Goal: Entertainment & Leisure: Browse casually

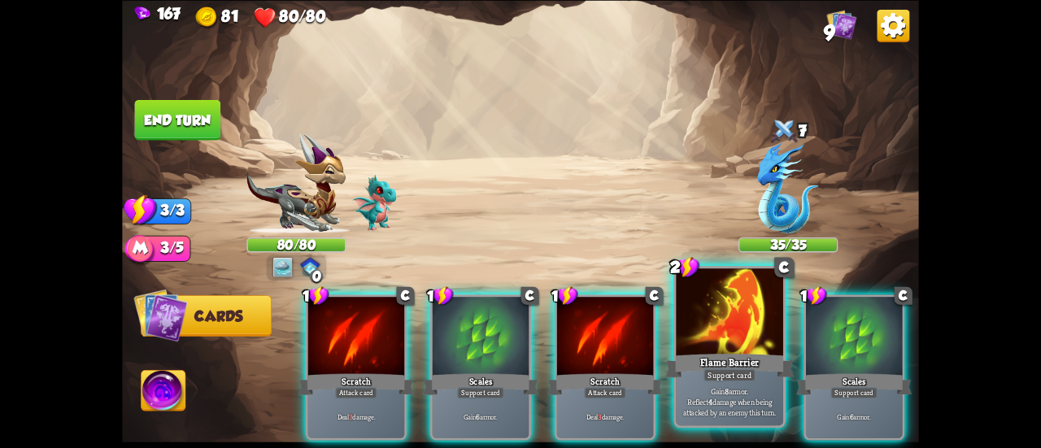
click at [691, 411] on p "Gain 8 armor. Reflect 4 damage when being attacked by an enemy this turn." at bounding box center [730, 402] width 102 height 32
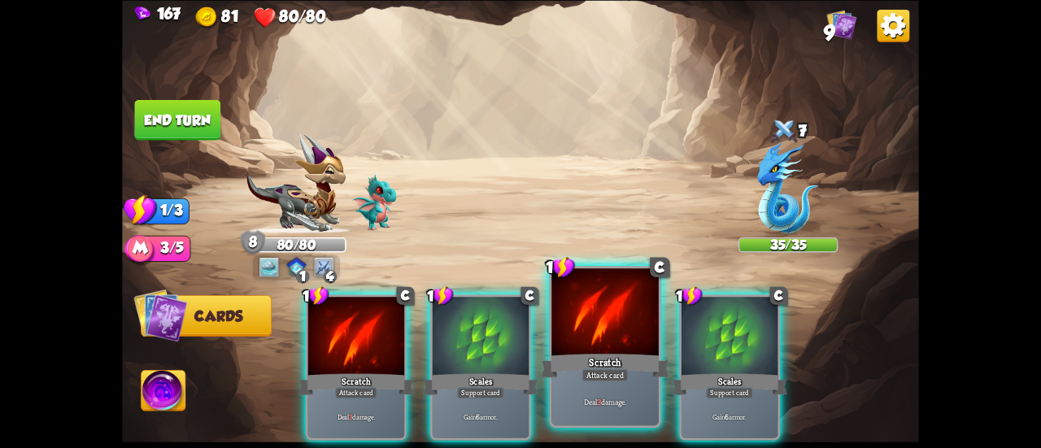
click at [557, 343] on div at bounding box center [605, 313] width 107 height 90
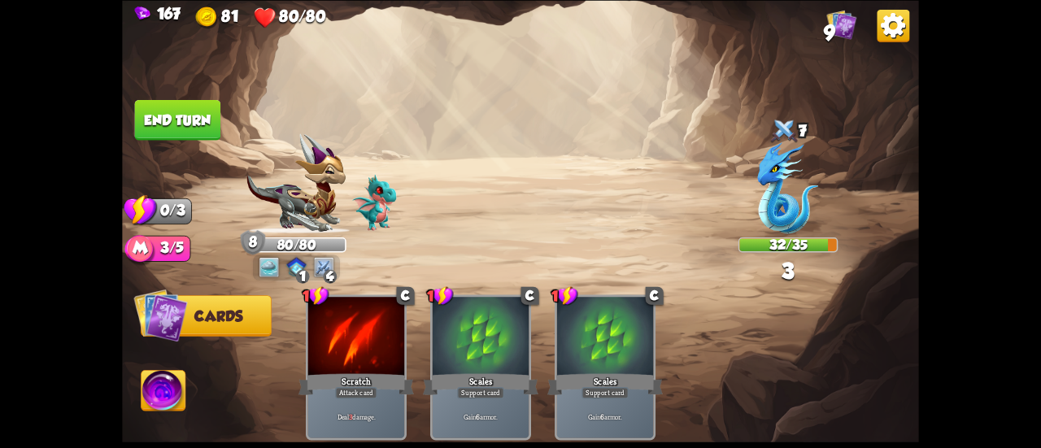
click at [155, 98] on img at bounding box center [520, 224] width 797 height 448
click at [174, 111] on button "End turn" at bounding box center [178, 119] width 86 height 41
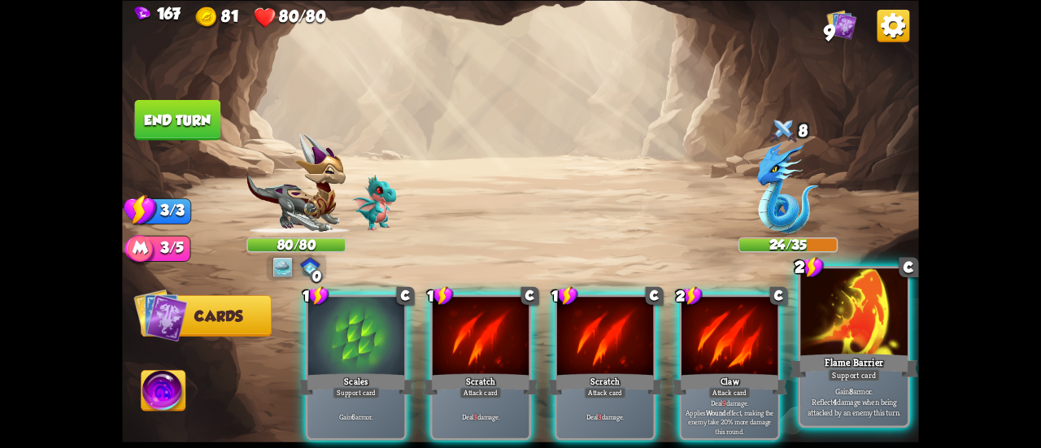
click at [825, 321] on div at bounding box center [854, 313] width 107 height 90
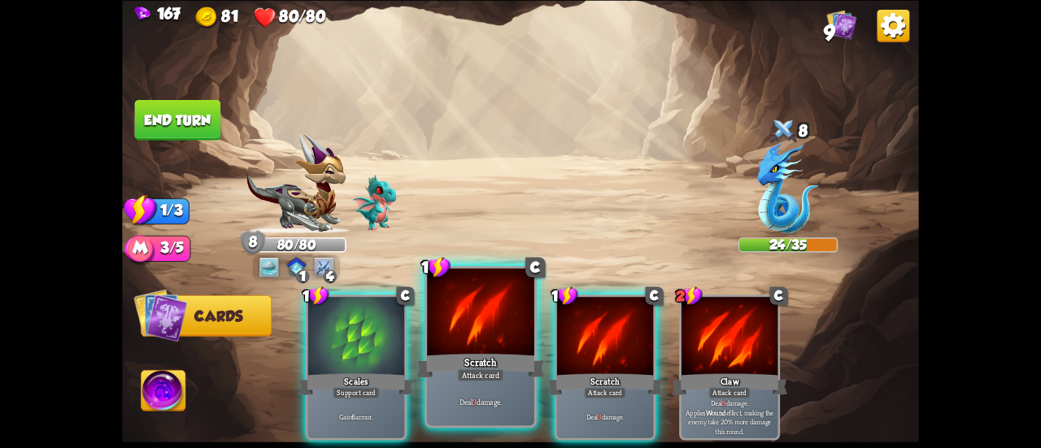
click at [486, 375] on div "Attack card" at bounding box center [480, 375] width 46 height 13
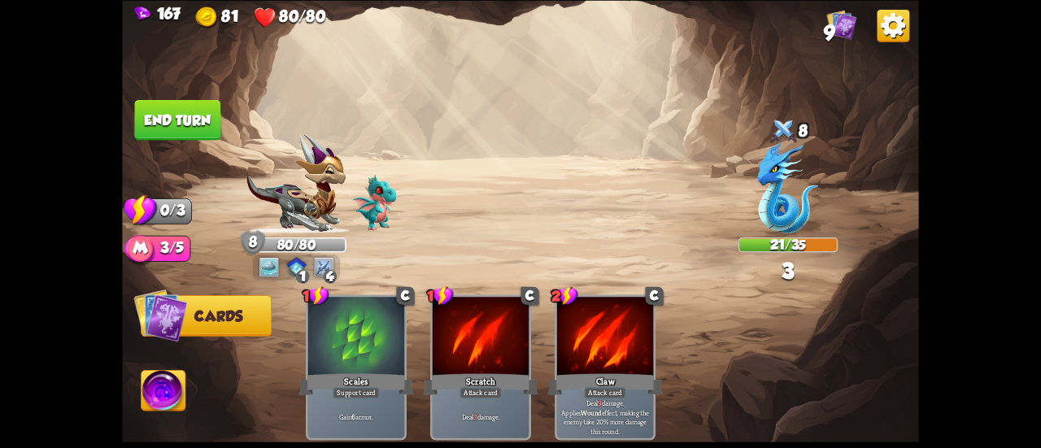
click at [180, 124] on button "End turn" at bounding box center [178, 119] width 86 height 41
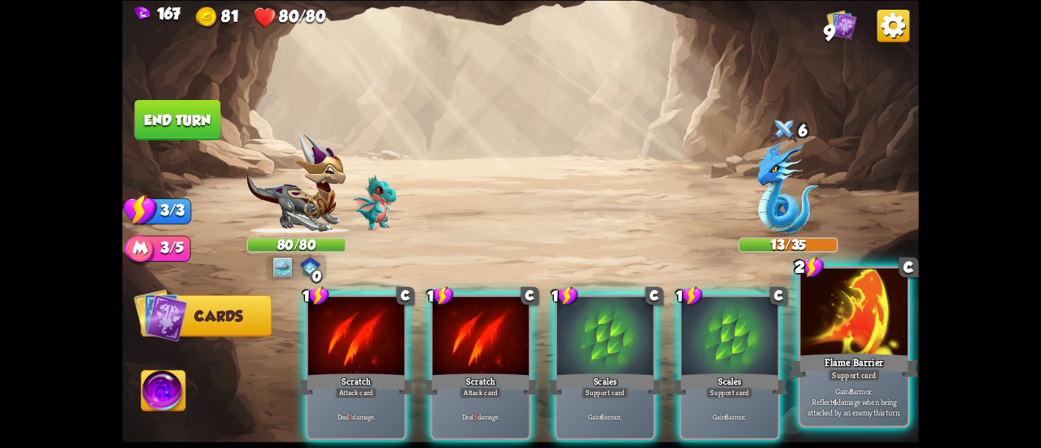
click at [807, 331] on div at bounding box center [854, 313] width 107 height 90
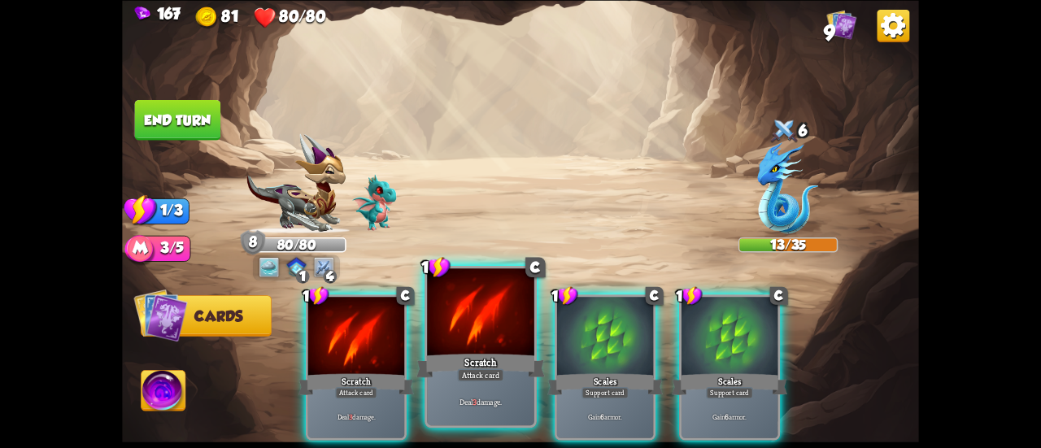
click at [486, 349] on div at bounding box center [480, 313] width 107 height 90
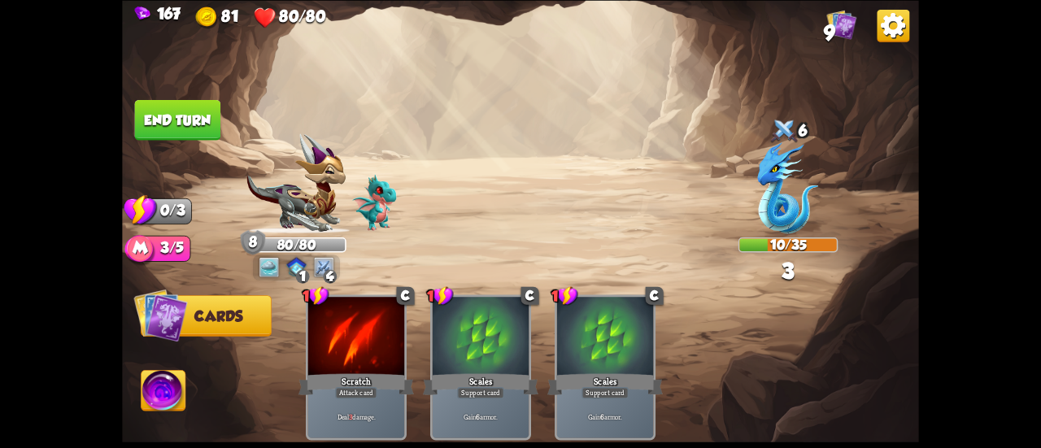
click at [185, 112] on button "End turn" at bounding box center [178, 119] width 86 height 41
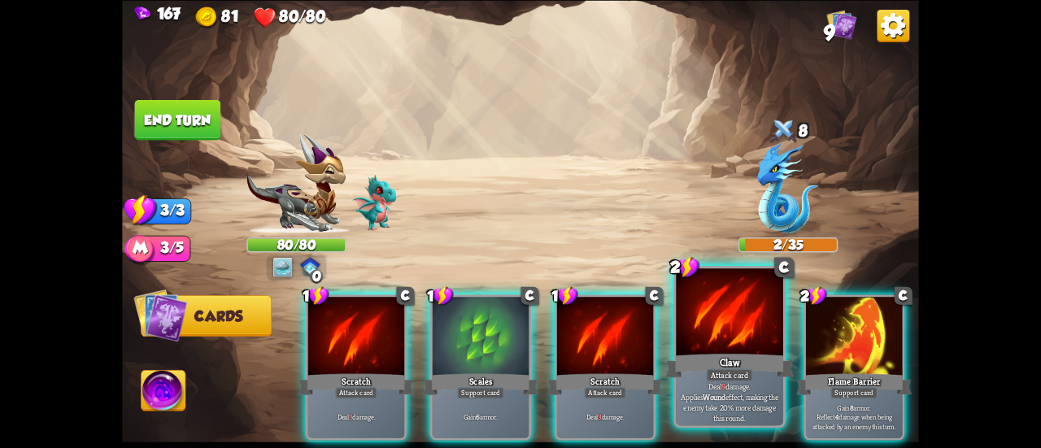
click at [719, 329] on div at bounding box center [729, 313] width 107 height 90
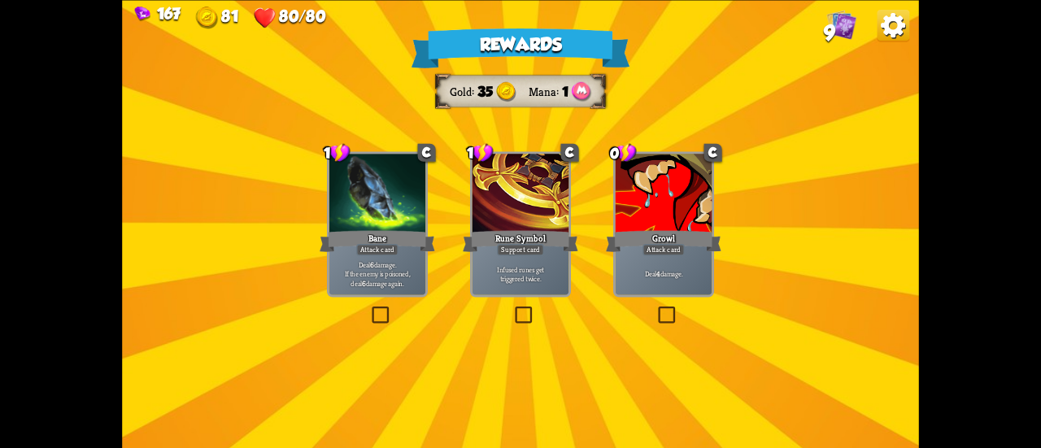
click at [701, 246] on div "Growl" at bounding box center [664, 241] width 116 height 26
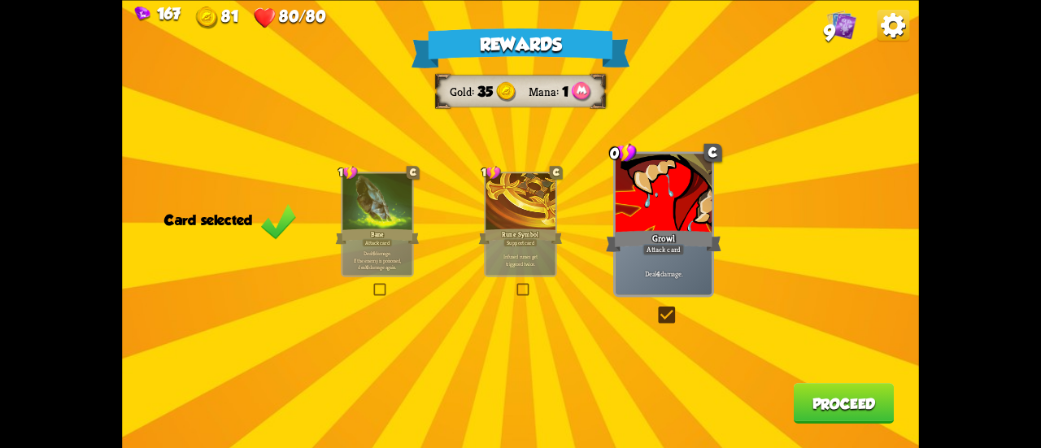
click at [848, 414] on button "Proceed" at bounding box center [844, 403] width 101 height 41
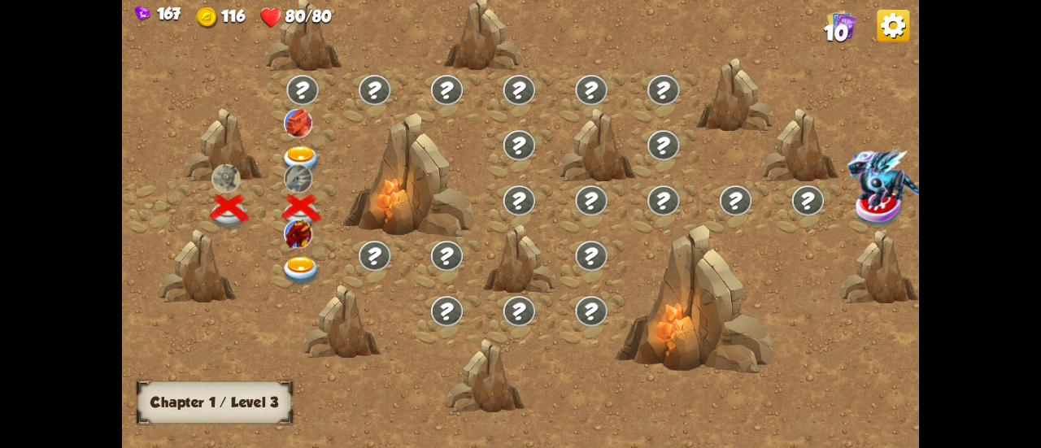
click at [290, 181] on div at bounding box center [303, 181] width 72 height 0
click at [295, 268] on img at bounding box center [301, 271] width 40 height 29
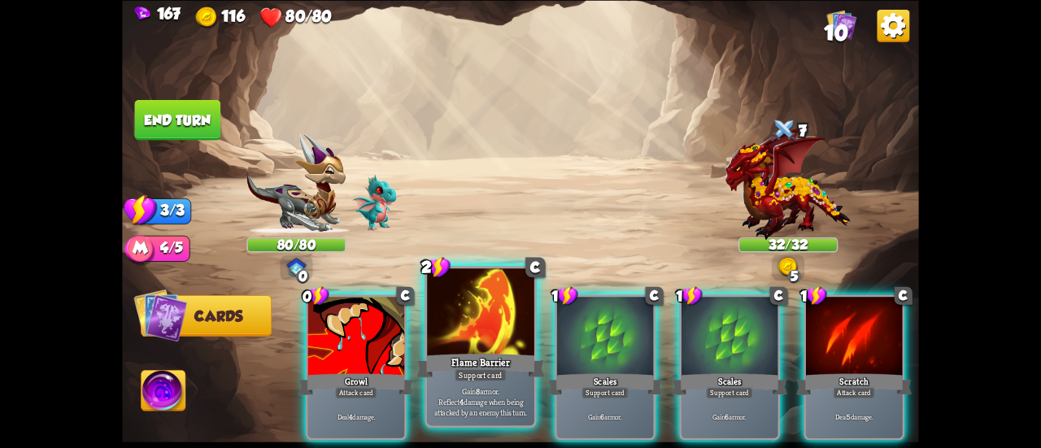
click at [470, 299] on div at bounding box center [480, 313] width 107 height 90
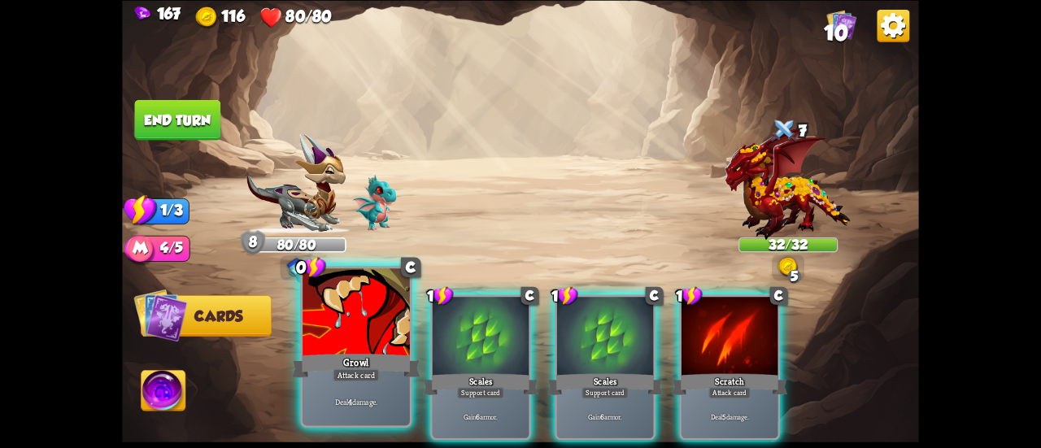
click at [304, 321] on div at bounding box center [356, 313] width 107 height 90
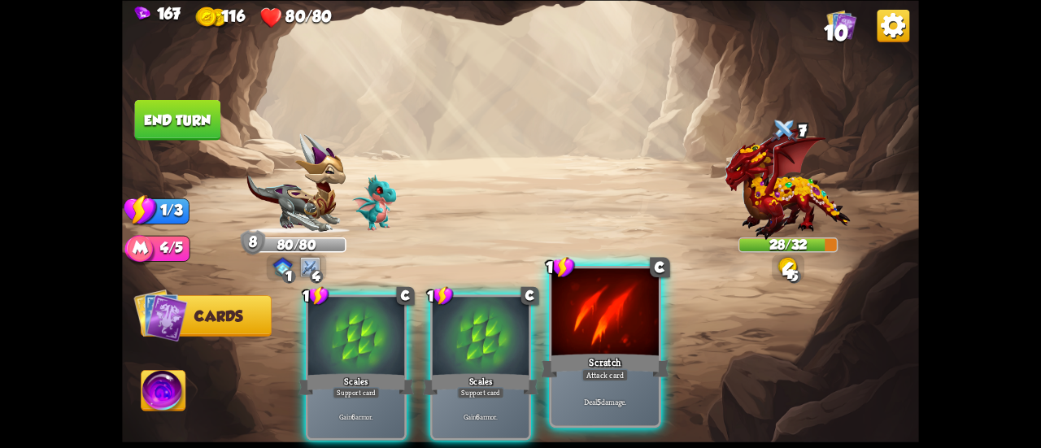
click at [583, 353] on div "Scratch" at bounding box center [605, 365] width 129 height 28
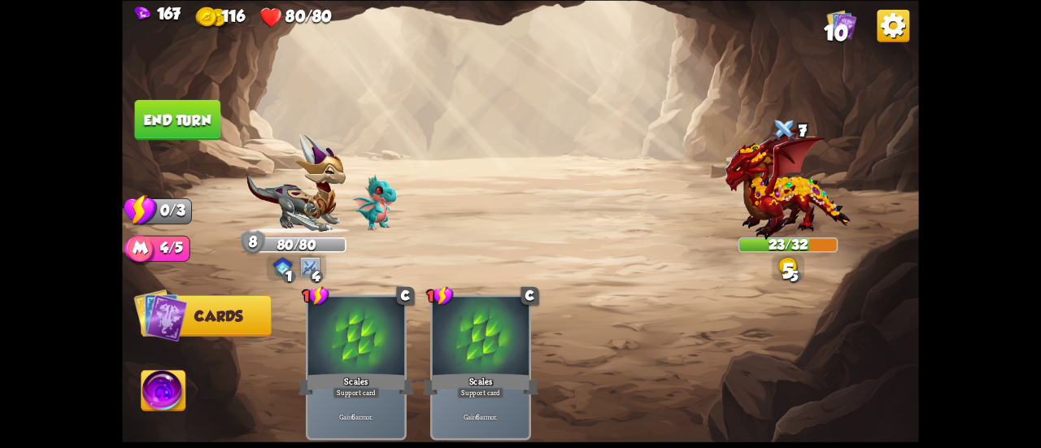
click at [190, 107] on button "End turn" at bounding box center [178, 119] width 86 height 41
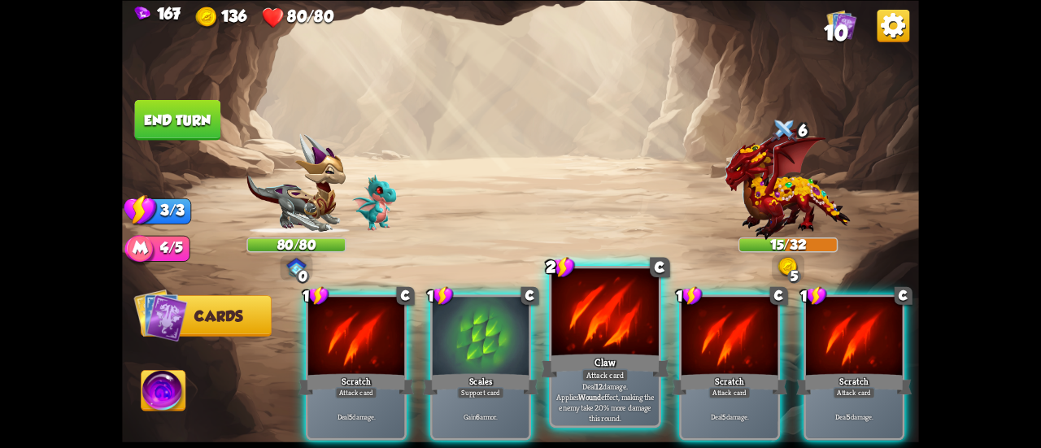
click at [600, 299] on div at bounding box center [605, 313] width 107 height 90
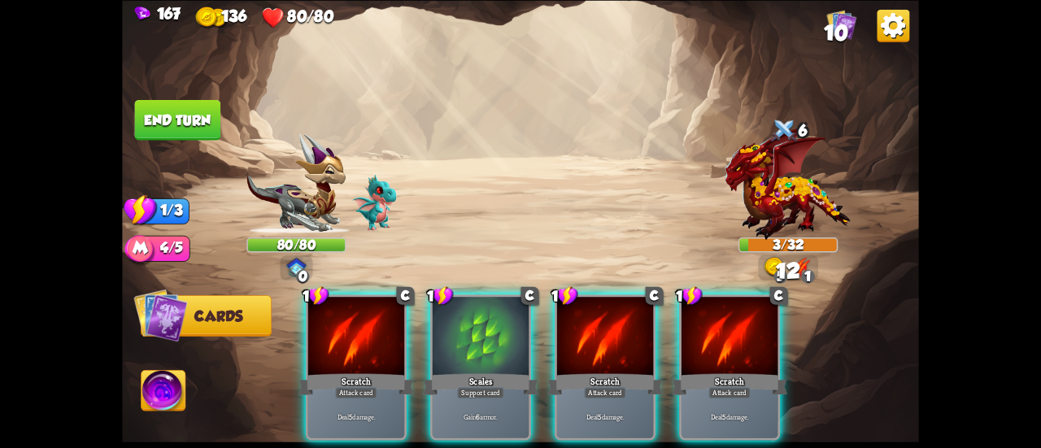
click at [163, 111] on button "End turn" at bounding box center [178, 119] width 86 height 41
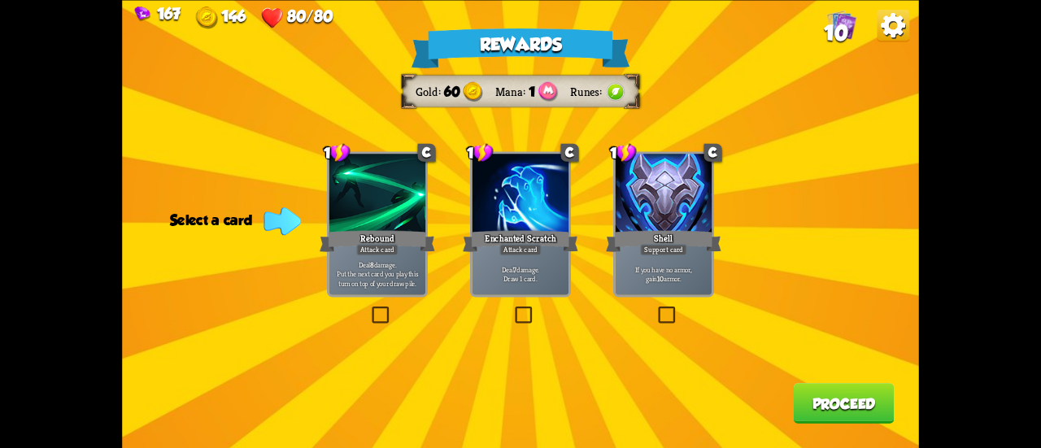
click at [537, 271] on p "Deal 7 damage. Draw 1 card." at bounding box center [521, 273] width 92 height 19
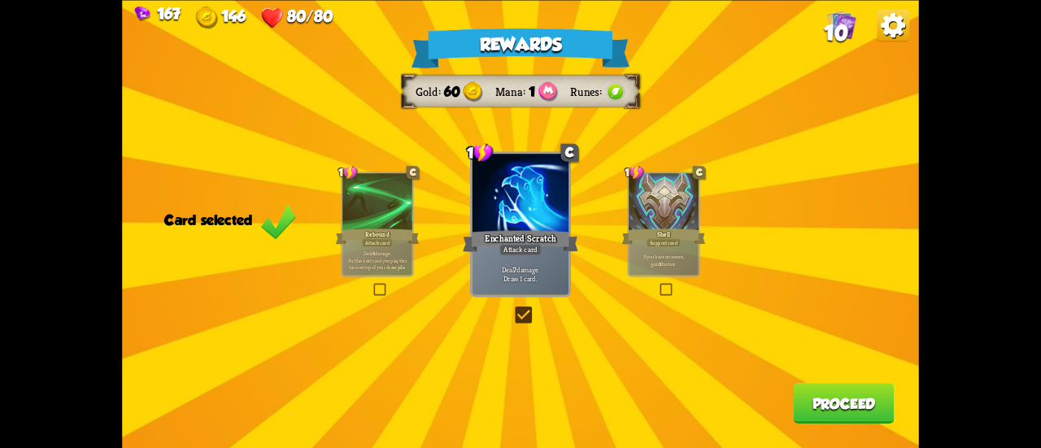
click at [871, 417] on button "Proceed" at bounding box center [844, 403] width 101 height 41
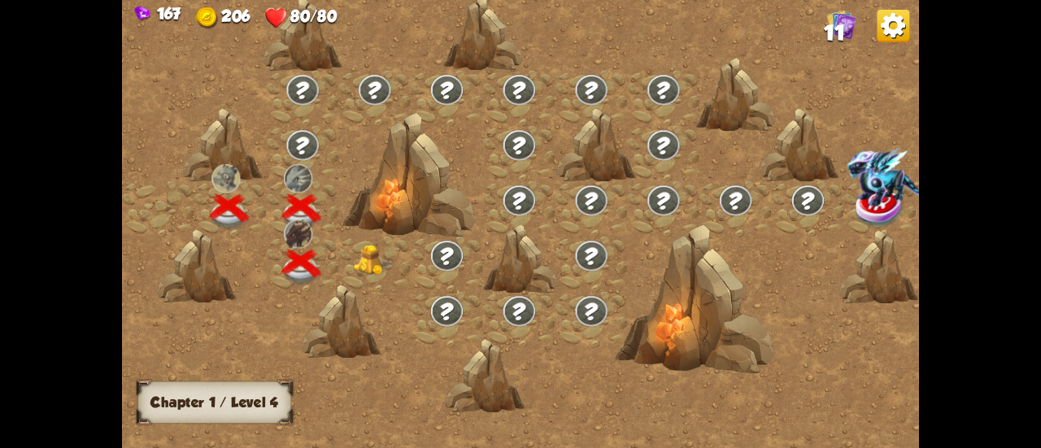
click at [357, 271] on div at bounding box center [375, 264] width 72 height 55
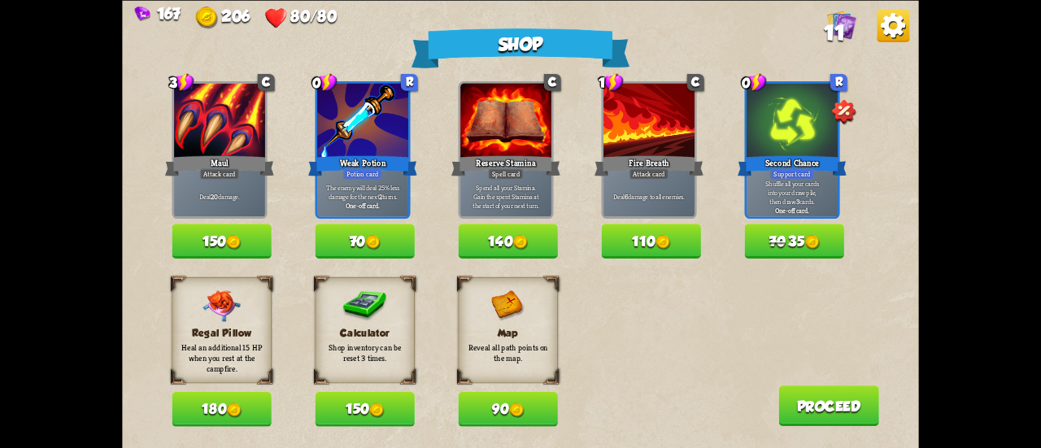
click at [354, 234] on button "70" at bounding box center [364, 241] width 99 height 35
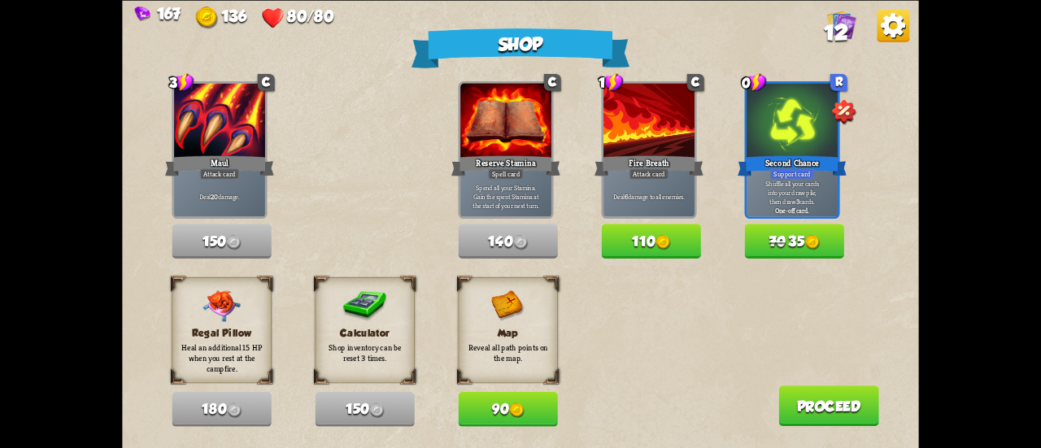
click at [500, 398] on button "90" at bounding box center [507, 409] width 99 height 35
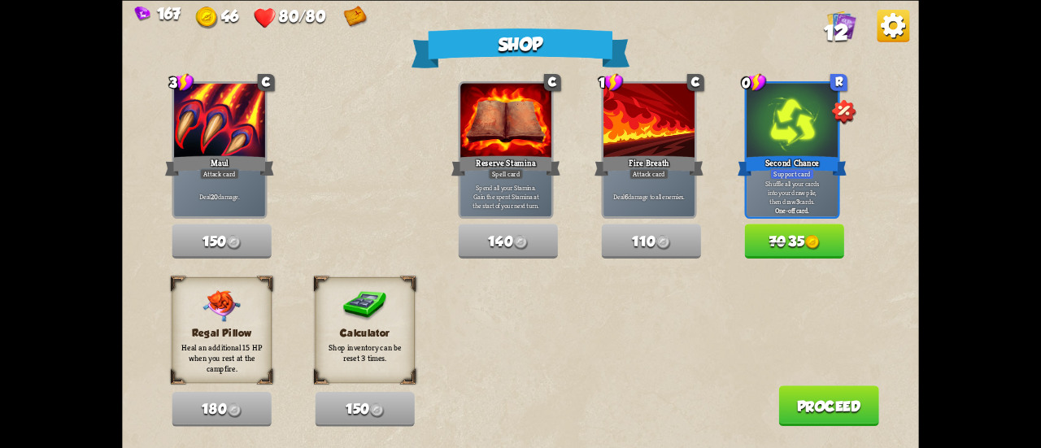
click at [814, 396] on button "Proceed" at bounding box center [829, 406] width 101 height 41
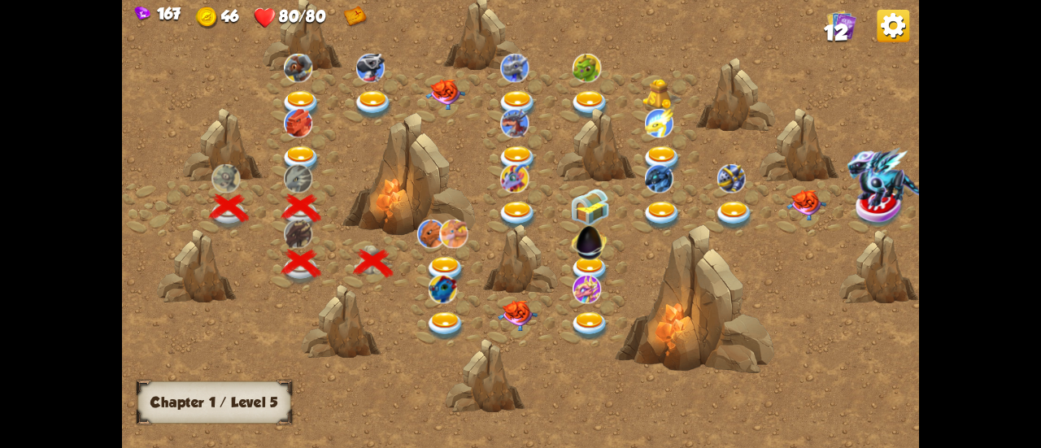
click at [441, 261] on img at bounding box center [446, 271] width 40 height 29
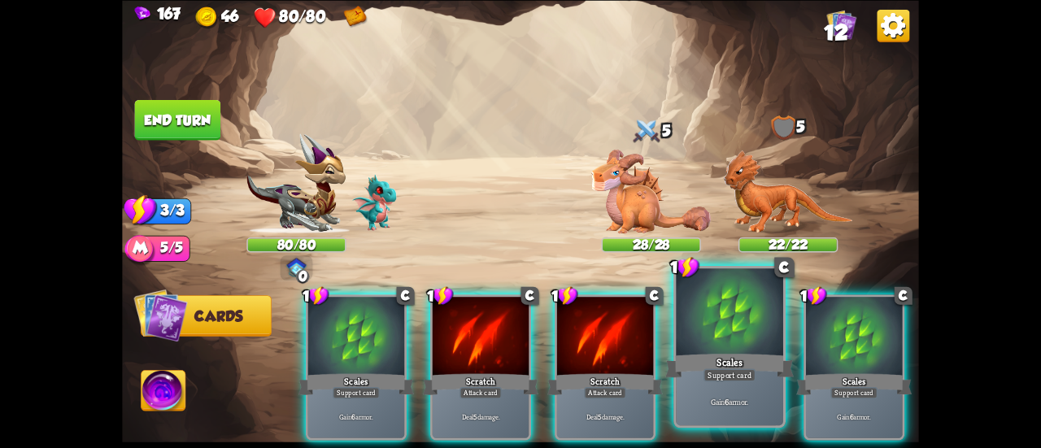
click at [730, 322] on div at bounding box center [729, 313] width 107 height 90
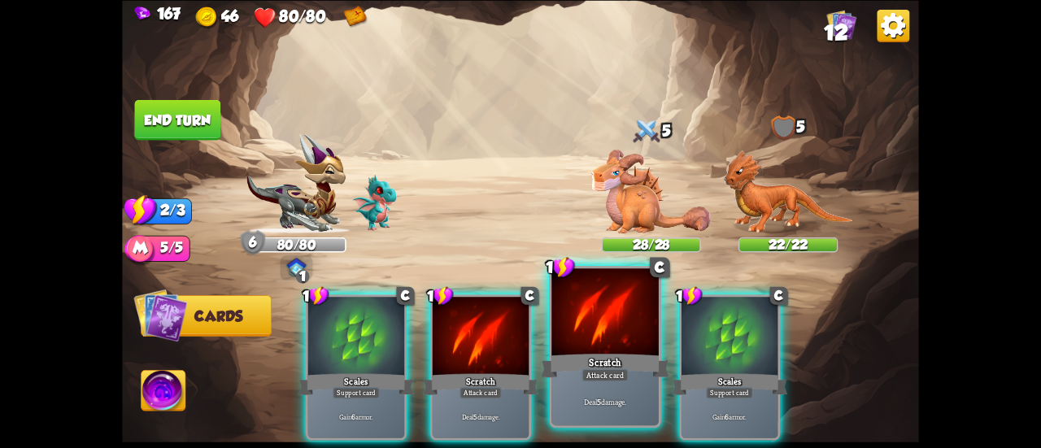
click at [630, 329] on div at bounding box center [605, 313] width 107 height 90
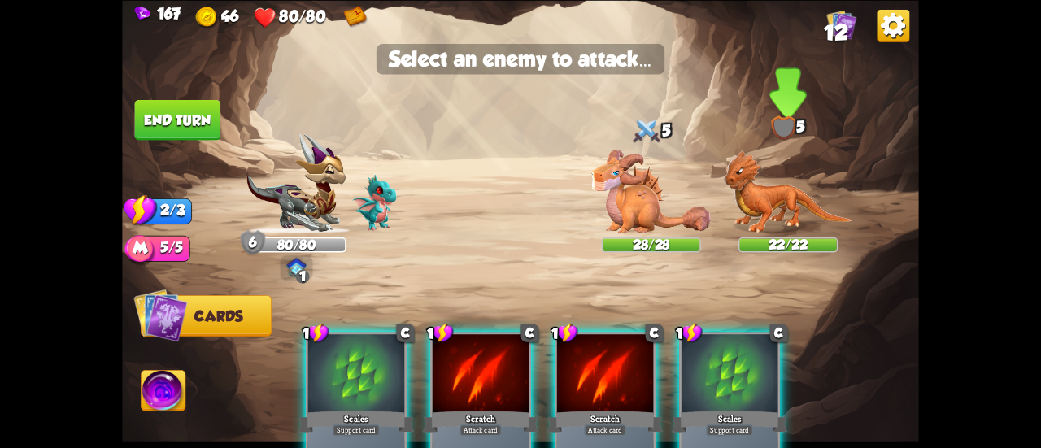
click at [753, 205] on img at bounding box center [787, 192] width 129 height 84
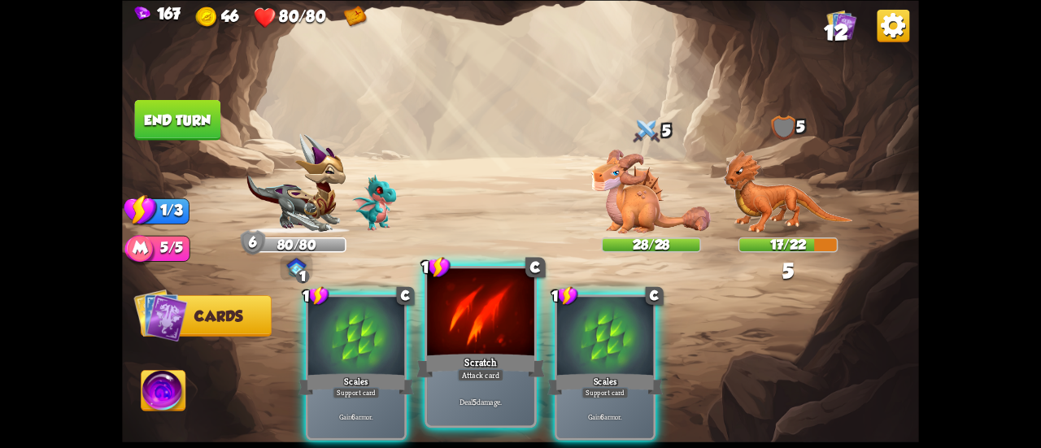
click at [465, 337] on div at bounding box center [480, 313] width 107 height 90
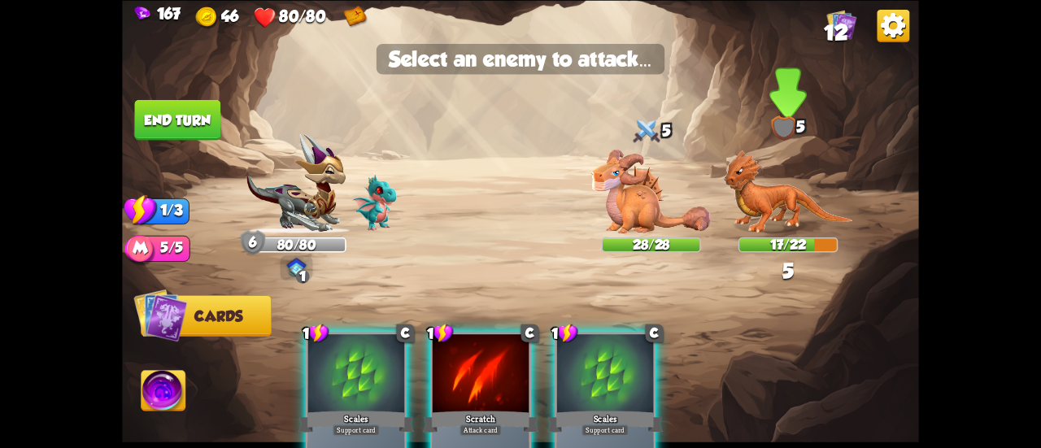
click at [757, 211] on img at bounding box center [787, 192] width 129 height 84
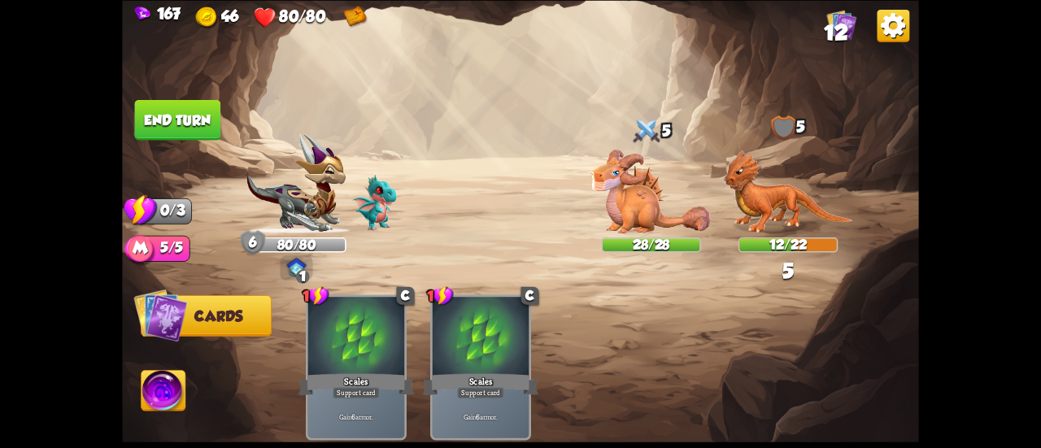
click at [208, 129] on button "End turn" at bounding box center [178, 119] width 86 height 41
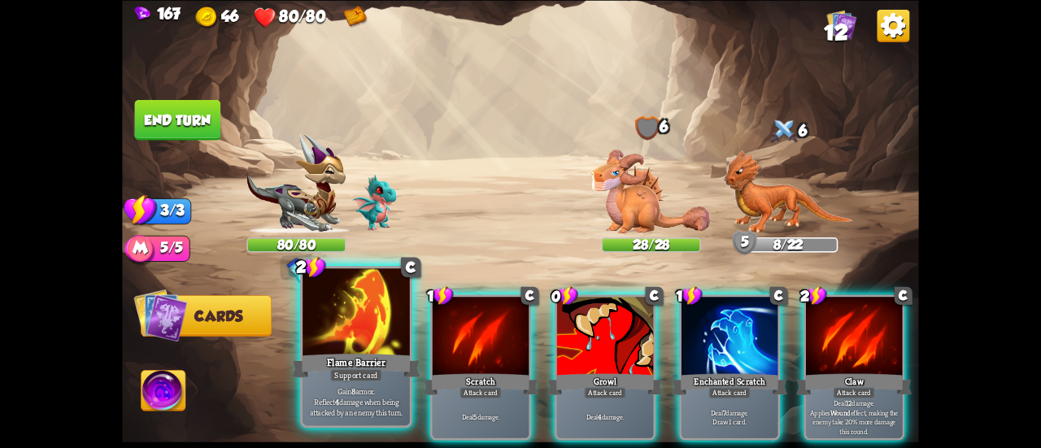
click at [324, 292] on div at bounding box center [356, 313] width 107 height 90
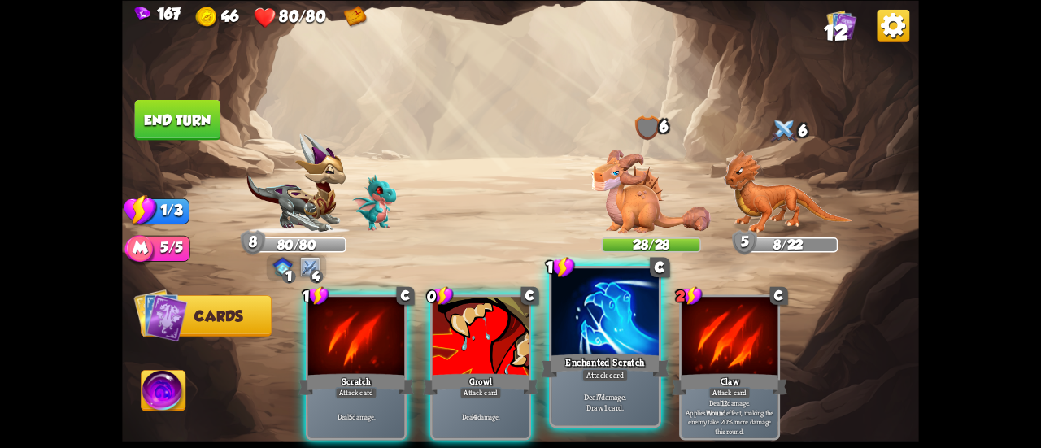
click at [646, 323] on div at bounding box center [605, 313] width 107 height 90
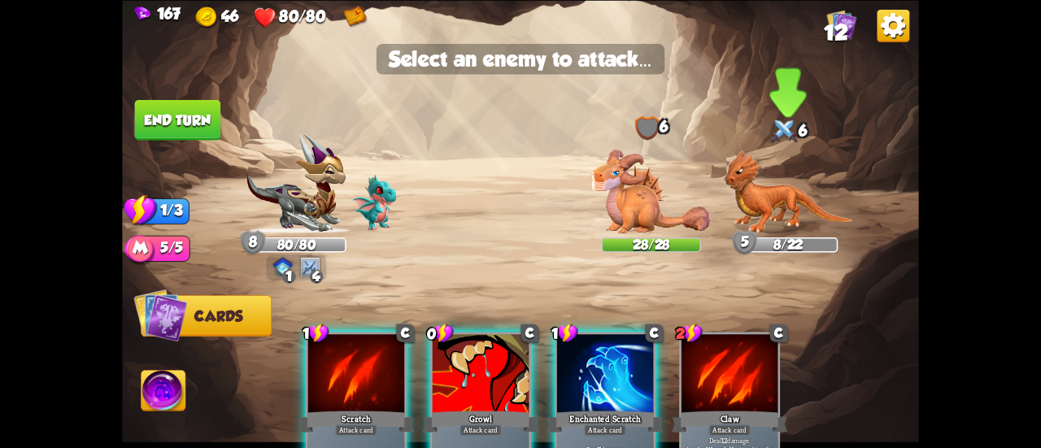
click at [786, 206] on img at bounding box center [787, 192] width 129 height 84
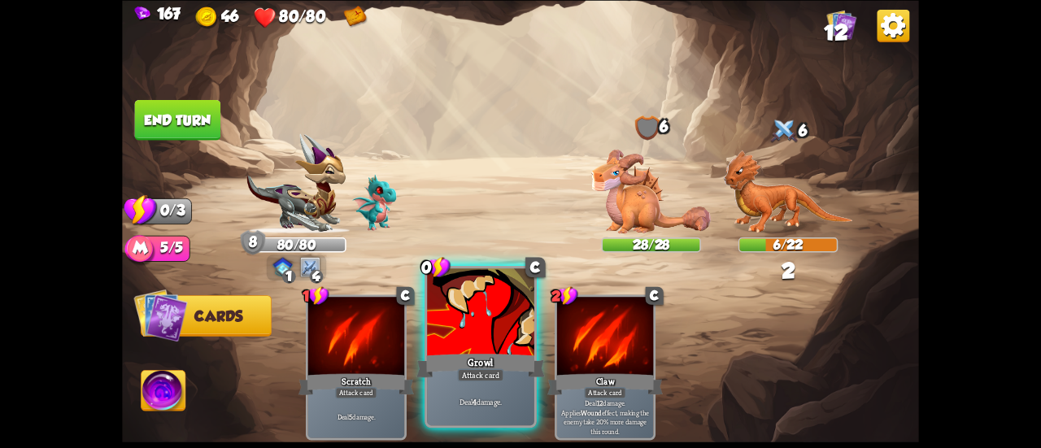
click at [478, 335] on div at bounding box center [480, 313] width 107 height 90
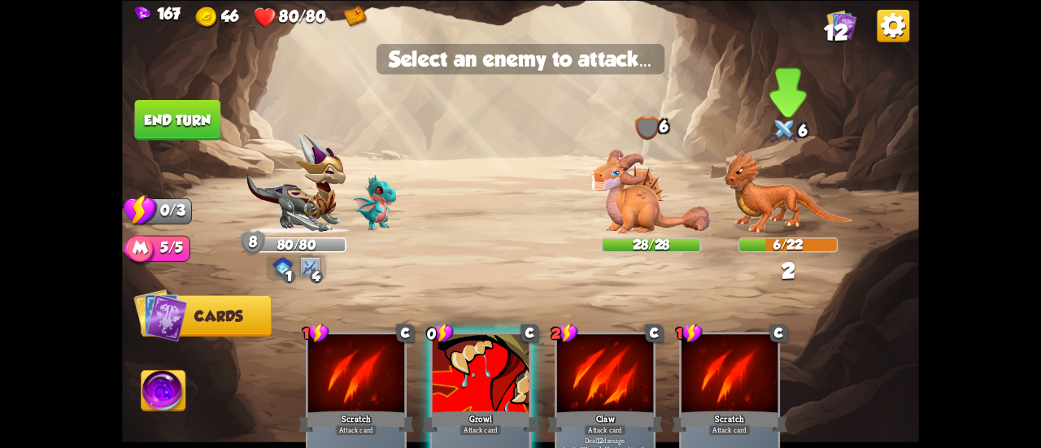
click at [799, 207] on img at bounding box center [787, 192] width 129 height 84
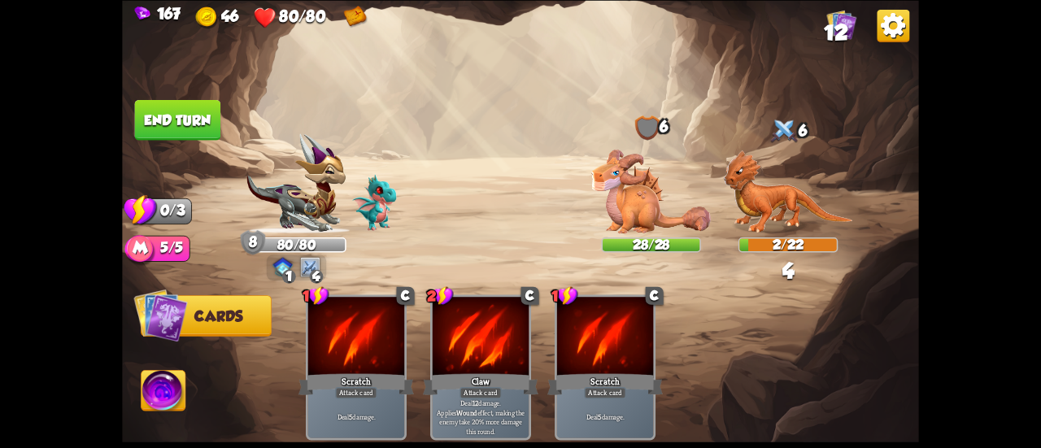
click at [208, 124] on button "End turn" at bounding box center [178, 119] width 86 height 41
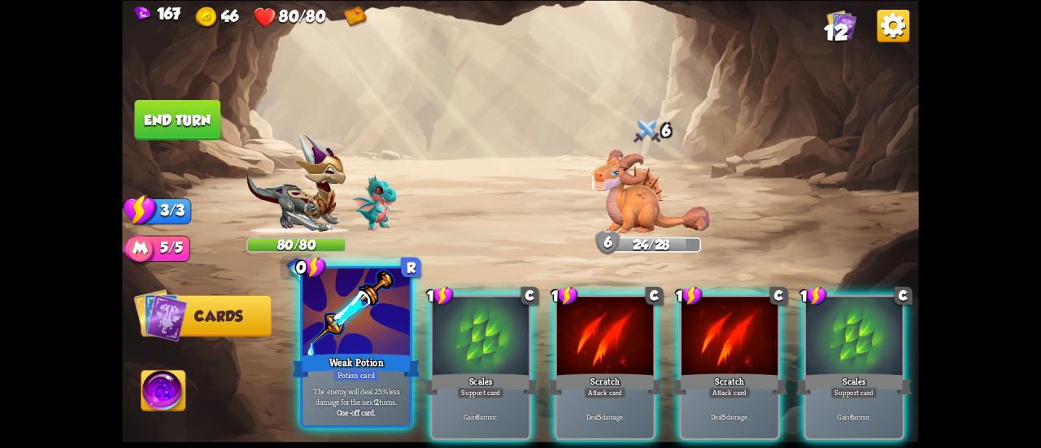
click at [364, 307] on div at bounding box center [356, 313] width 107 height 90
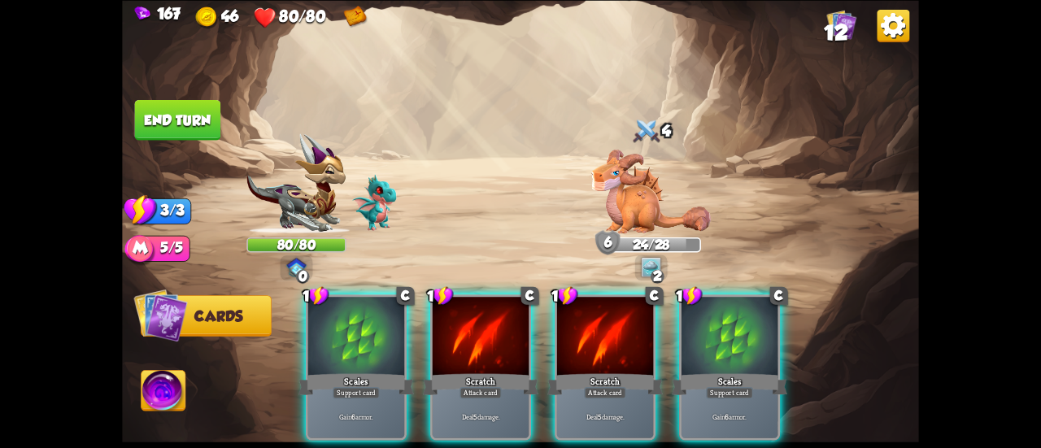
click at [364, 307] on div at bounding box center [356, 337] width 96 height 81
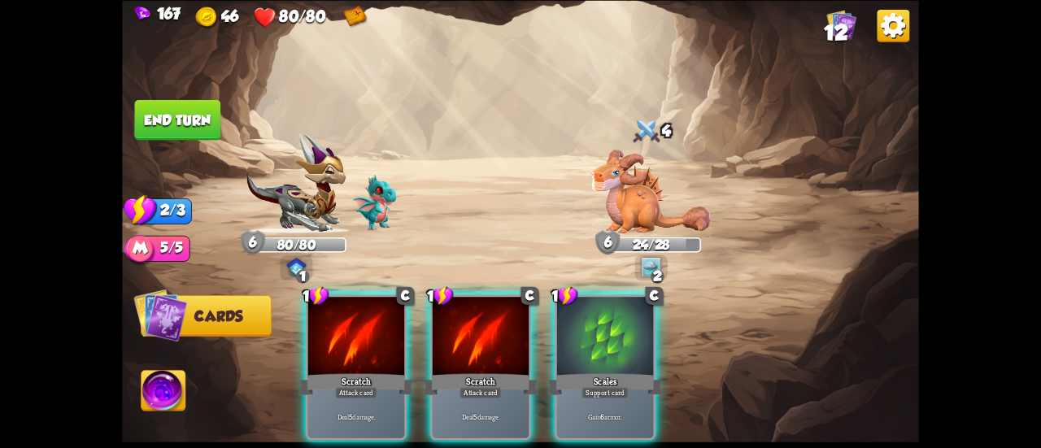
click at [364, 307] on div at bounding box center [356, 337] width 96 height 81
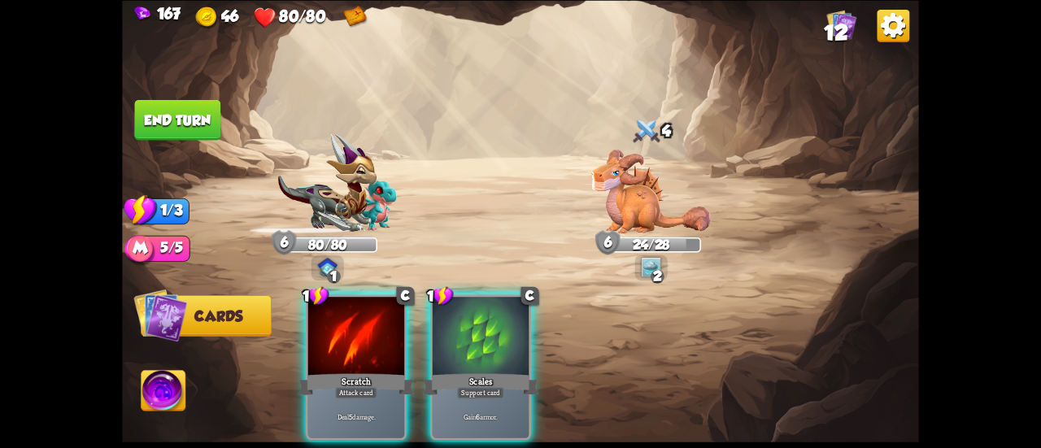
click at [364, 307] on div at bounding box center [356, 337] width 96 height 81
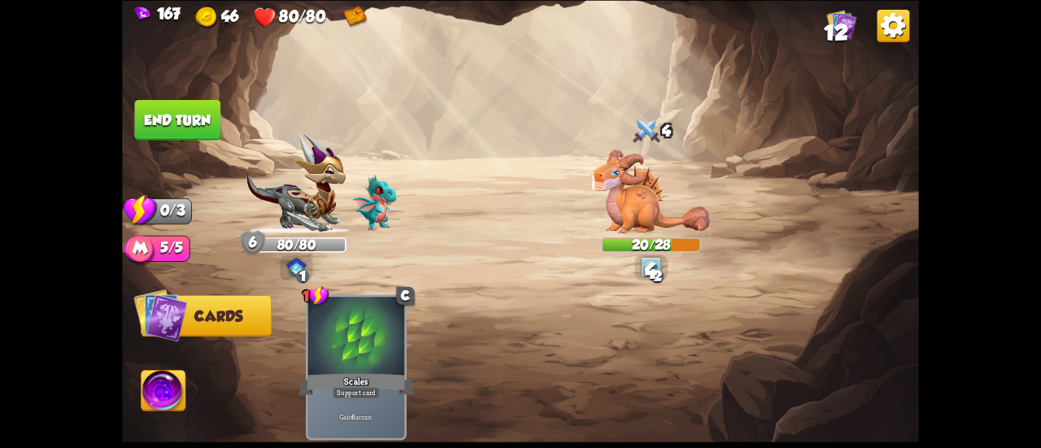
click at [207, 106] on button "End turn" at bounding box center [178, 119] width 86 height 41
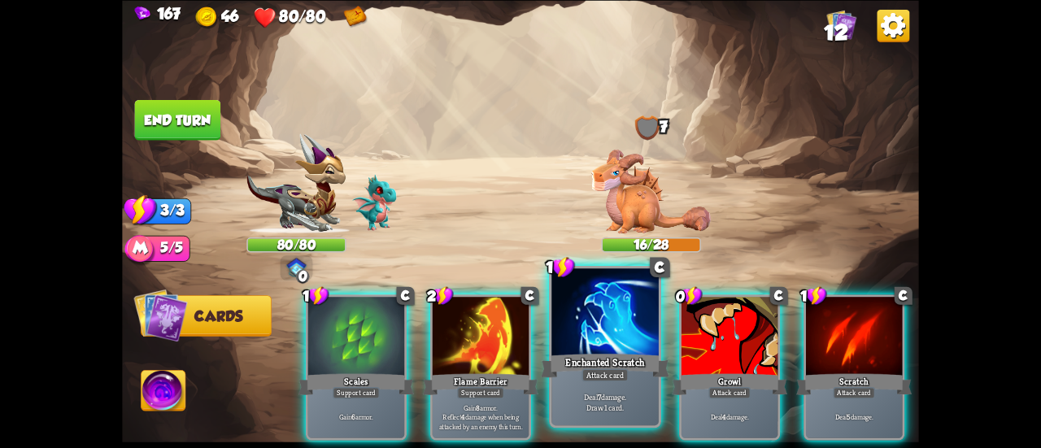
click at [626, 343] on div at bounding box center [605, 313] width 107 height 90
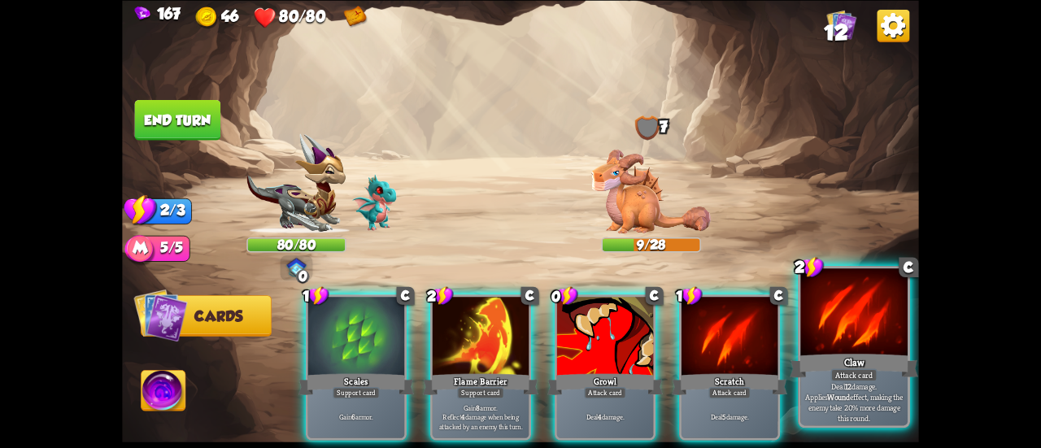
click at [824, 347] on div at bounding box center [854, 313] width 107 height 90
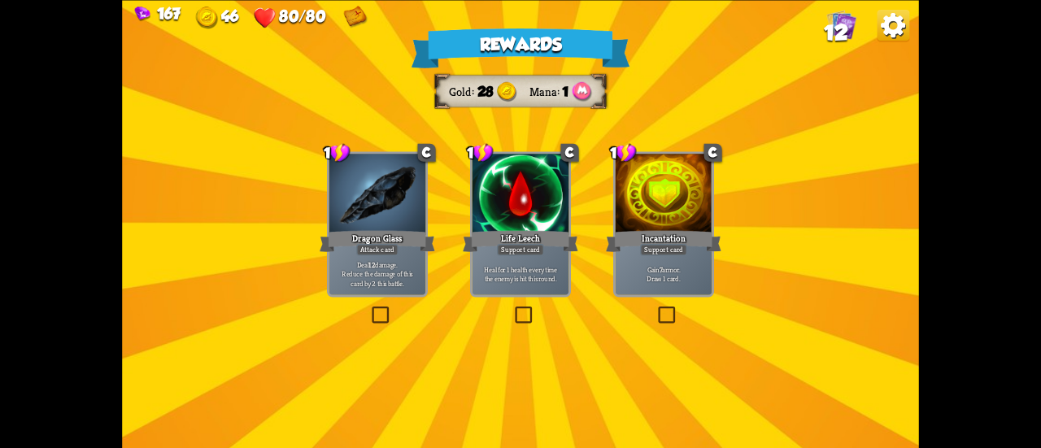
click at [646, 237] on div "Incantation" at bounding box center [664, 241] width 116 height 26
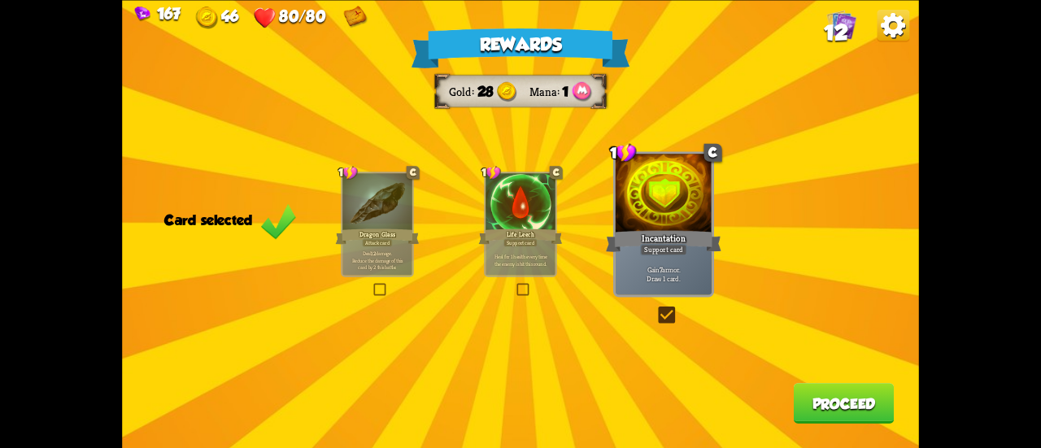
click at [836, 408] on button "Proceed" at bounding box center [844, 403] width 101 height 41
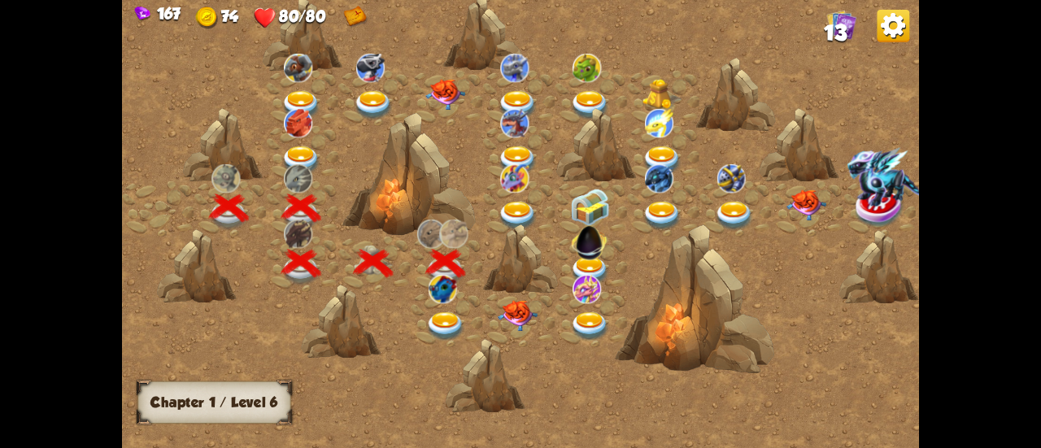
click at [449, 312] on img at bounding box center [446, 326] width 40 height 29
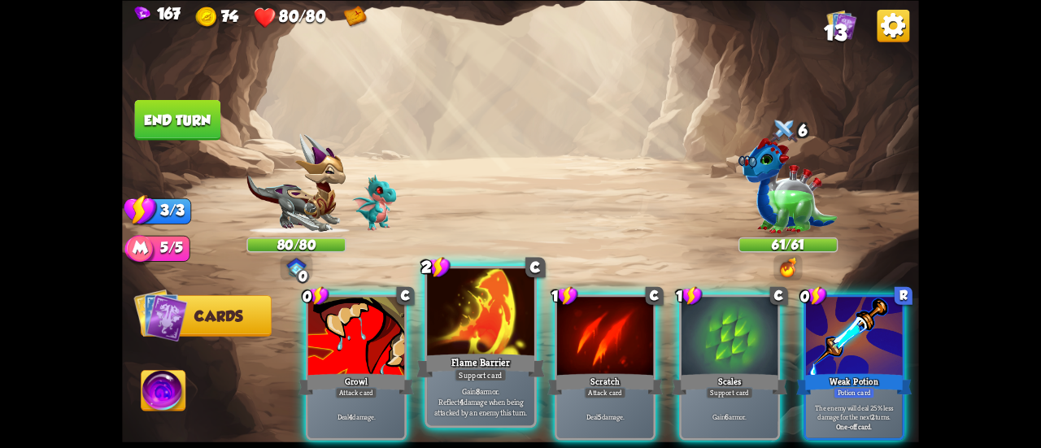
click at [475, 347] on div at bounding box center [480, 313] width 107 height 90
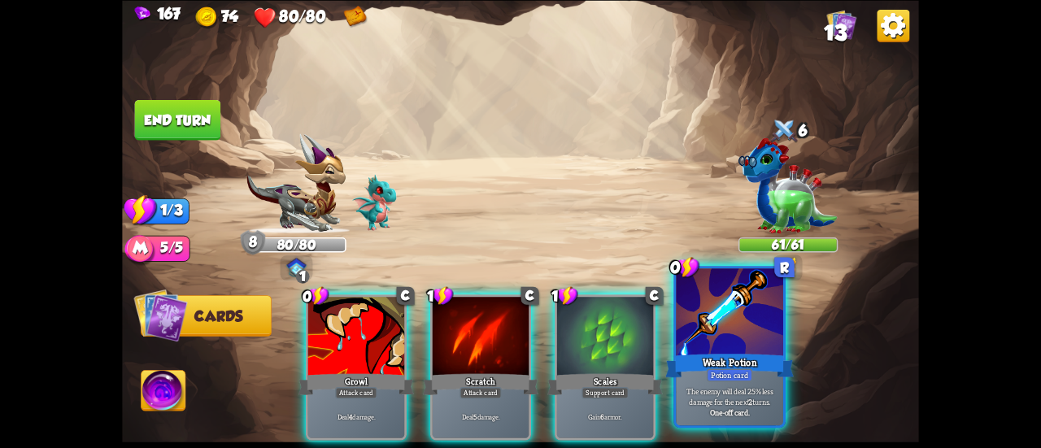
click at [750, 346] on div at bounding box center [729, 313] width 107 height 90
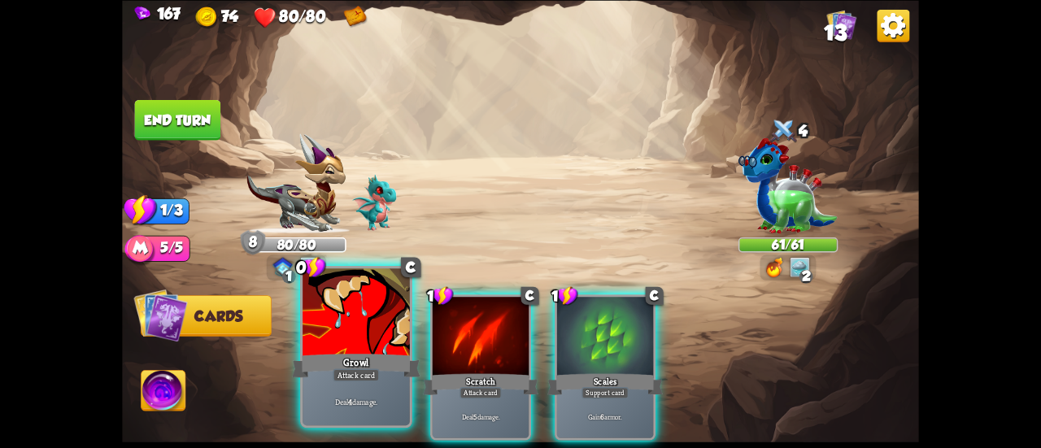
click at [358, 329] on div at bounding box center [356, 313] width 107 height 90
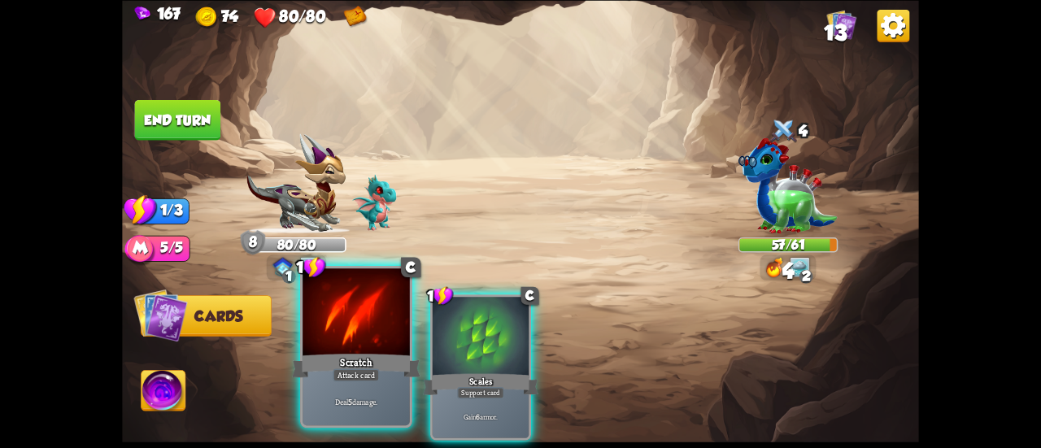
click at [341, 325] on div at bounding box center [356, 313] width 107 height 90
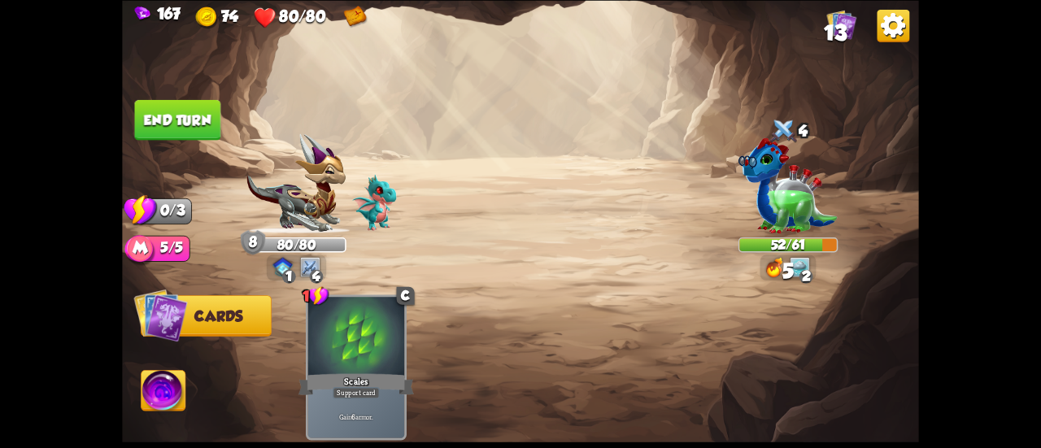
click at [187, 115] on button "End turn" at bounding box center [178, 119] width 86 height 41
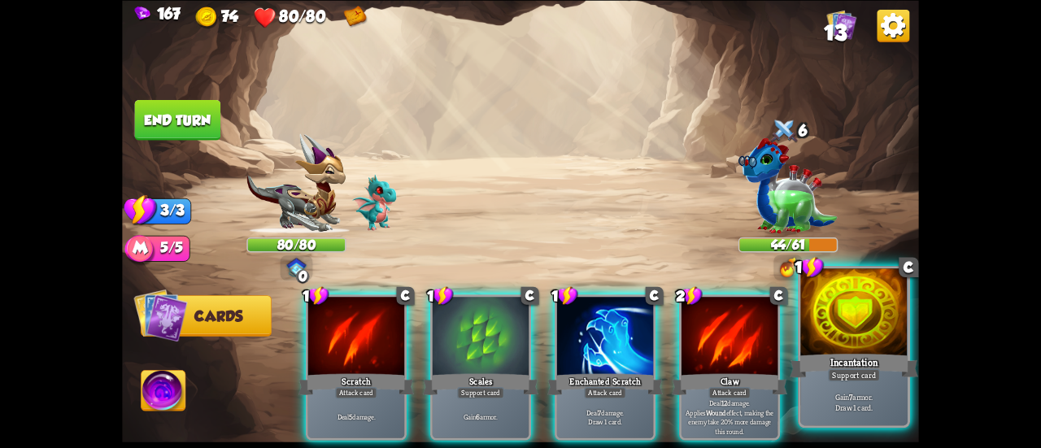
click at [840, 308] on div at bounding box center [854, 313] width 107 height 90
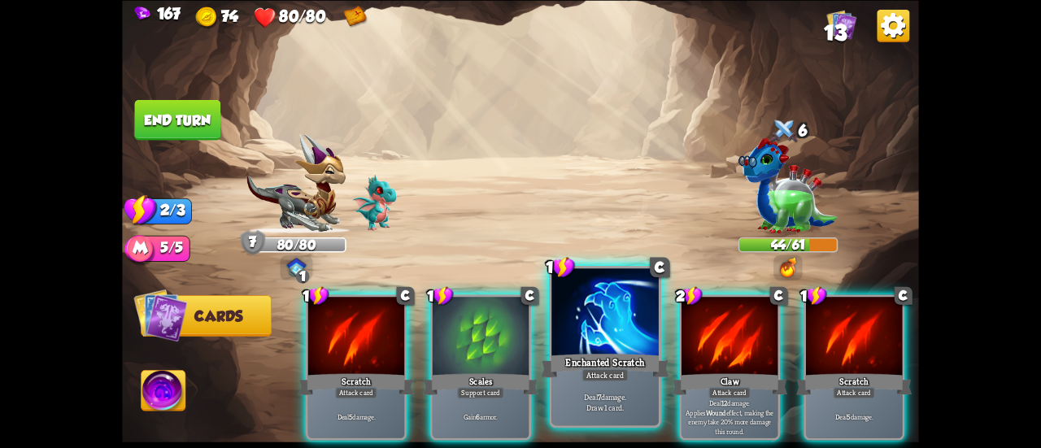
click at [578, 373] on div "Enchanted Scratch" at bounding box center [605, 365] width 129 height 28
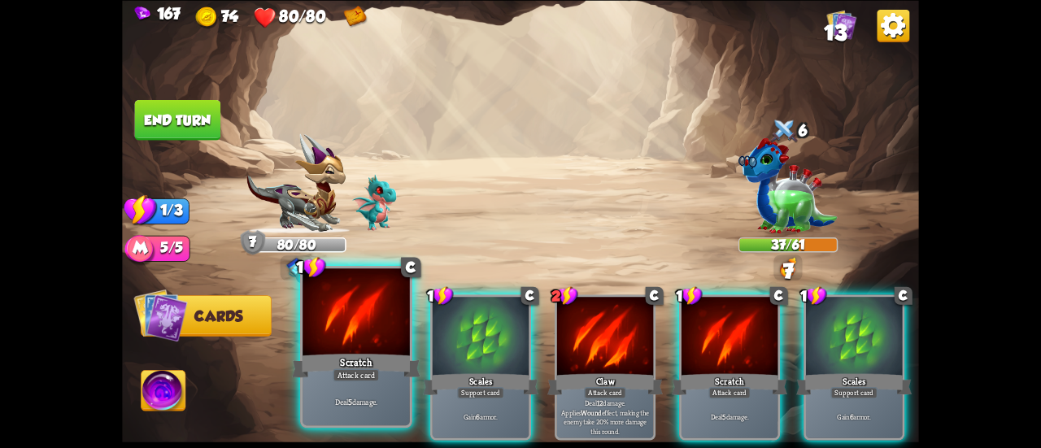
click at [343, 351] on div "Scratch" at bounding box center [356, 365] width 129 height 28
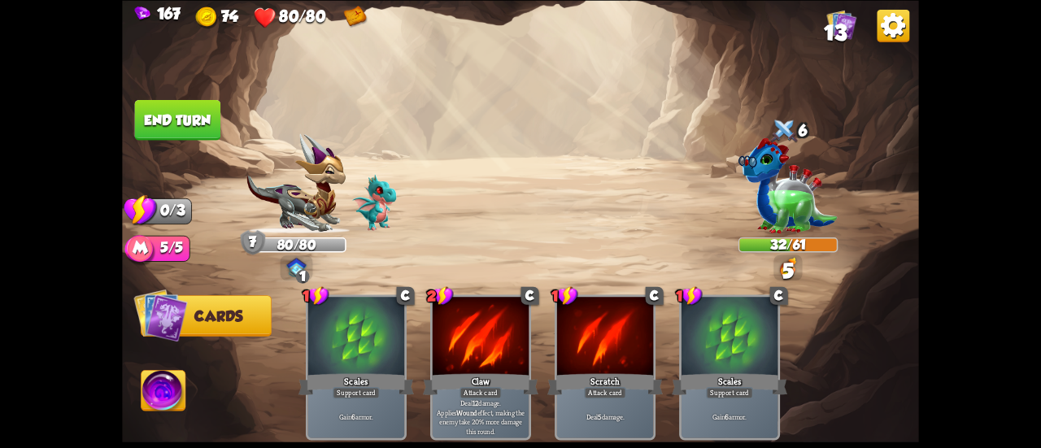
click at [207, 113] on button "End turn" at bounding box center [178, 119] width 86 height 41
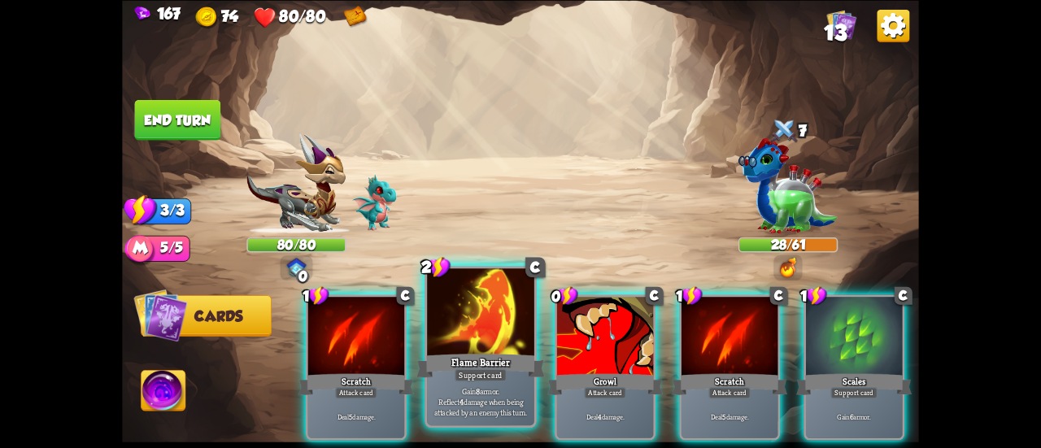
drag, startPoint x: 460, startPoint y: 292, endPoint x: 463, endPoint y: 302, distance: 10.3
click at [463, 302] on div "1 C Scratch Attack card Deal 5 damage. 2 C Flame Barrier Support card Gain 8 ar…" at bounding box center [600, 348] width 638 height 199
click at [463, 302] on div at bounding box center [480, 313] width 107 height 90
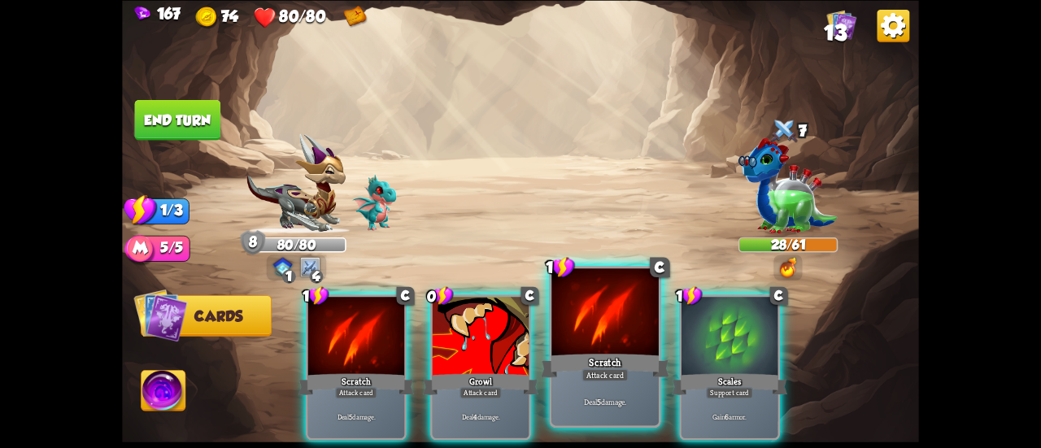
click at [578, 347] on div at bounding box center [605, 313] width 107 height 90
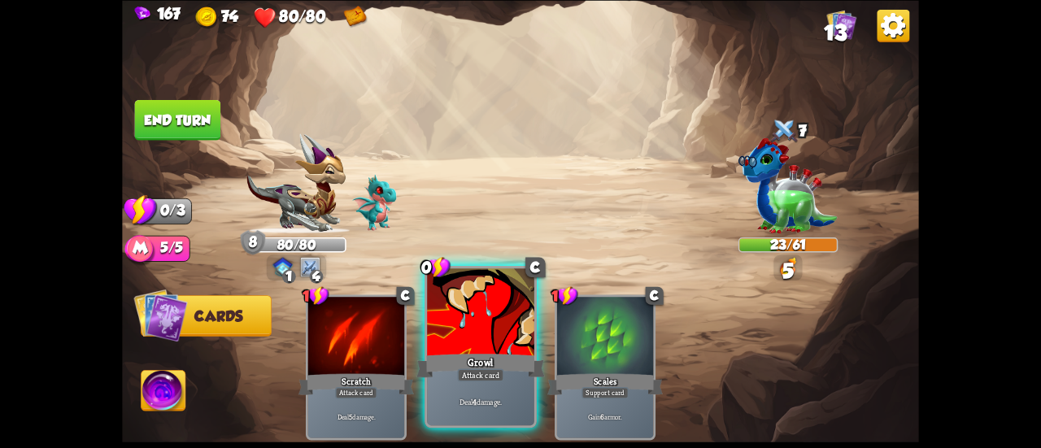
click at [475, 326] on div at bounding box center [480, 313] width 107 height 90
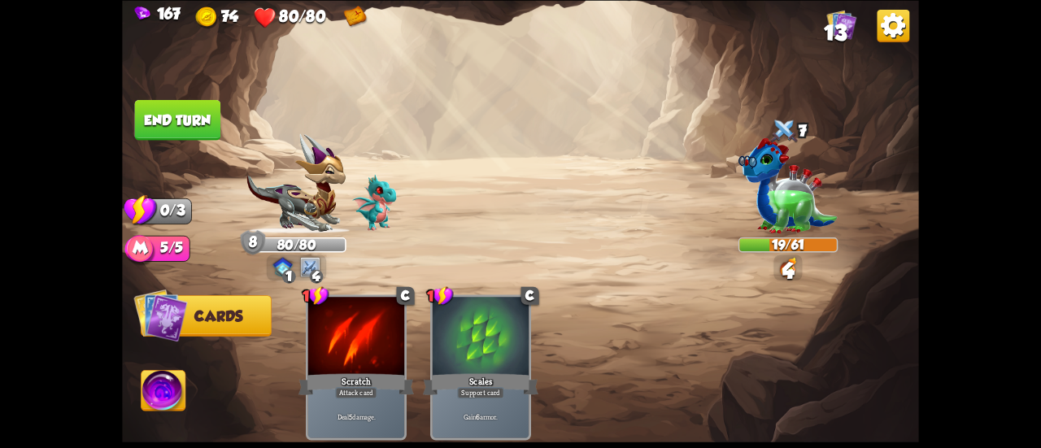
click at [137, 129] on button "End turn" at bounding box center [178, 119] width 86 height 41
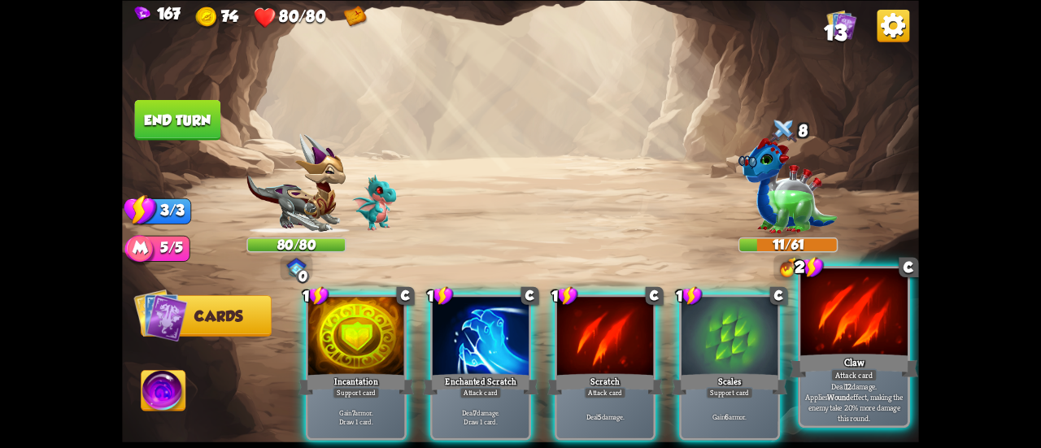
click at [808, 302] on div at bounding box center [854, 313] width 107 height 90
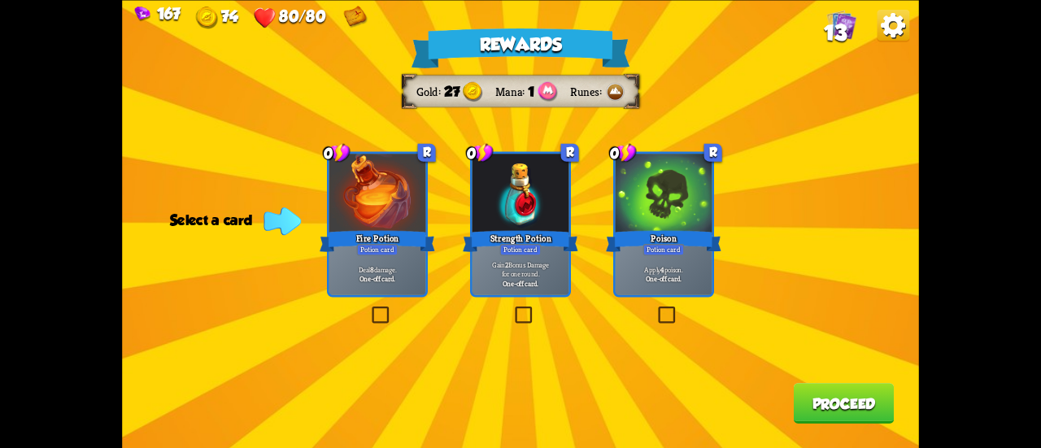
click at [382, 238] on div "Fire Potion" at bounding box center [378, 241] width 116 height 26
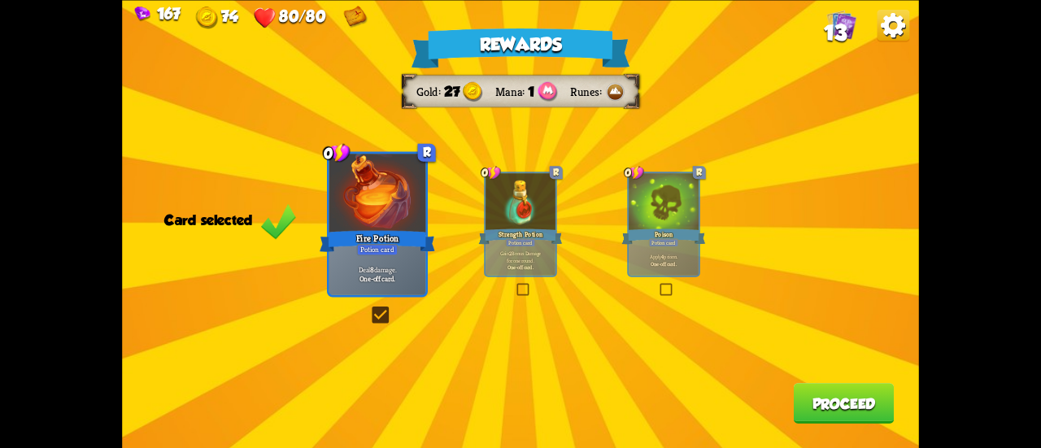
click at [822, 399] on button "Proceed" at bounding box center [844, 403] width 101 height 41
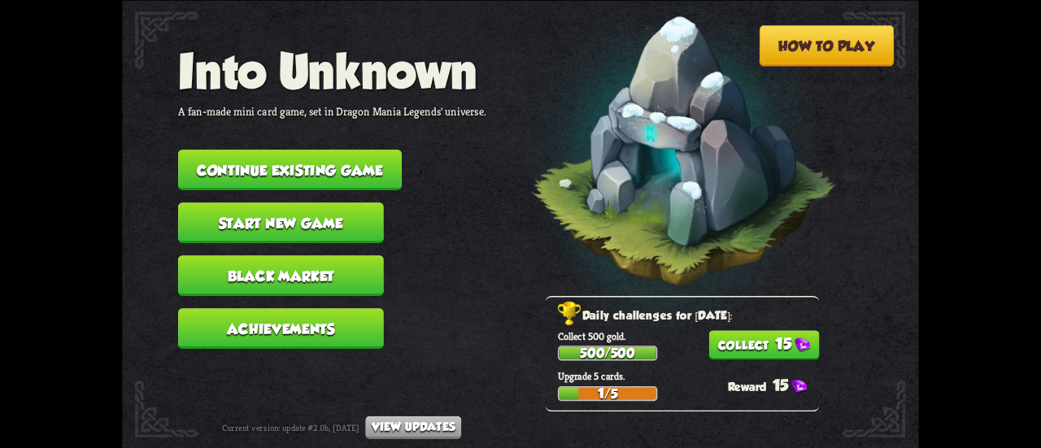
click at [716, 339] on button "15" at bounding box center [764, 344] width 111 height 29
click at [314, 283] on button "Black Market" at bounding box center [281, 275] width 206 height 41
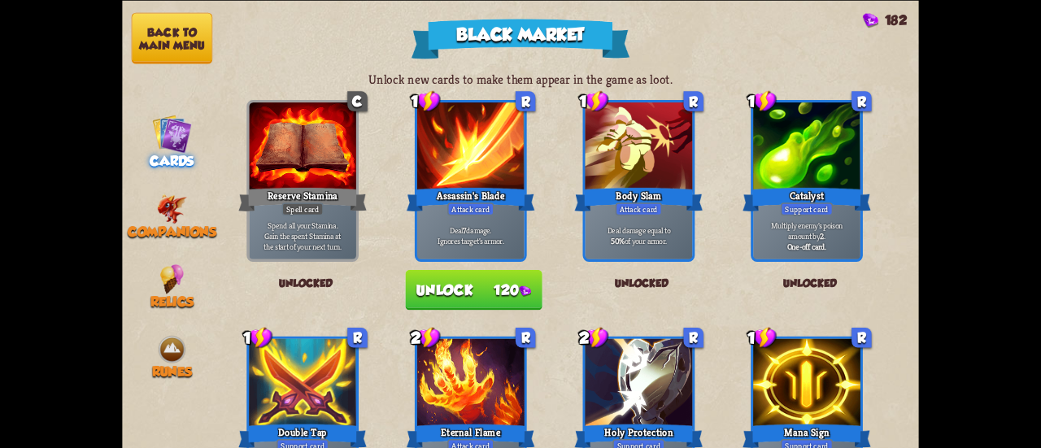
click at [149, 32] on button "Back to main menu" at bounding box center [172, 37] width 81 height 51
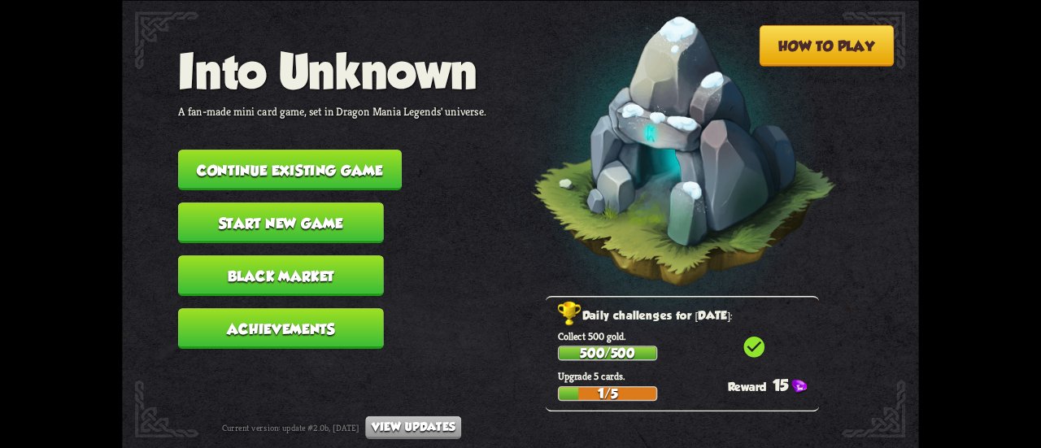
click at [294, 323] on button "Achievements" at bounding box center [281, 328] width 206 height 41
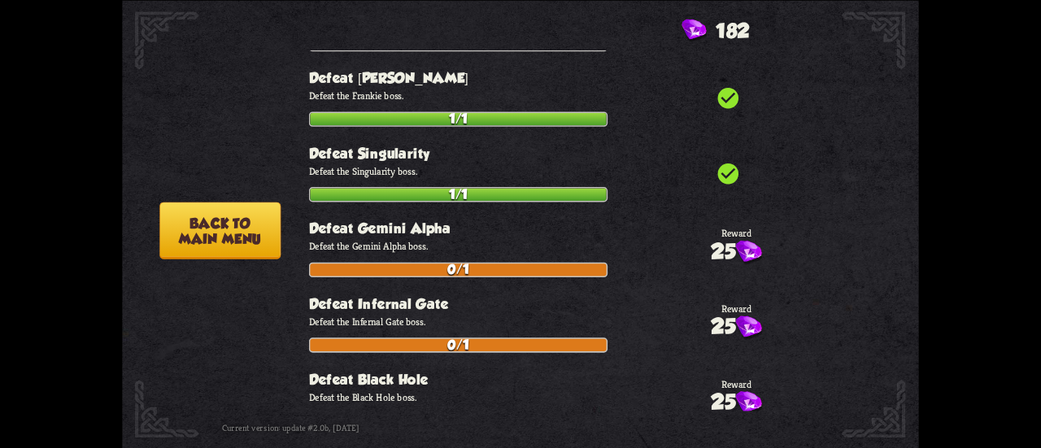
scroll to position [5909, 0]
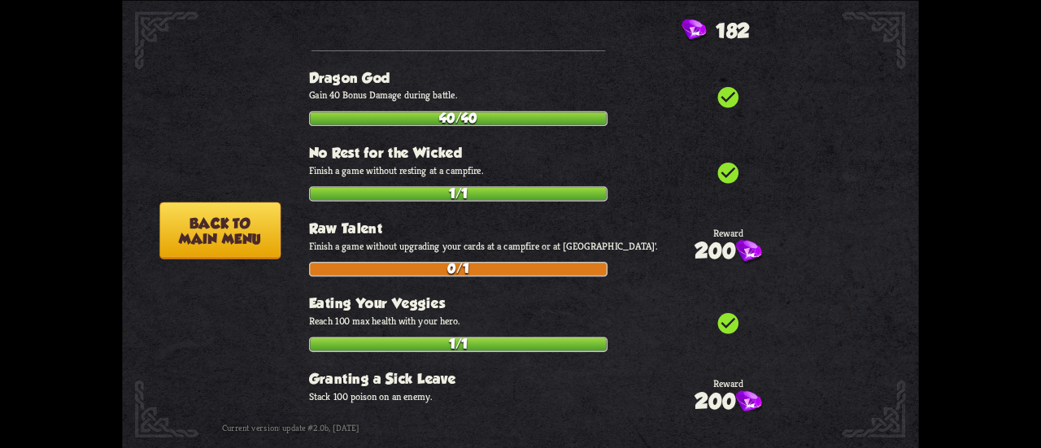
click at [260, 221] on button "Back to main menu" at bounding box center [219, 230] width 121 height 57
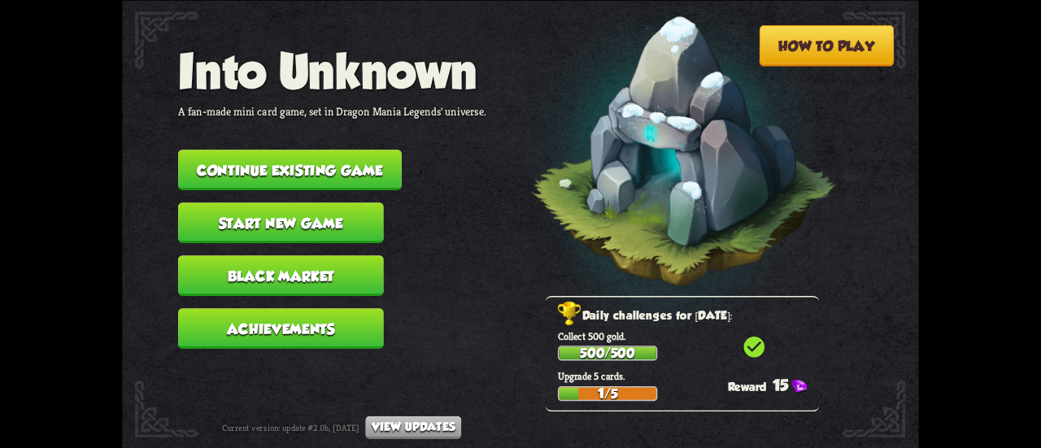
click at [248, 168] on button "Continue existing game" at bounding box center [290, 170] width 224 height 41
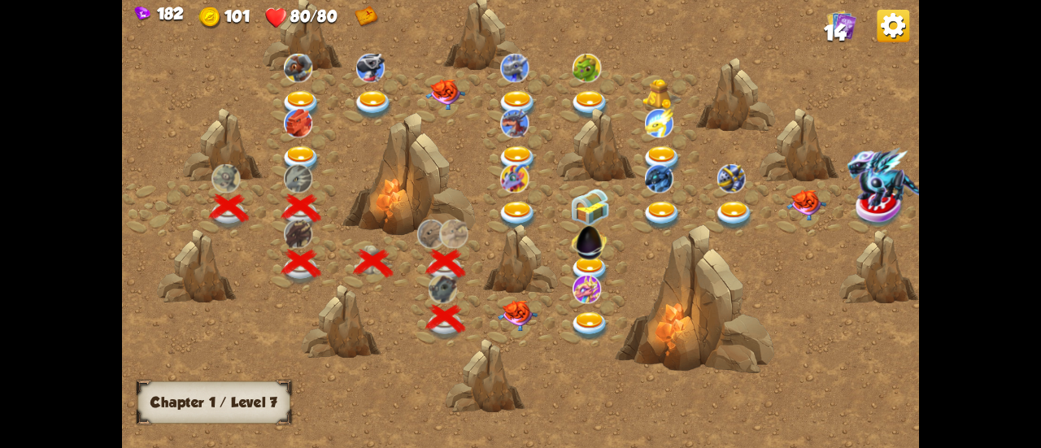
click at [526, 313] on img at bounding box center [518, 315] width 40 height 31
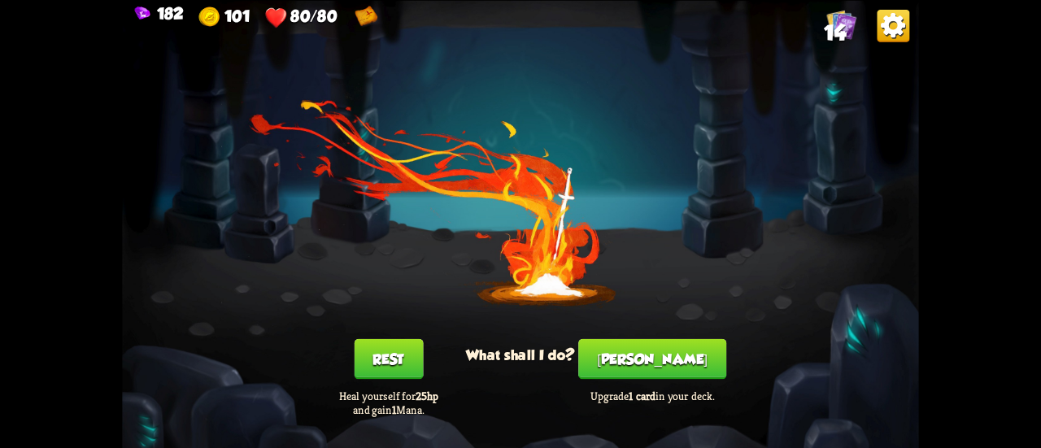
click at [404, 351] on button "Rest" at bounding box center [388, 358] width 69 height 41
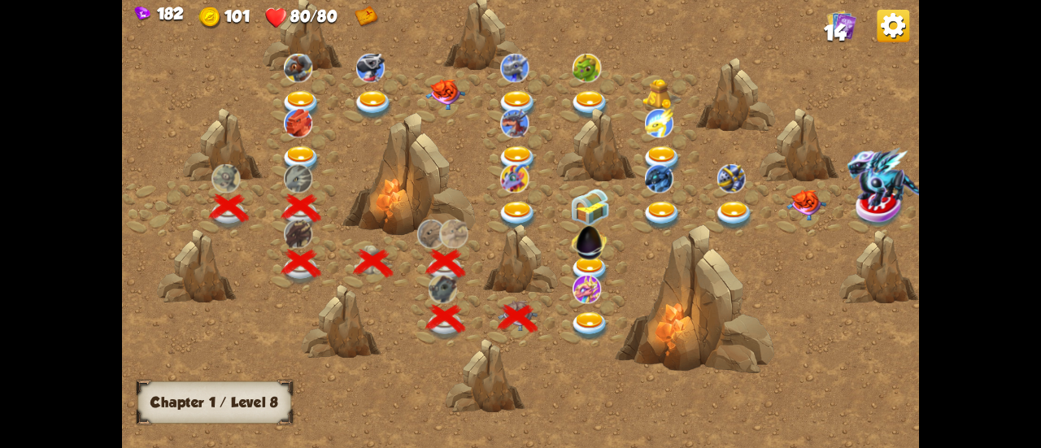
click at [592, 327] on img at bounding box center [590, 326] width 40 height 29
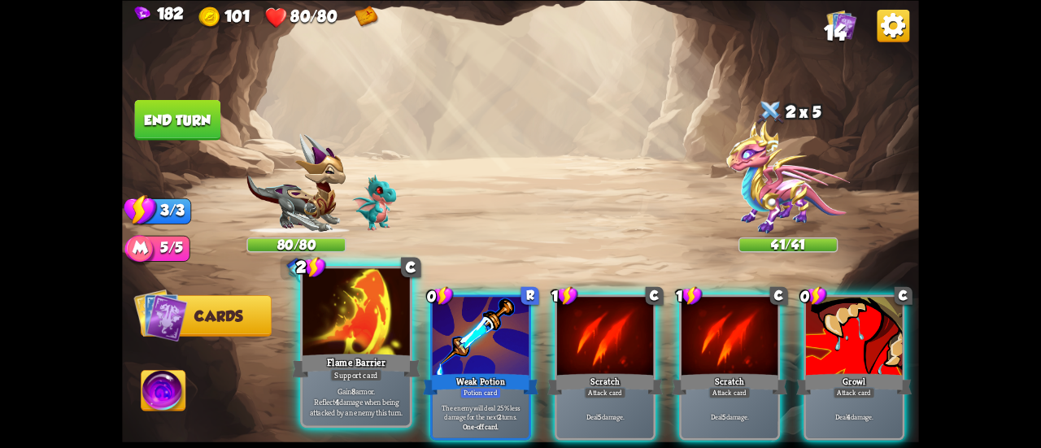
click at [363, 316] on div at bounding box center [356, 313] width 107 height 90
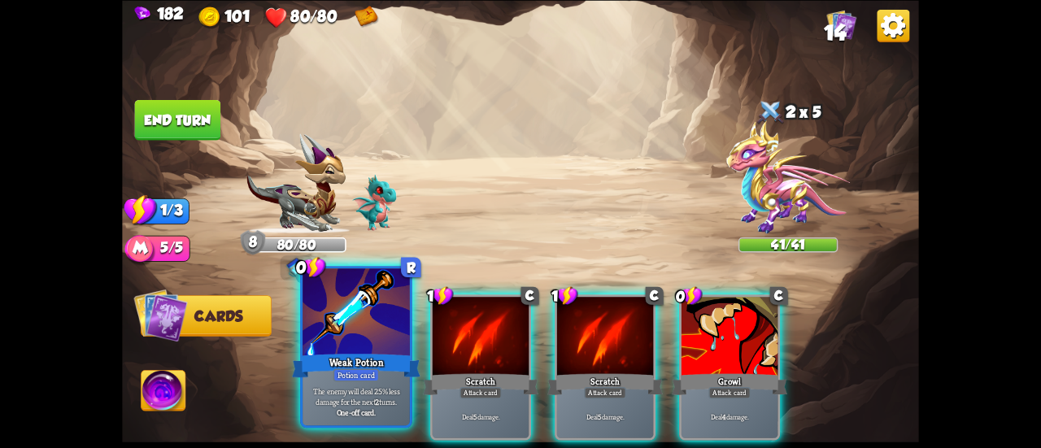
click at [349, 321] on div at bounding box center [356, 313] width 107 height 90
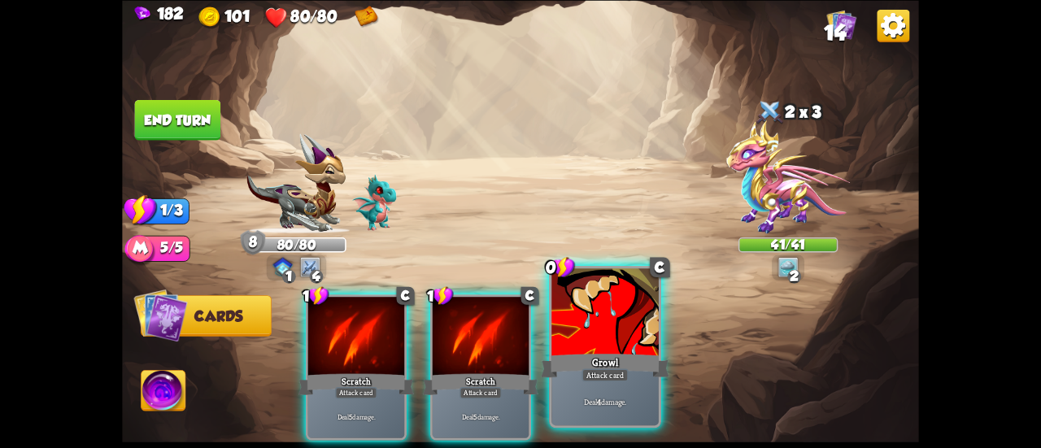
click at [604, 325] on div at bounding box center [605, 313] width 107 height 90
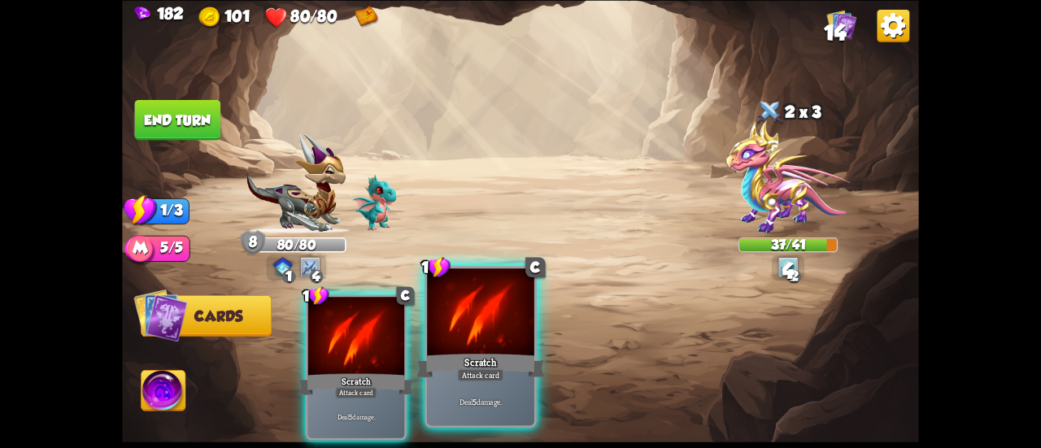
click at [481, 320] on div at bounding box center [480, 313] width 107 height 90
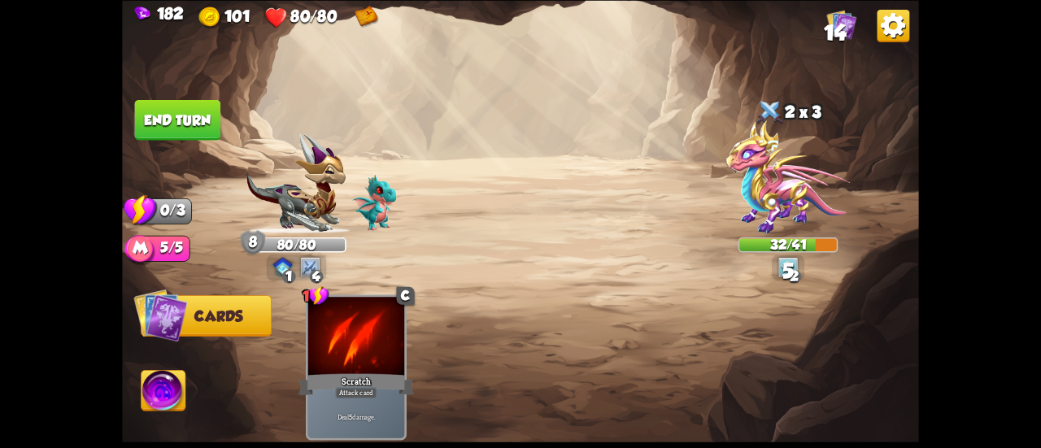
click at [185, 120] on button "End turn" at bounding box center [177, 119] width 86 height 41
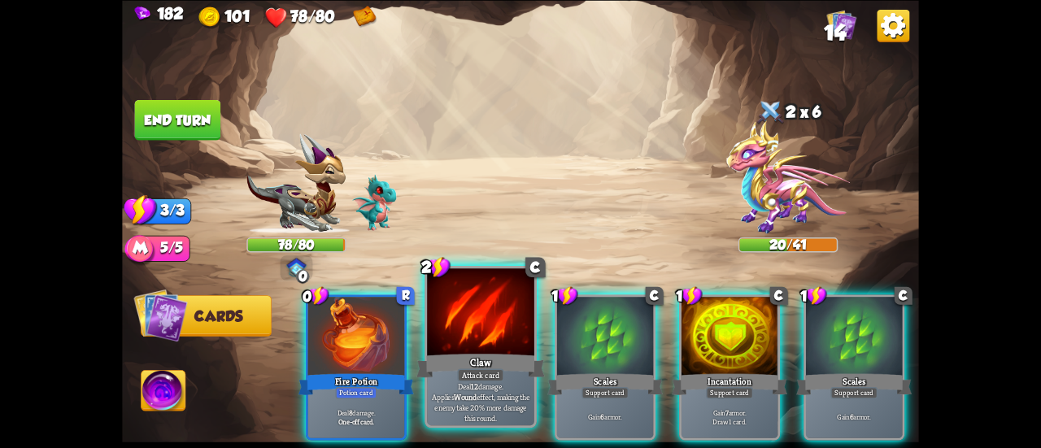
click at [441, 380] on div "Claw" at bounding box center [481, 365] width 129 height 28
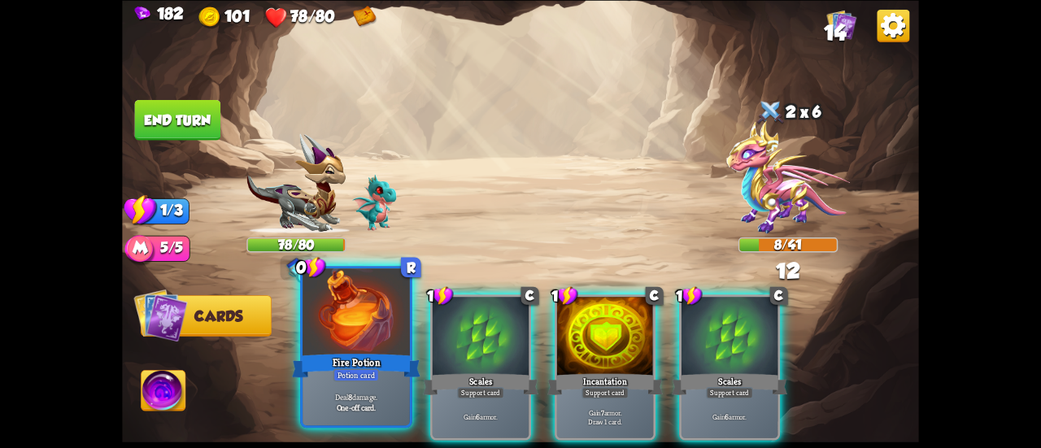
click at [352, 320] on div at bounding box center [356, 313] width 107 height 90
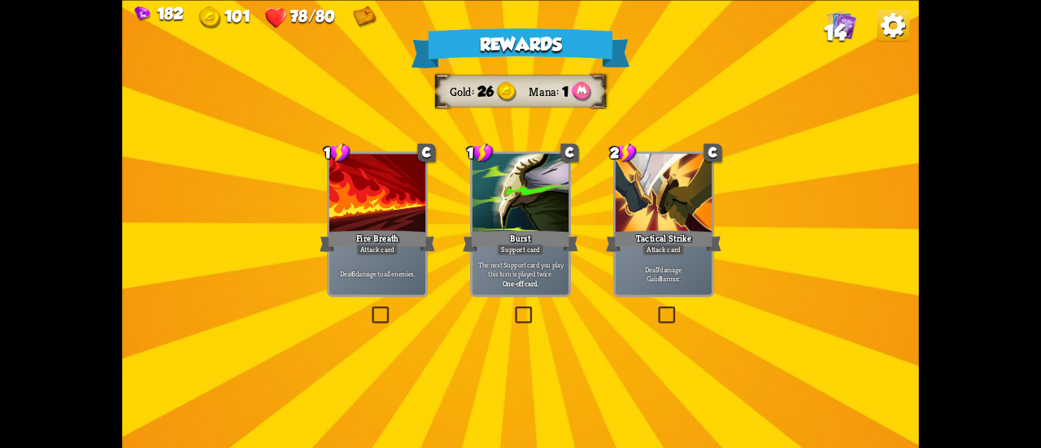
click at [530, 216] on div at bounding box center [521, 194] width 96 height 81
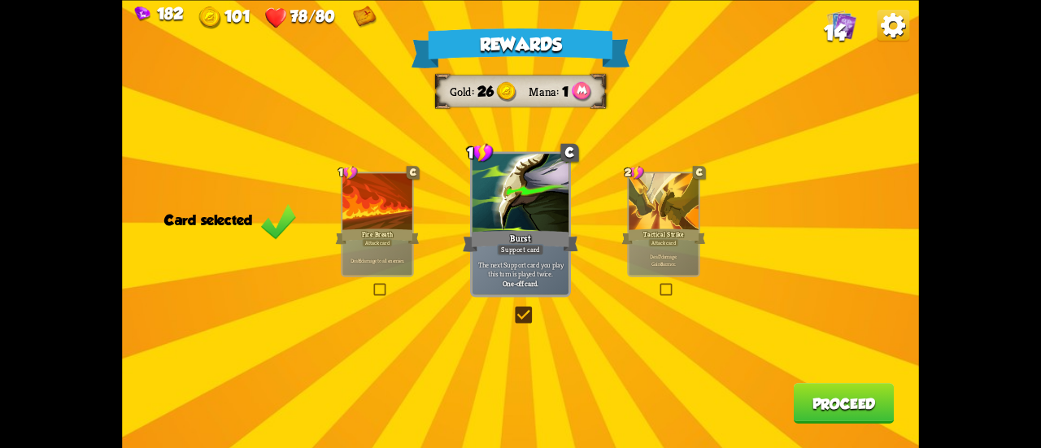
click at [829, 386] on button "Proceed" at bounding box center [844, 403] width 101 height 41
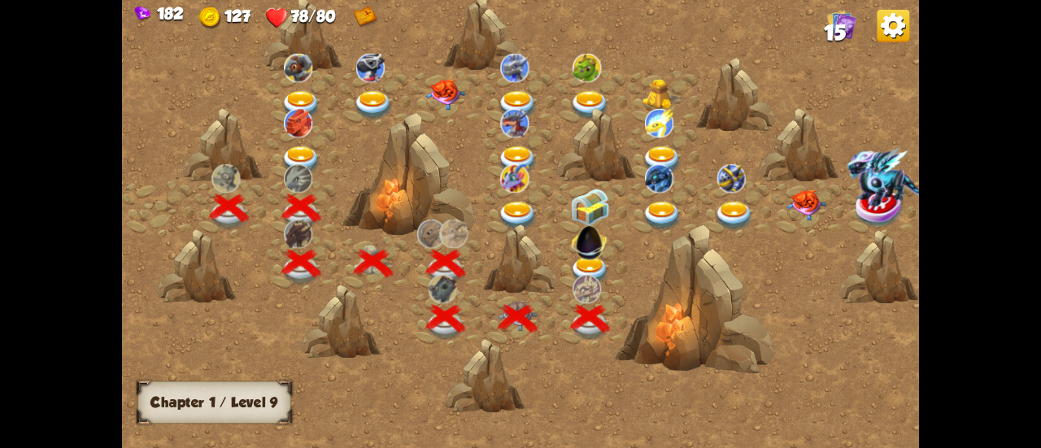
click at [571, 254] on img at bounding box center [590, 240] width 42 height 42
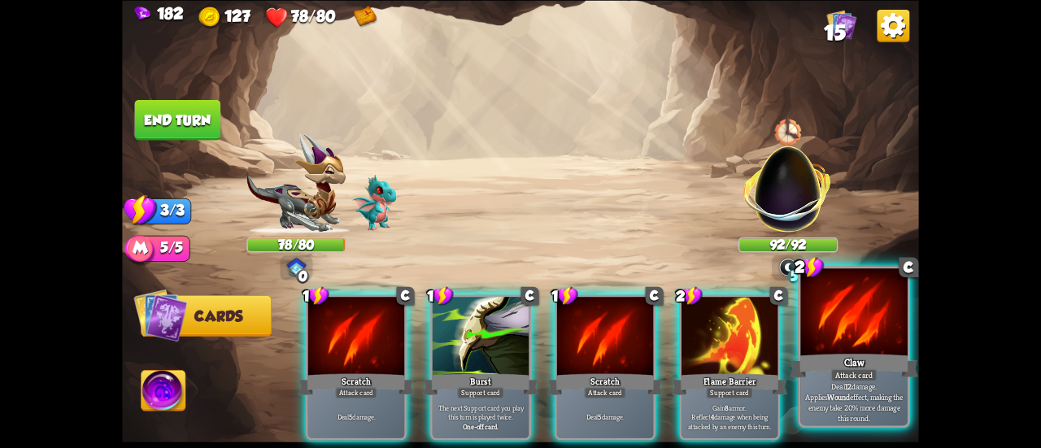
click at [828, 356] on div "Claw" at bounding box center [854, 365] width 129 height 28
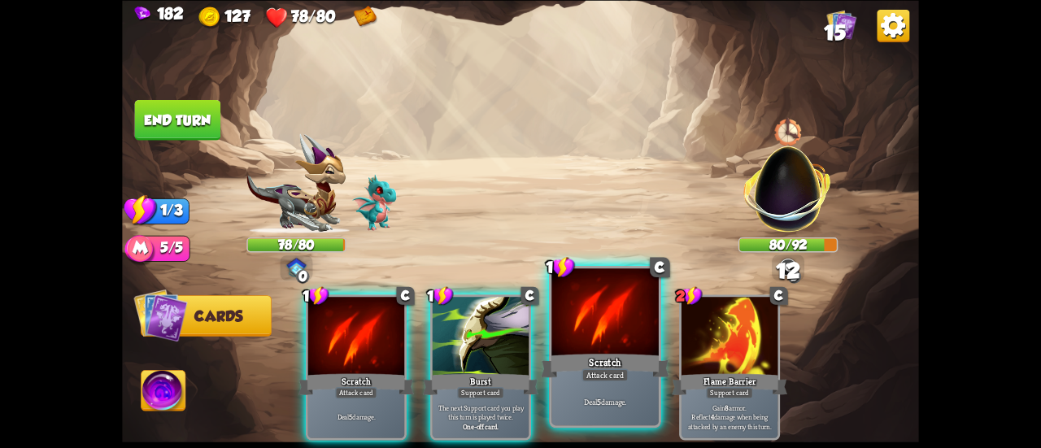
click at [568, 326] on div at bounding box center [605, 313] width 107 height 90
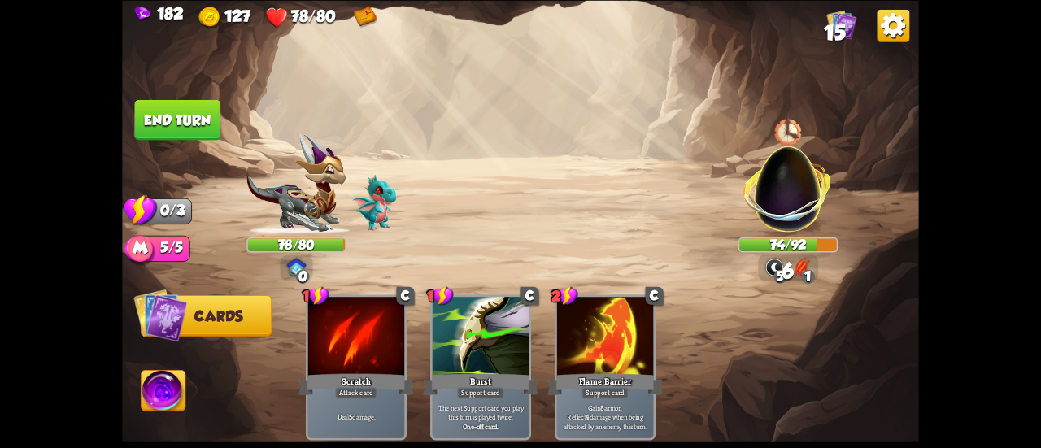
click at [158, 126] on button "End turn" at bounding box center [177, 119] width 87 height 41
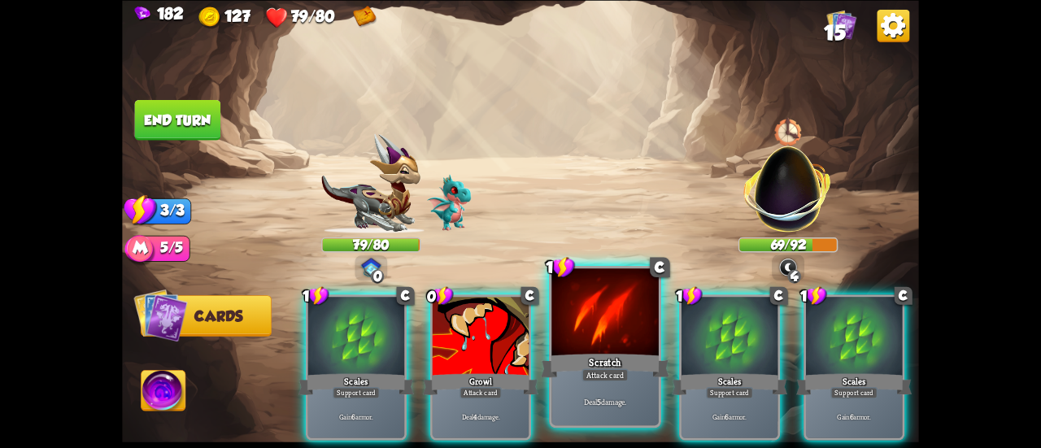
click at [584, 356] on div "Scratch" at bounding box center [605, 365] width 129 height 28
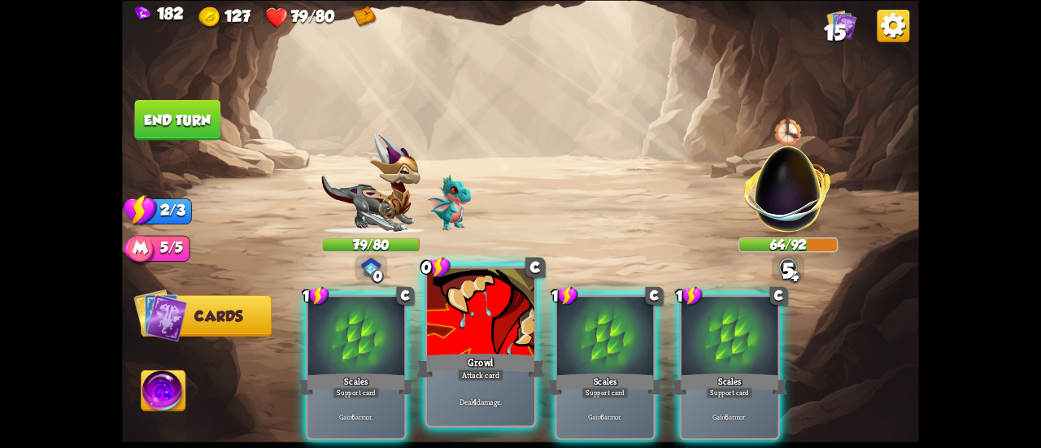
click at [478, 344] on div at bounding box center [480, 313] width 107 height 90
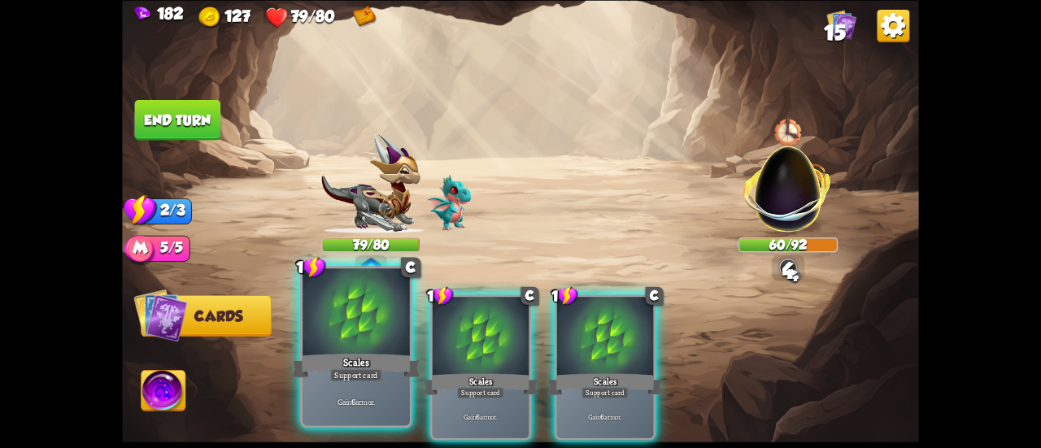
click at [344, 299] on div at bounding box center [356, 313] width 107 height 90
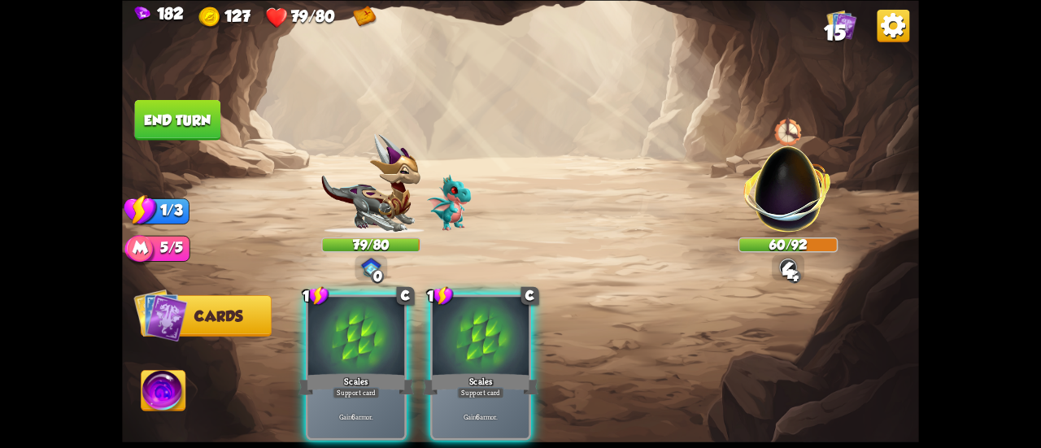
click at [344, 299] on div at bounding box center [356, 337] width 96 height 81
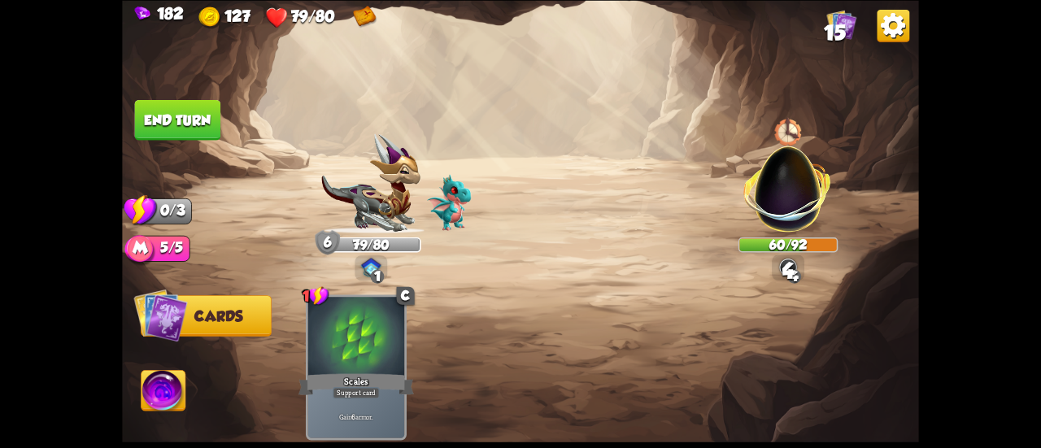
click at [198, 109] on button "End turn" at bounding box center [177, 119] width 86 height 41
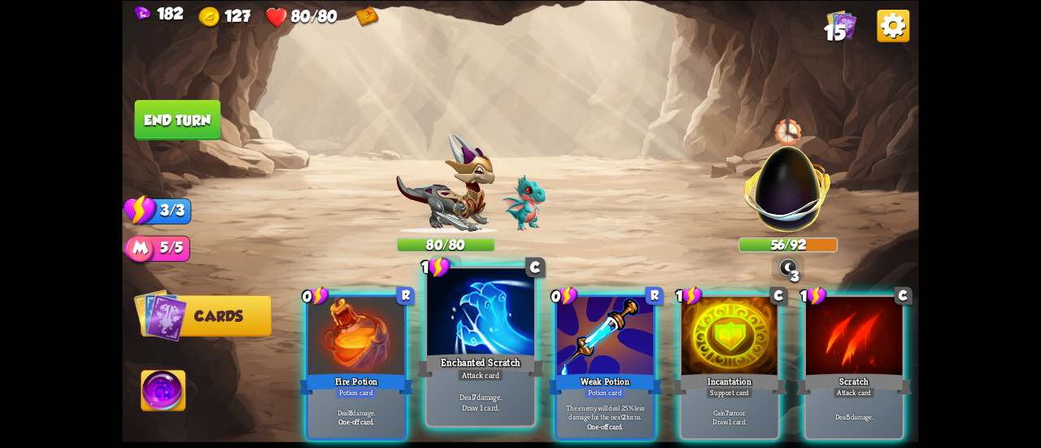
click at [473, 323] on div at bounding box center [480, 313] width 107 height 90
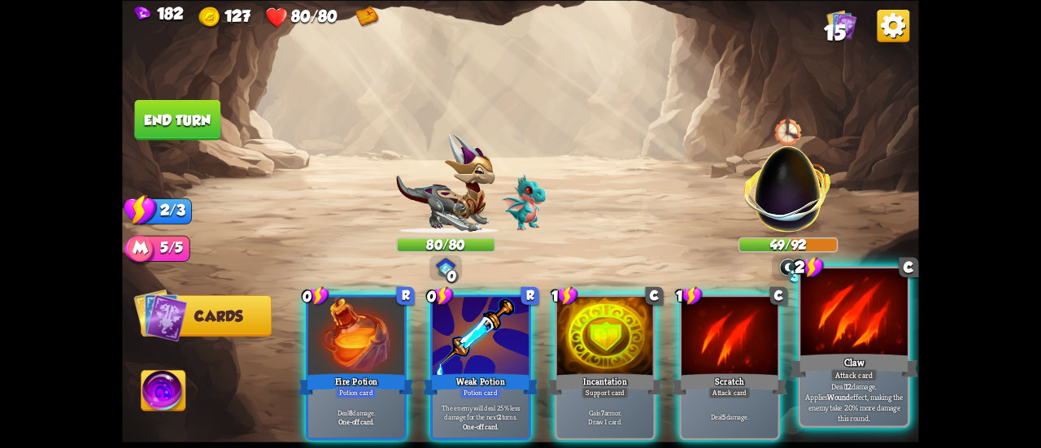
click at [830, 372] on div "Claw" at bounding box center [854, 365] width 129 height 28
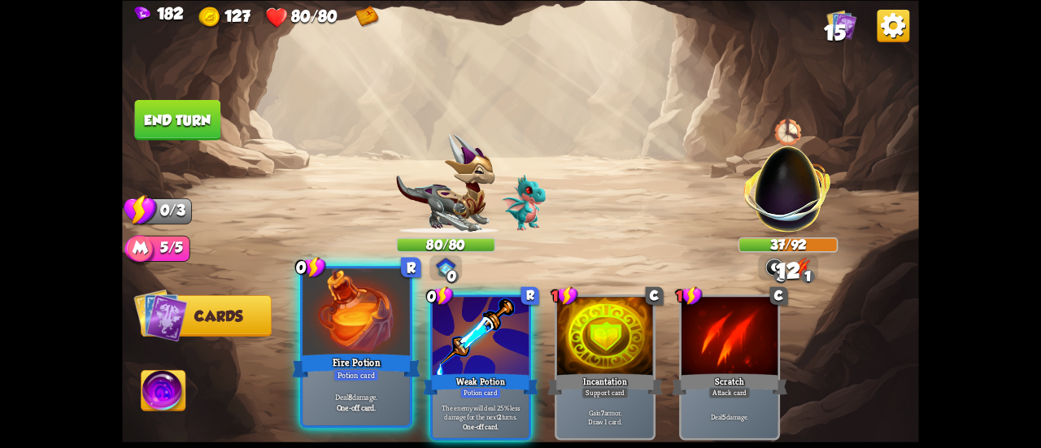
click at [394, 329] on div at bounding box center [356, 313] width 107 height 90
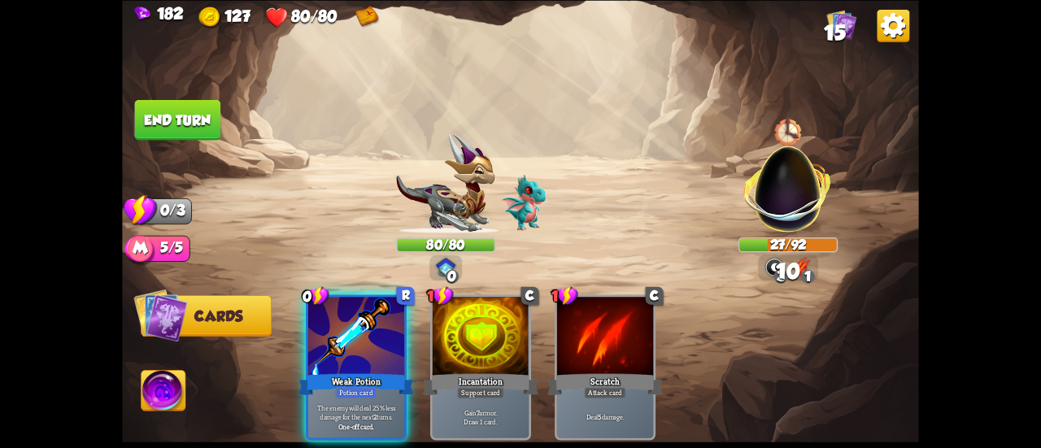
click at [166, 118] on button "End turn" at bounding box center [177, 119] width 86 height 41
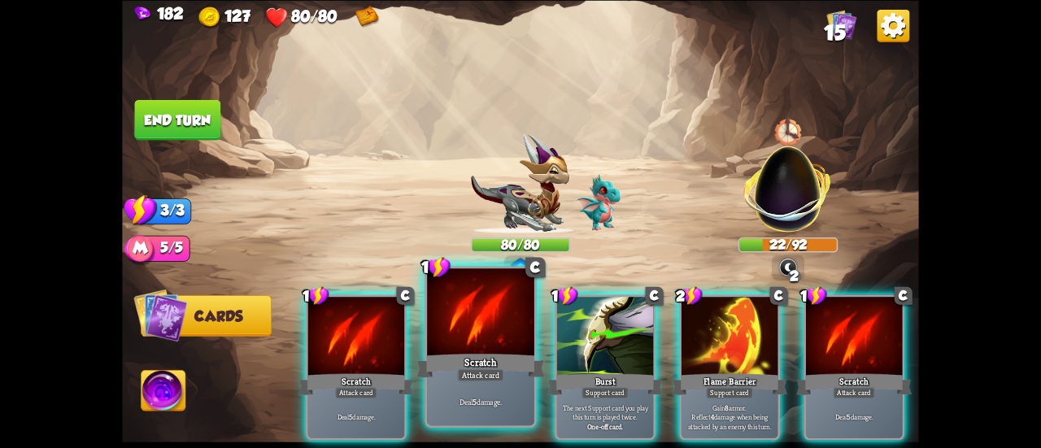
click at [495, 334] on div at bounding box center [480, 313] width 107 height 90
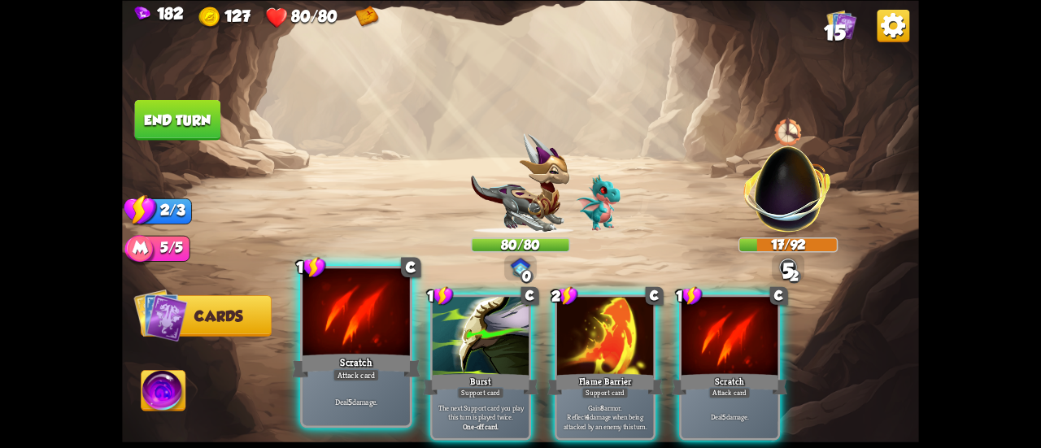
click at [376, 334] on div at bounding box center [356, 313] width 107 height 90
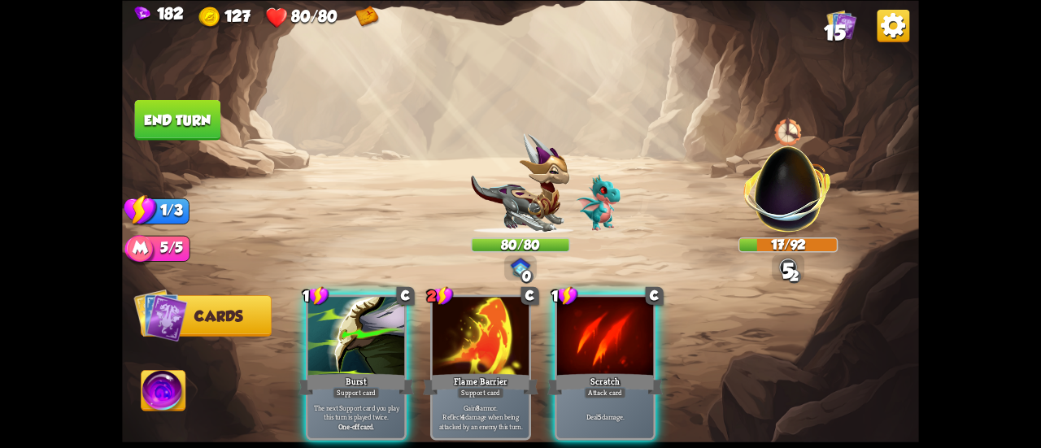
click at [682, 317] on div "1 C Burst Support card The next Support card you play this turn is played twice…" at bounding box center [600, 348] width 638 height 199
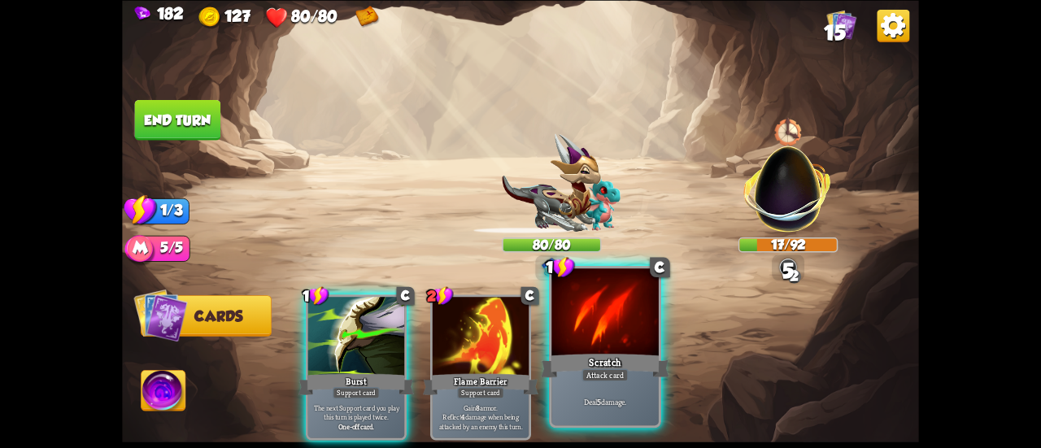
click at [646, 329] on div at bounding box center [605, 313] width 107 height 90
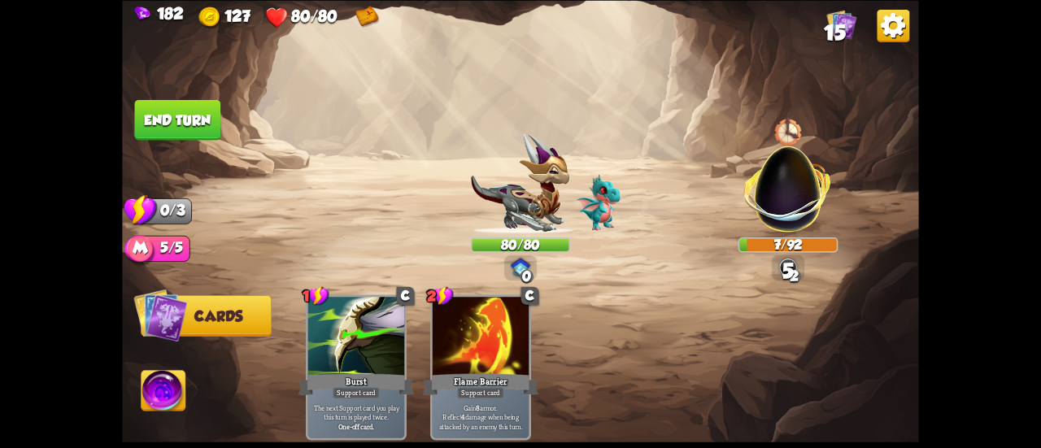
click at [185, 113] on button "End turn" at bounding box center [177, 119] width 86 height 41
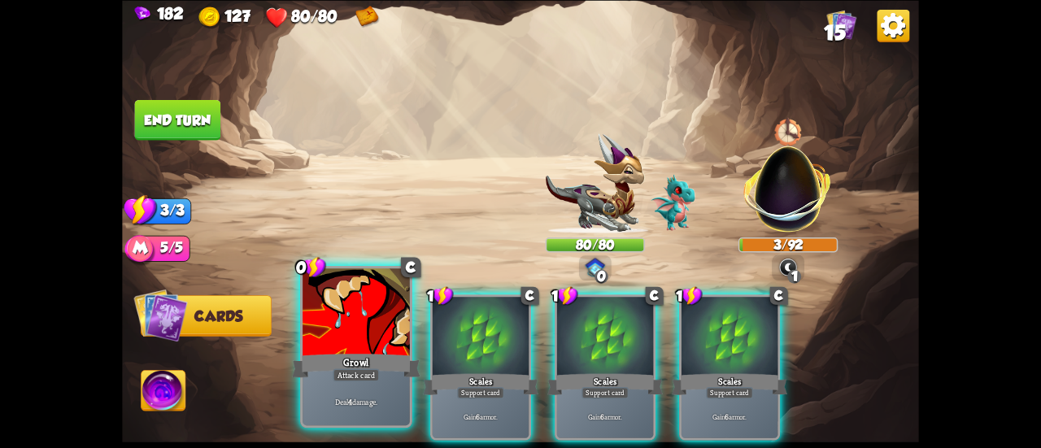
click at [373, 312] on div at bounding box center [356, 313] width 107 height 90
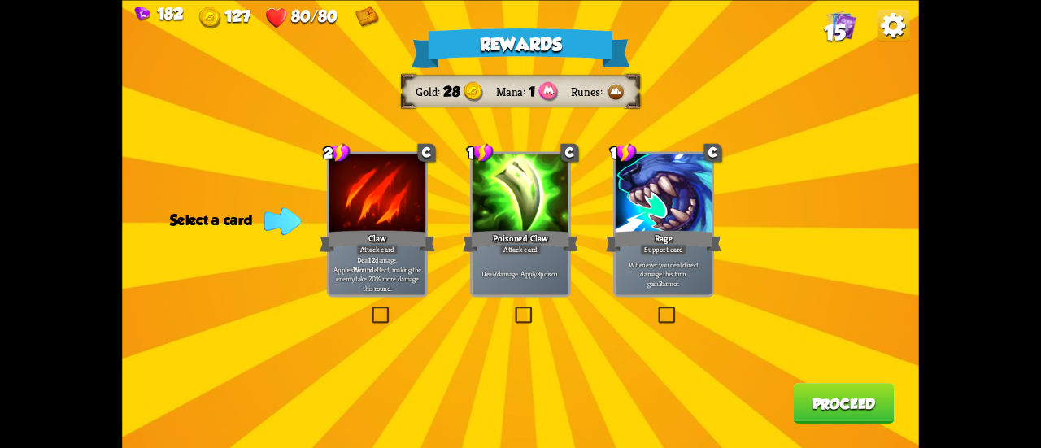
click at [527, 253] on div "Attack card" at bounding box center [521, 249] width 42 height 11
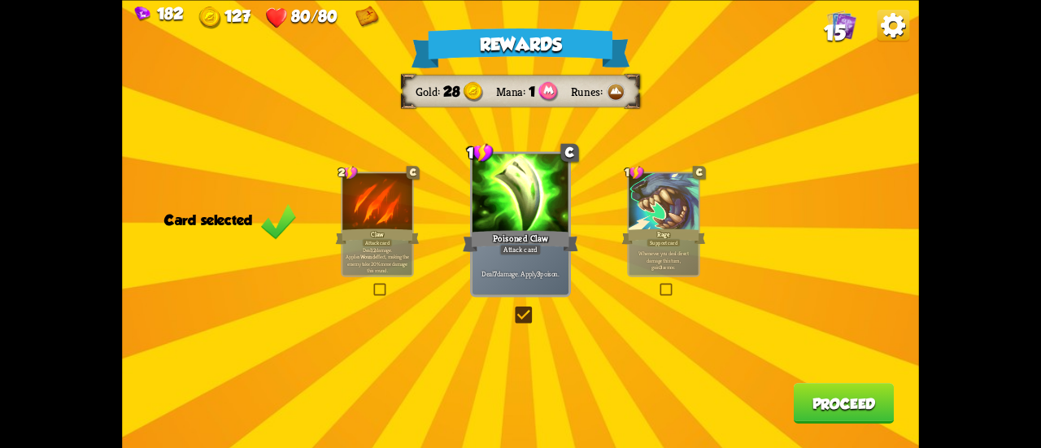
click at [806, 404] on button "Proceed" at bounding box center [844, 403] width 101 height 41
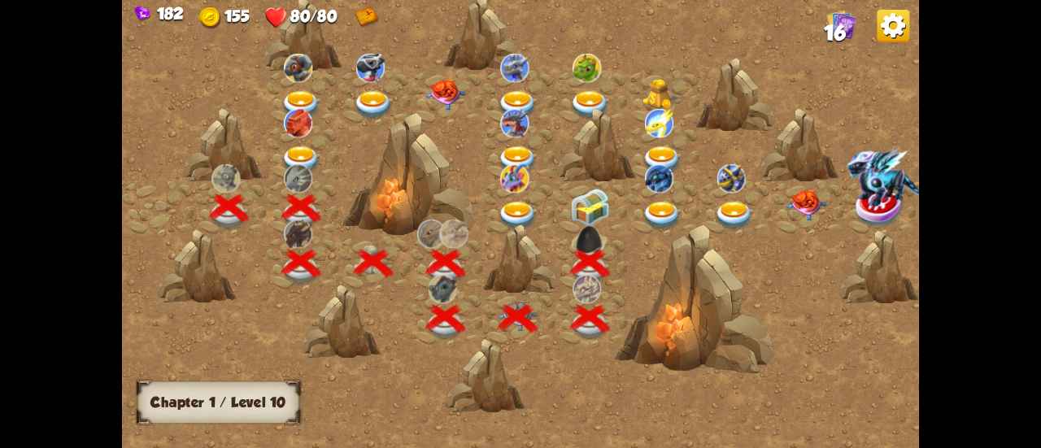
click at [582, 206] on img at bounding box center [590, 207] width 40 height 37
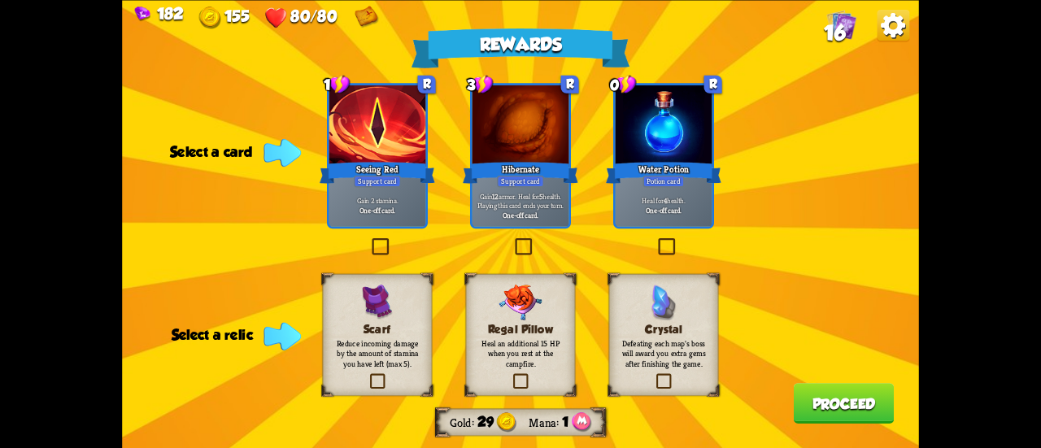
click at [654, 375] on label at bounding box center [654, 375] width 0 height 0
click at [0, 0] on input "checkbox" at bounding box center [0, 0] width 0 height 0
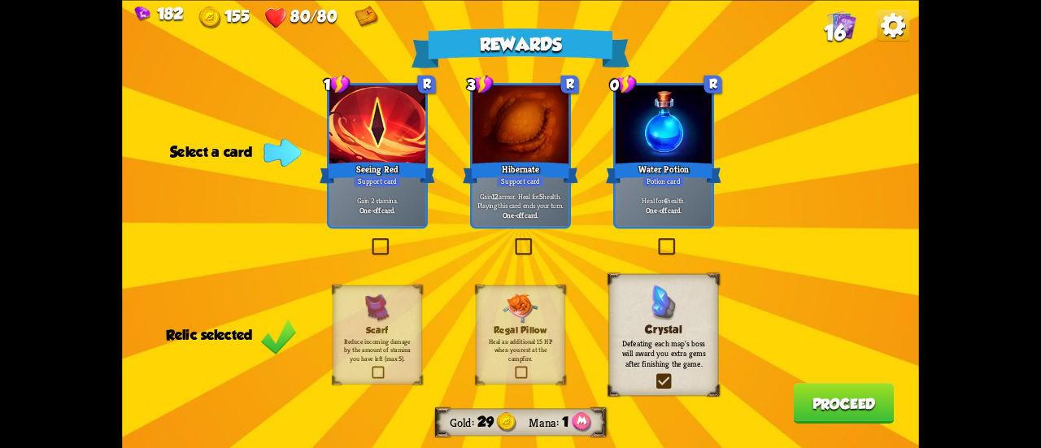
click at [646, 207] on b "One-off card." at bounding box center [664, 210] width 36 height 10
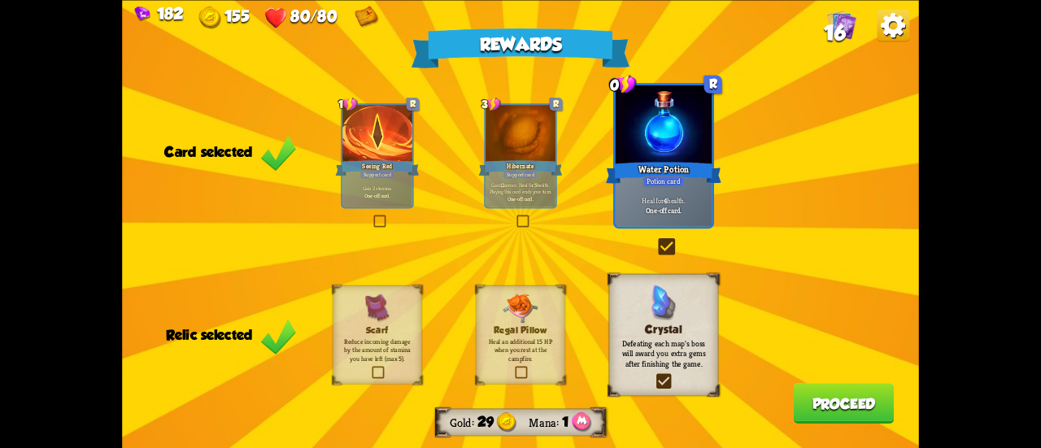
click at [815, 398] on button "Proceed" at bounding box center [844, 403] width 101 height 41
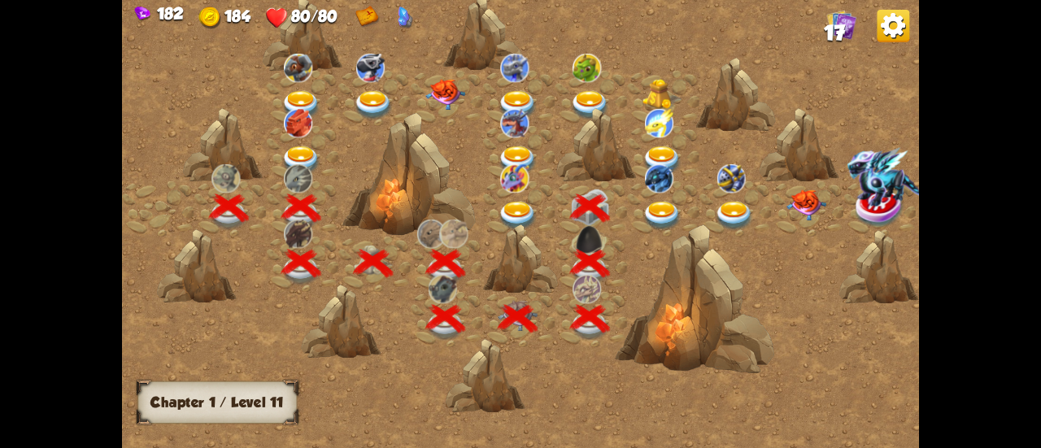
scroll to position [0, 247]
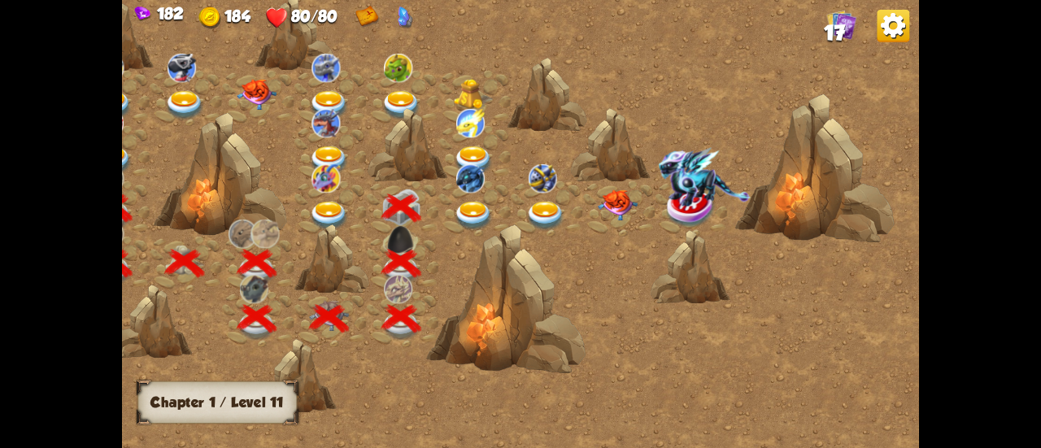
click at [465, 203] on img at bounding box center [473, 216] width 40 height 29
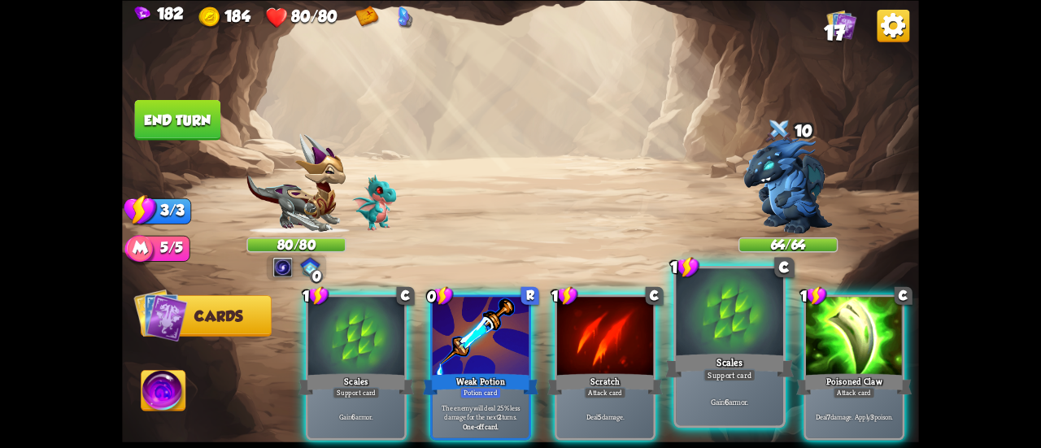
click at [706, 349] on div at bounding box center [729, 313] width 107 height 90
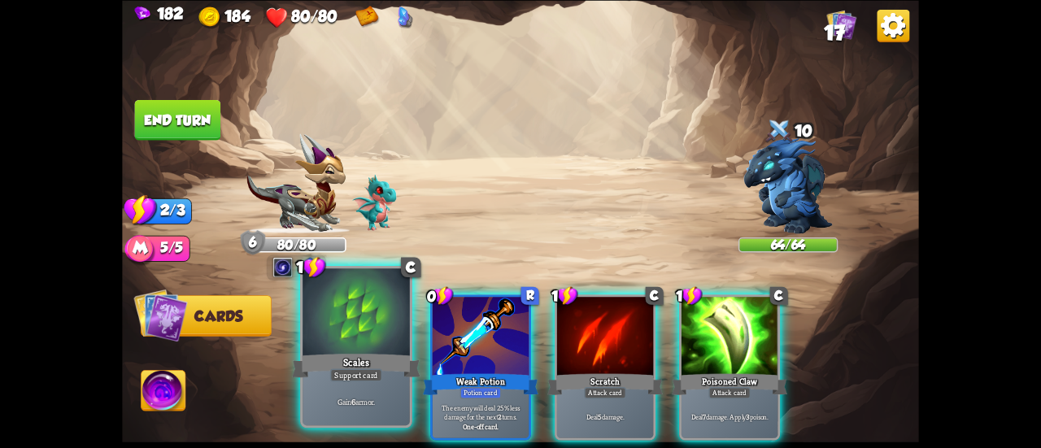
click at [371, 320] on div at bounding box center [356, 313] width 107 height 90
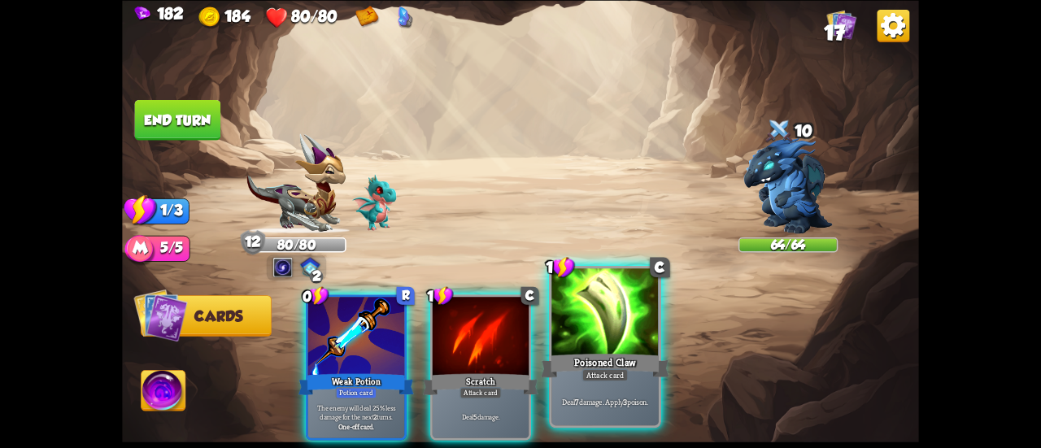
click at [635, 344] on div at bounding box center [605, 313] width 107 height 90
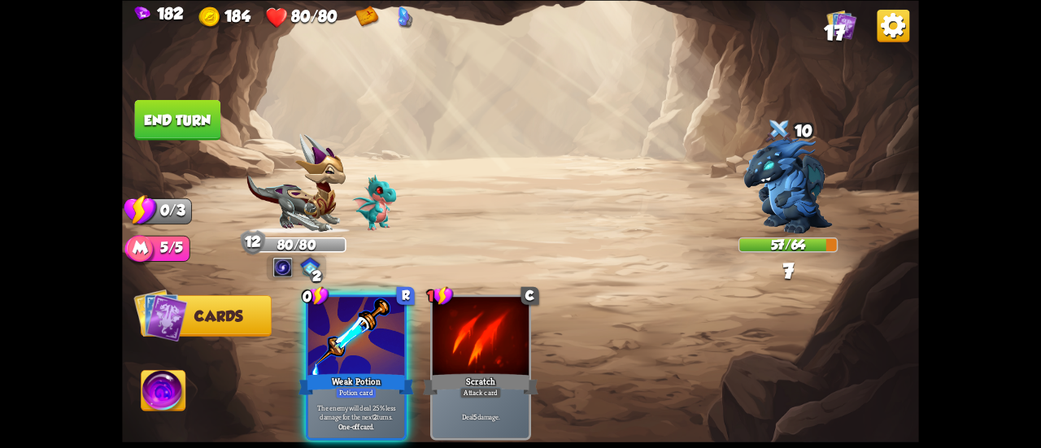
click at [168, 124] on button "End turn" at bounding box center [177, 119] width 86 height 41
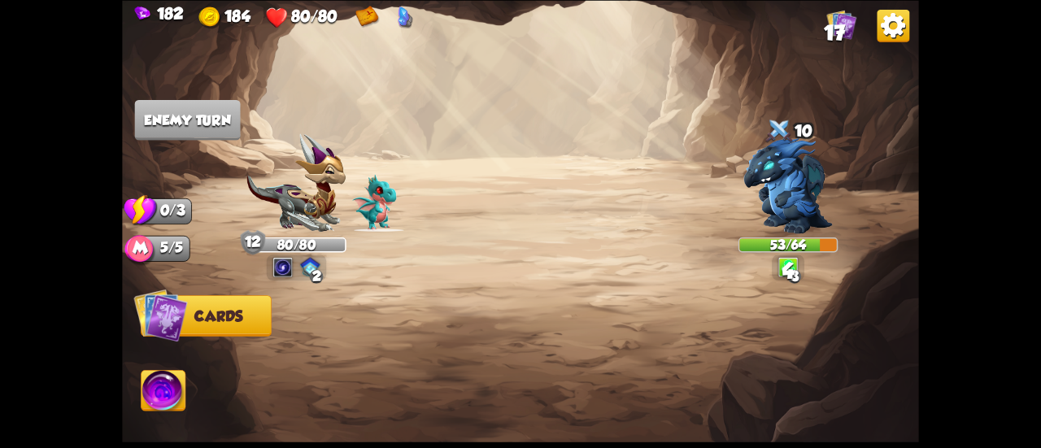
click at [403, 15] on img at bounding box center [405, 17] width 16 height 23
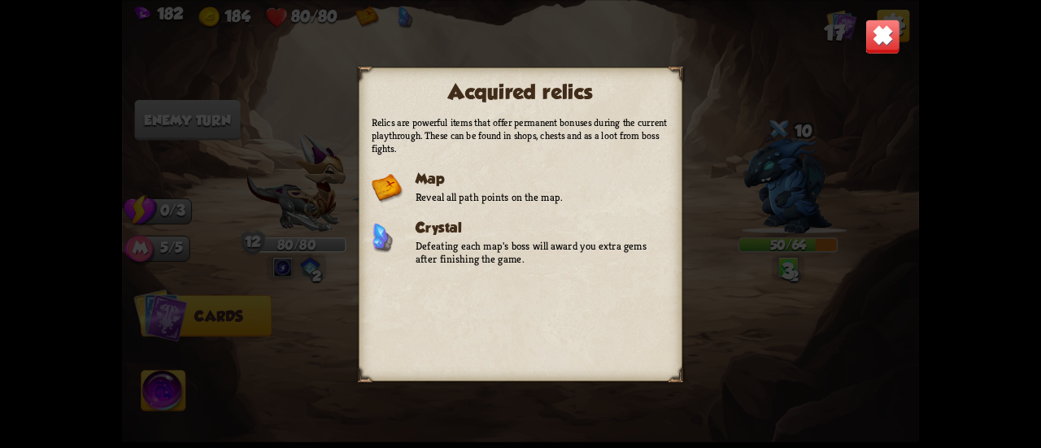
click at [888, 37] on img at bounding box center [883, 36] width 35 height 35
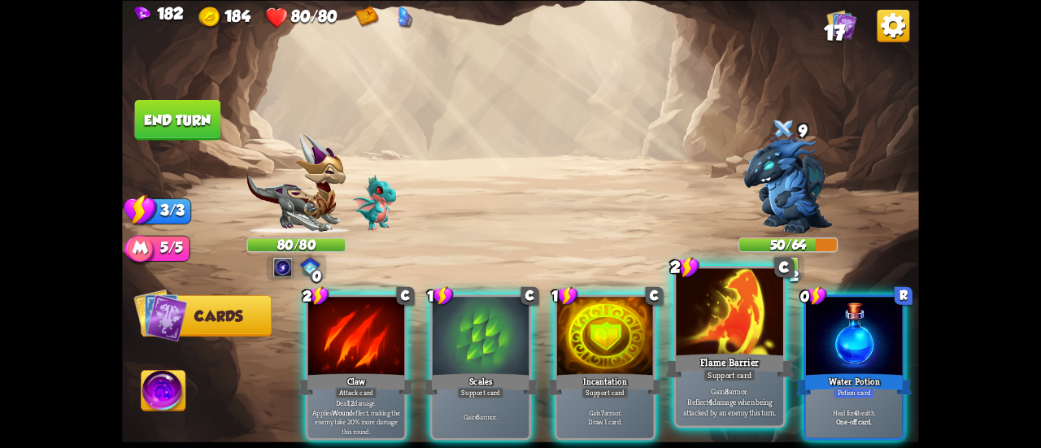
click at [699, 347] on div at bounding box center [729, 313] width 107 height 90
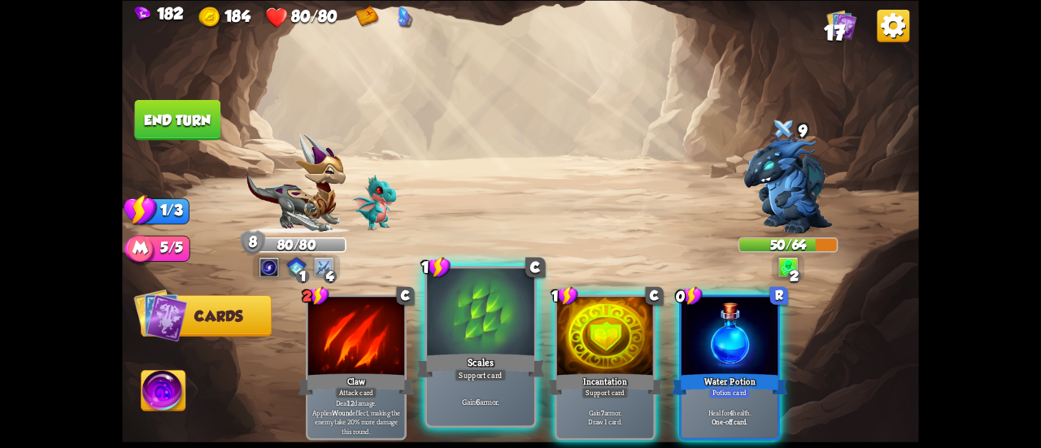
click at [481, 340] on div at bounding box center [480, 313] width 107 height 90
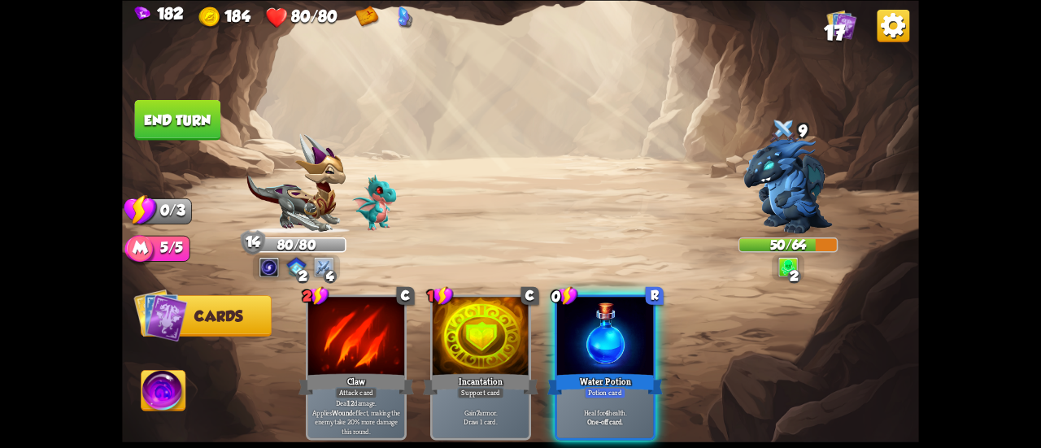
click at [191, 105] on button "End turn" at bounding box center [177, 119] width 87 height 41
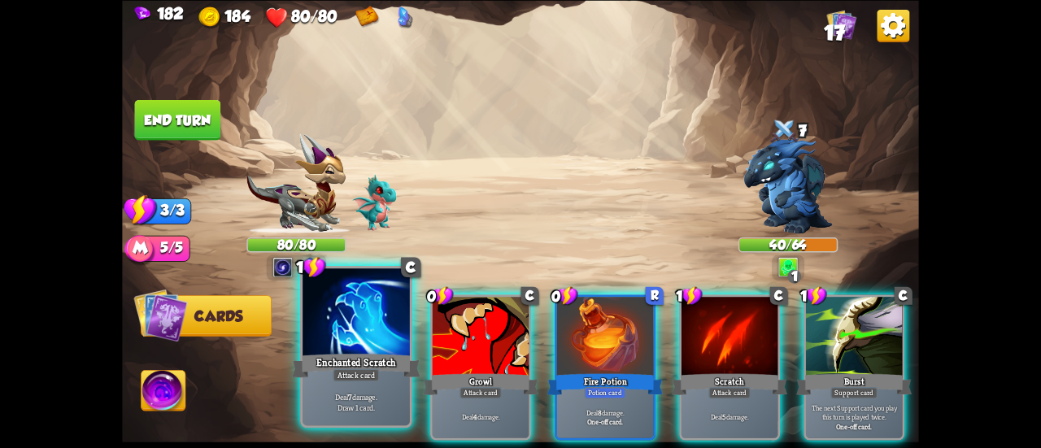
click at [369, 371] on div "Attack card" at bounding box center [356, 375] width 46 height 13
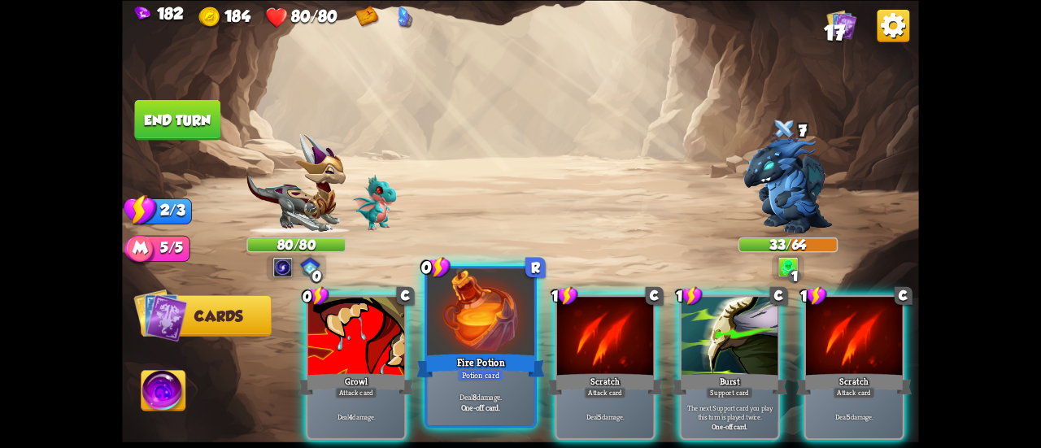
click at [455, 349] on div at bounding box center [480, 313] width 107 height 90
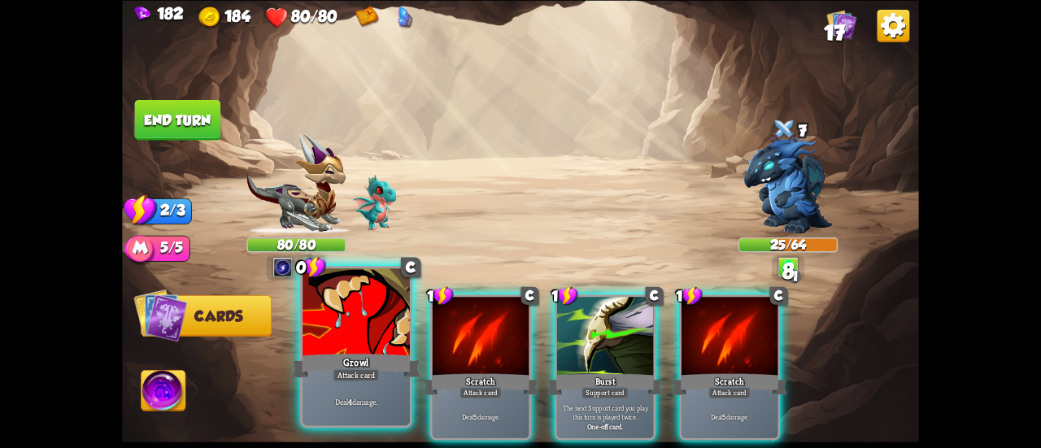
click at [348, 354] on div "Growl" at bounding box center [356, 365] width 129 height 28
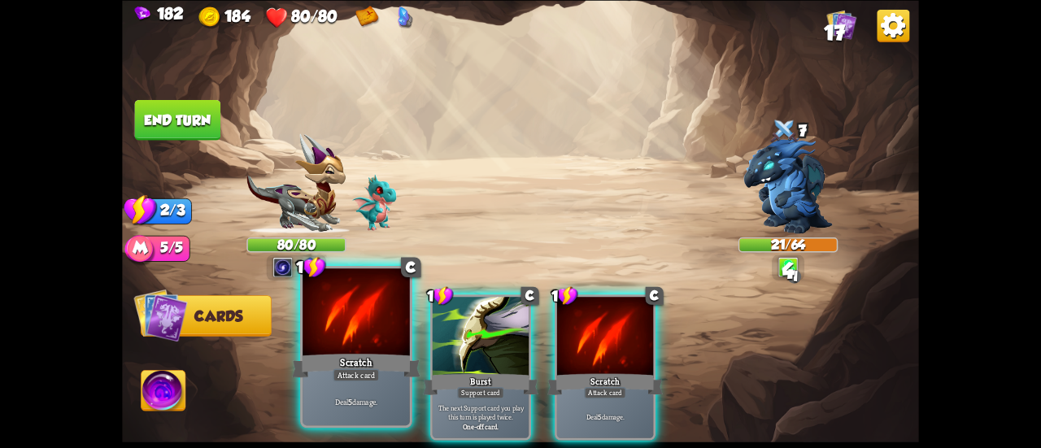
click at [327, 354] on div "Scratch" at bounding box center [356, 365] width 129 height 28
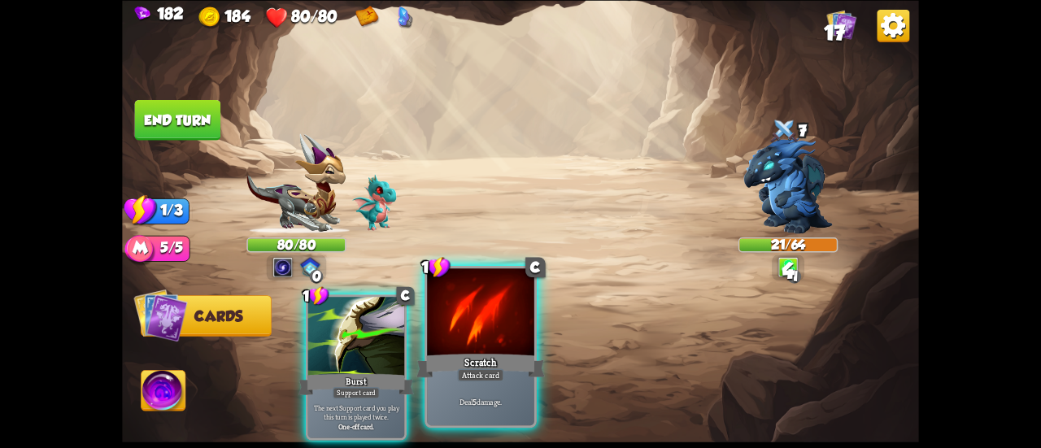
click at [462, 316] on div at bounding box center [480, 313] width 107 height 90
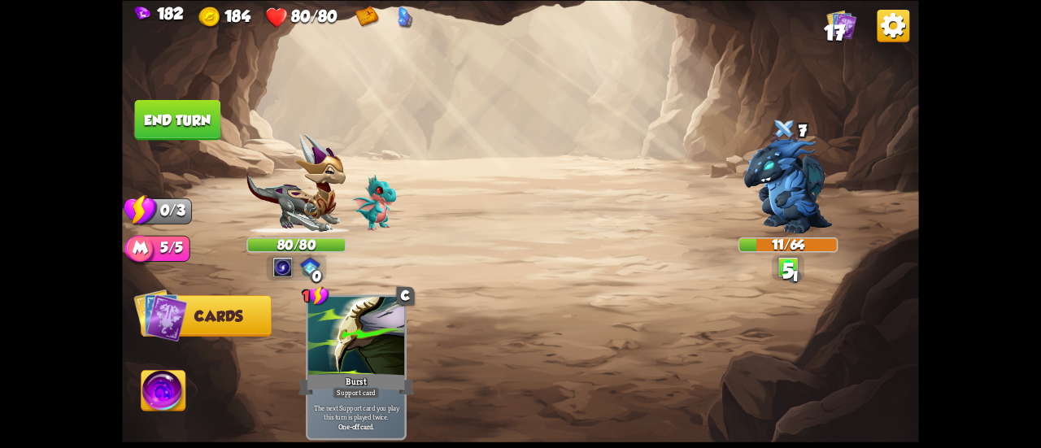
click at [164, 118] on button "End turn" at bounding box center [177, 119] width 88 height 41
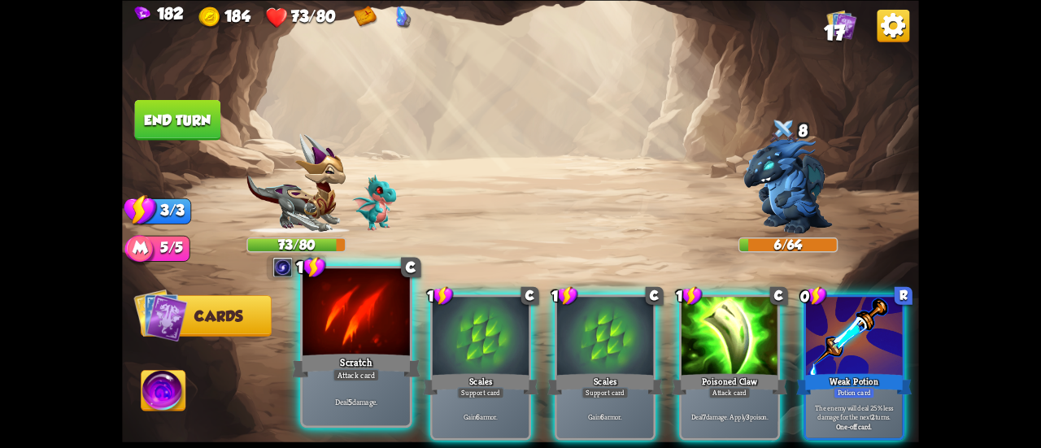
click at [350, 356] on div "Scratch" at bounding box center [356, 365] width 129 height 28
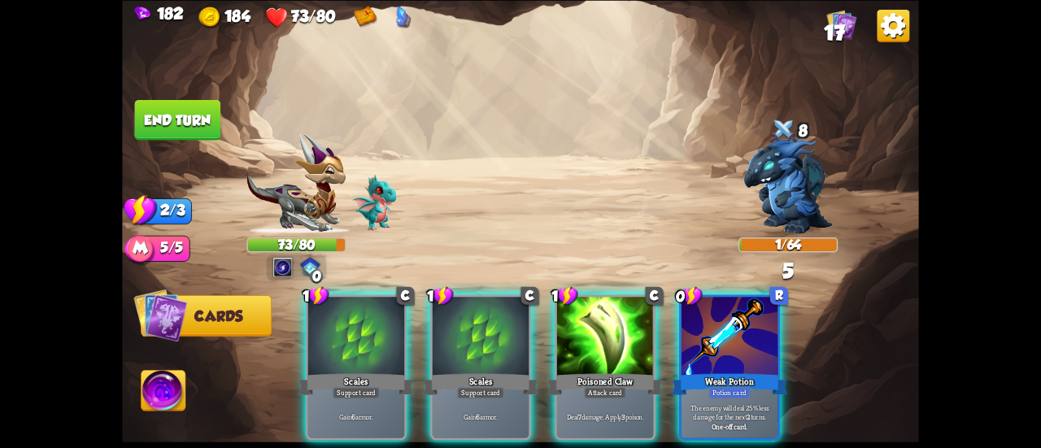
click at [177, 116] on button "End turn" at bounding box center [177, 119] width 86 height 41
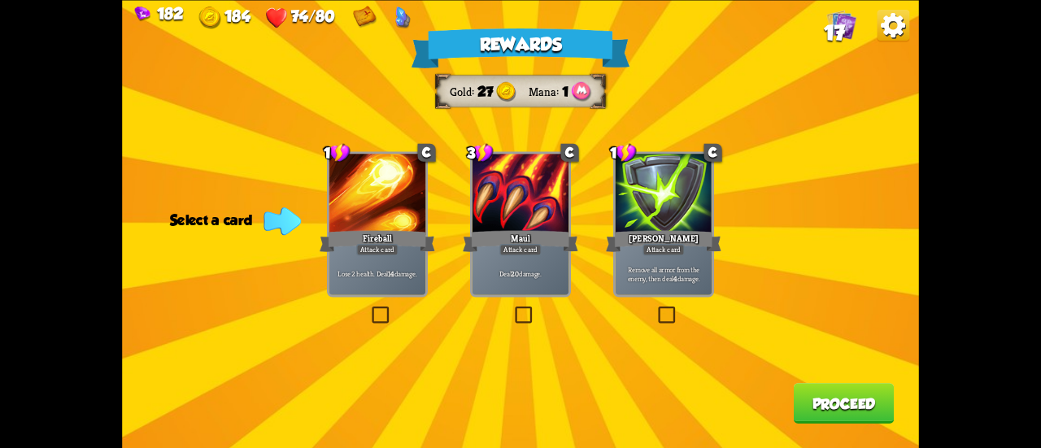
click at [635, 269] on p "Remove all armor from the enemy, then deal 4 damage." at bounding box center [664, 273] width 92 height 19
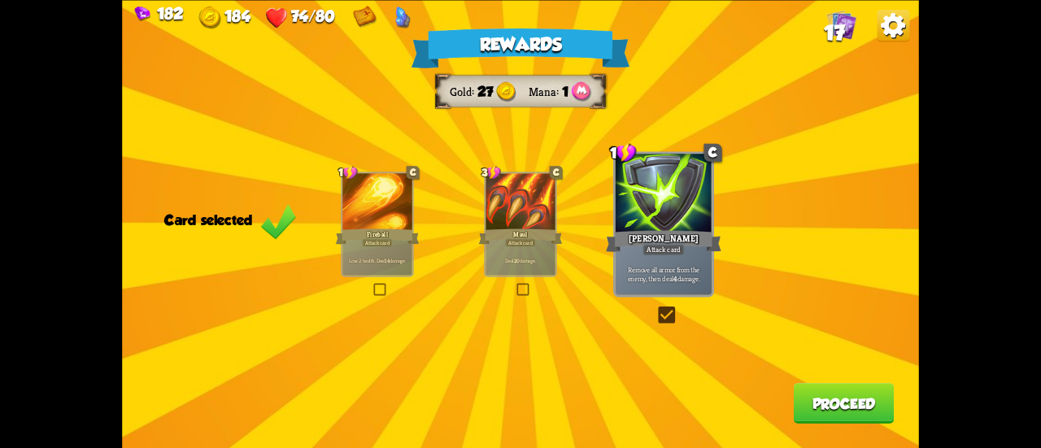
click at [849, 401] on button "Proceed" at bounding box center [844, 403] width 101 height 41
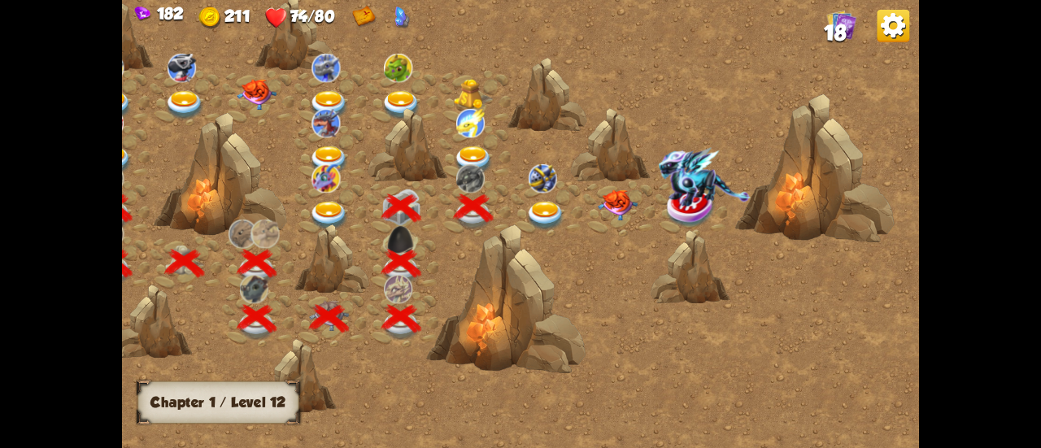
click at [535, 202] on img at bounding box center [546, 216] width 40 height 29
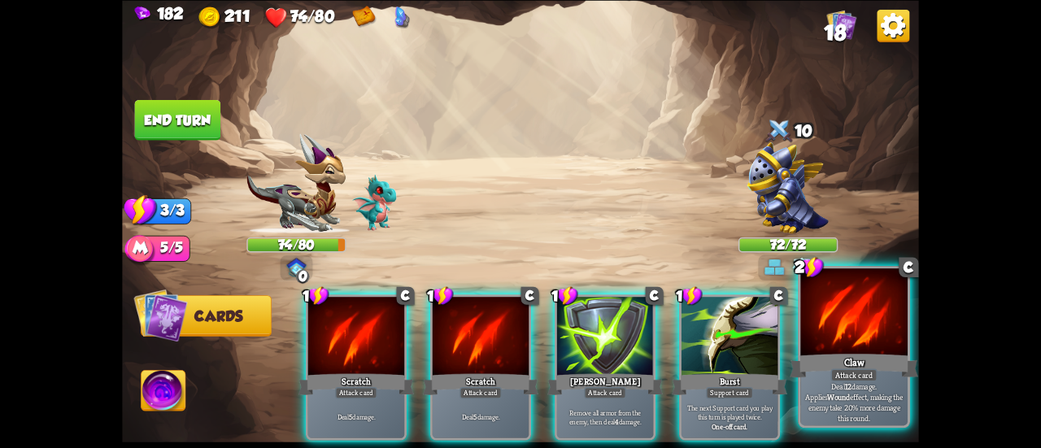
click at [835, 342] on div at bounding box center [854, 313] width 107 height 90
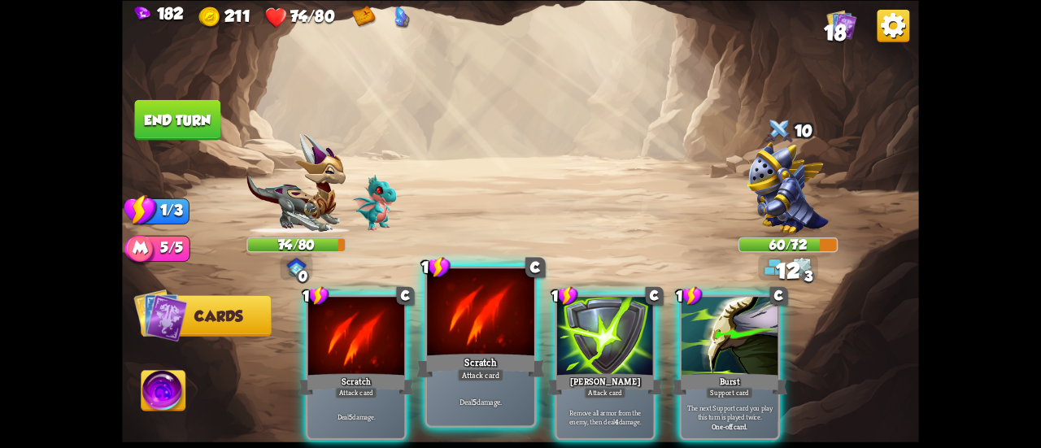
click at [463, 318] on div at bounding box center [480, 313] width 107 height 90
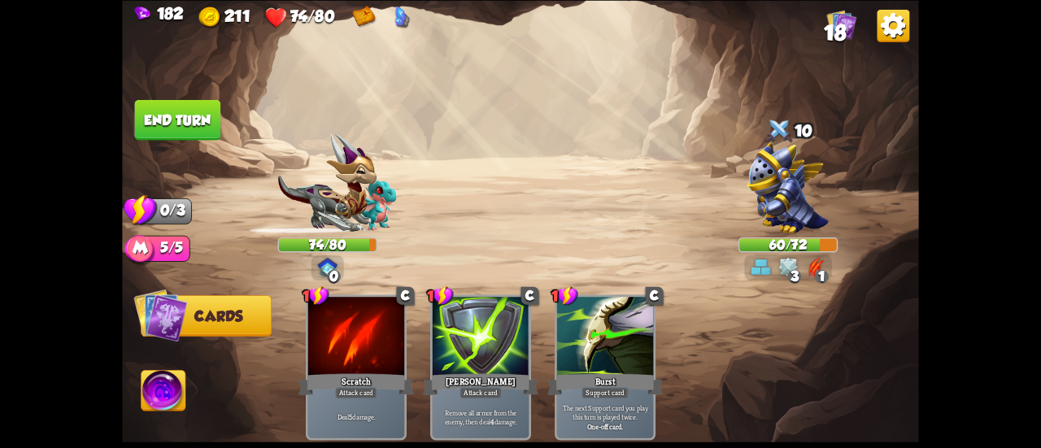
click at [204, 113] on button "End turn" at bounding box center [177, 119] width 88 height 41
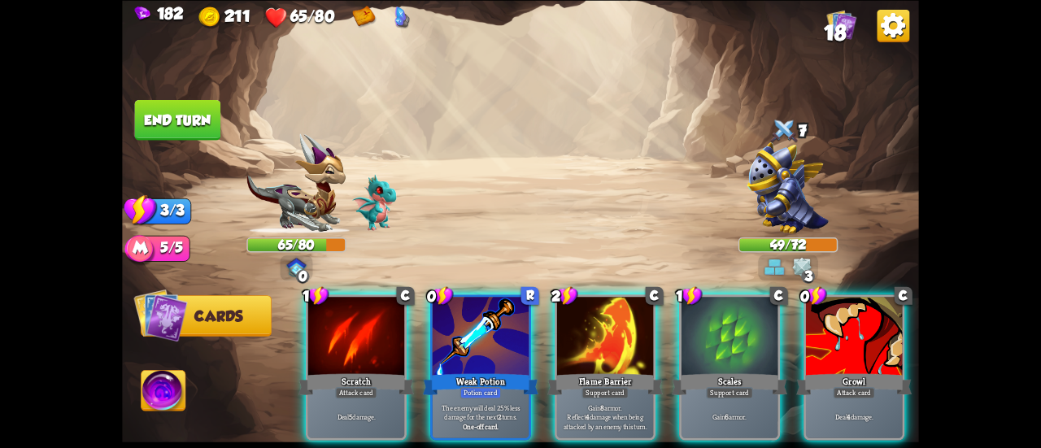
drag, startPoint x: 487, startPoint y: 319, endPoint x: 503, endPoint y: 201, distance: 119.0
click at [503, 201] on div "Select an enemy to attack... You don't have enough stamina to play that card...…" at bounding box center [520, 224] width 797 height 448
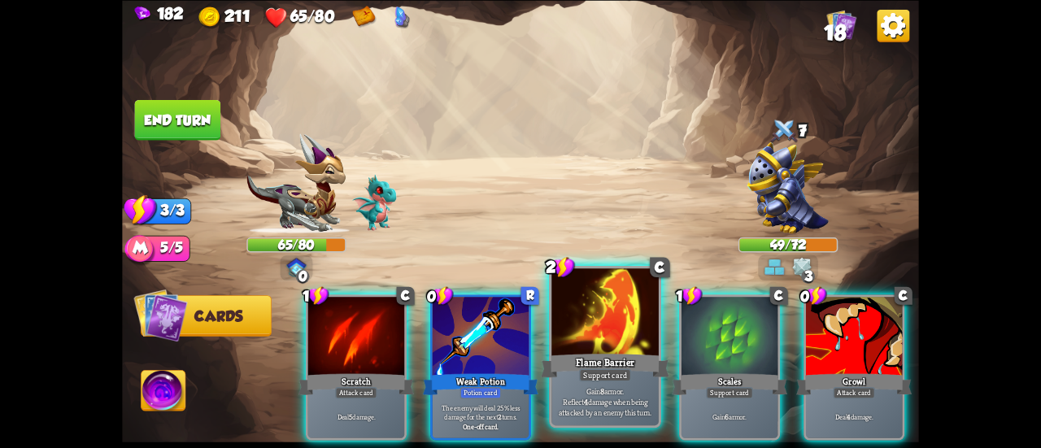
click at [591, 360] on div "Flame Barrier" at bounding box center [605, 365] width 129 height 28
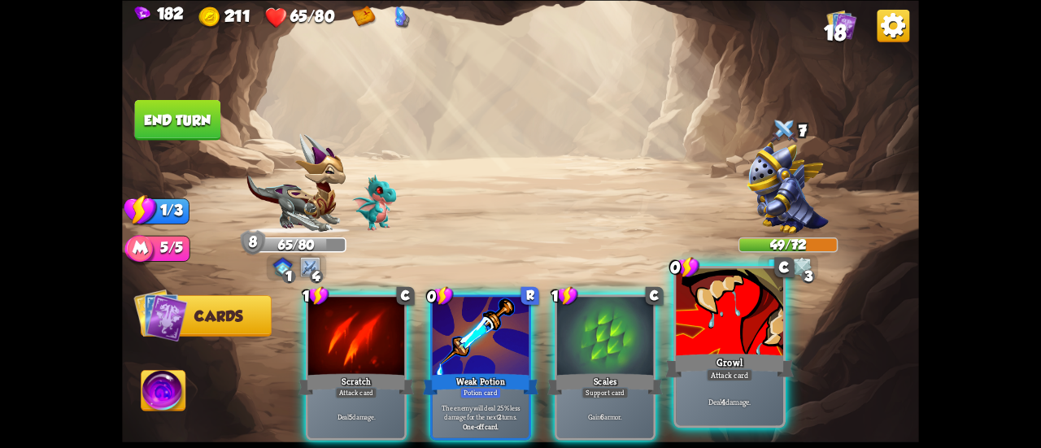
click at [732, 356] on div "Growl" at bounding box center [729, 365] width 129 height 28
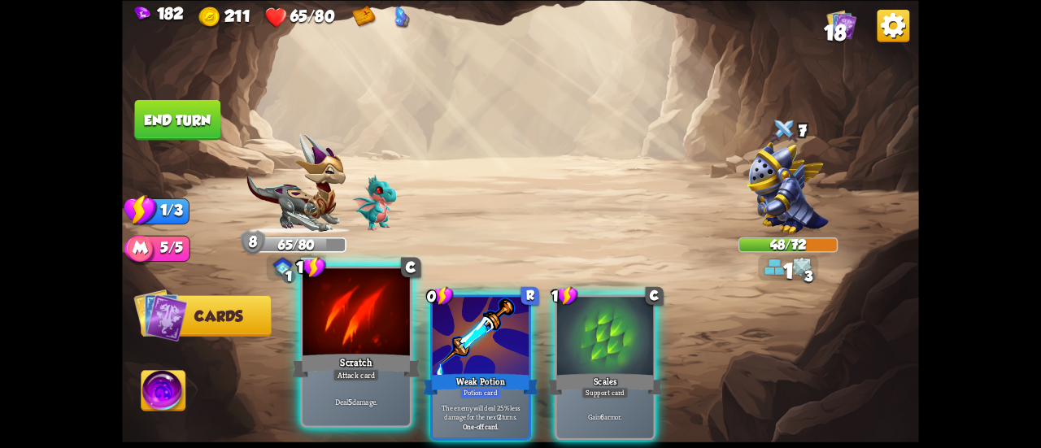
click at [371, 339] on div at bounding box center [356, 313] width 107 height 90
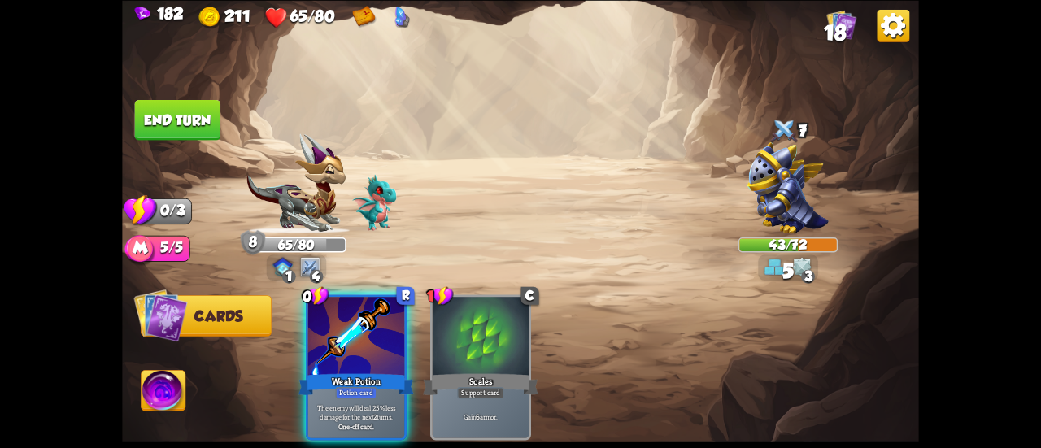
click at [171, 111] on button "End turn" at bounding box center [177, 119] width 86 height 41
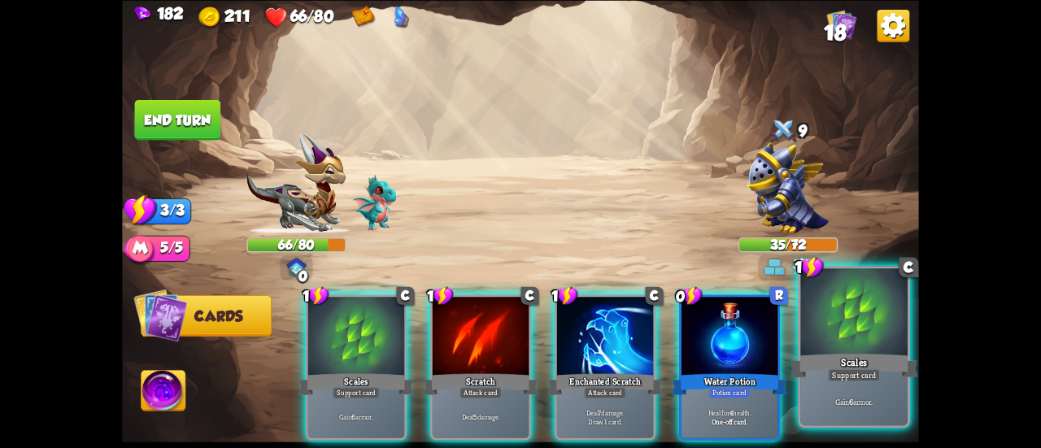
click at [825, 347] on div at bounding box center [854, 313] width 107 height 90
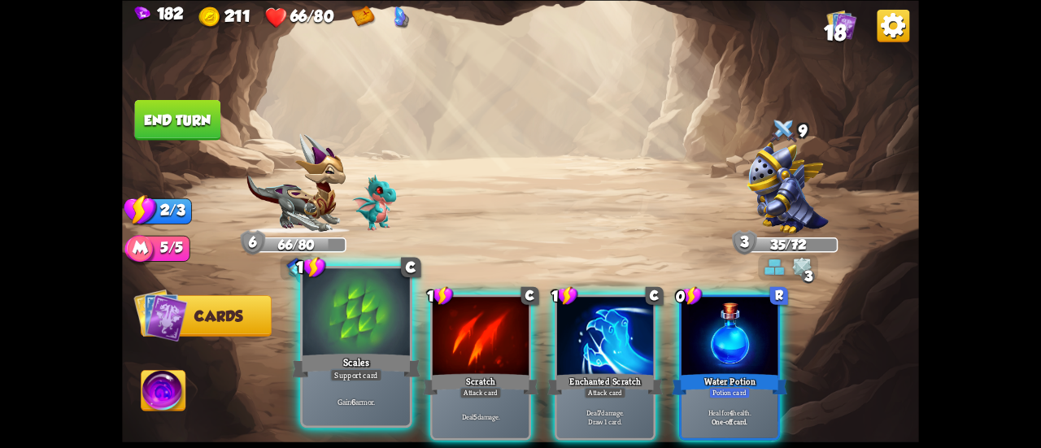
click at [322, 342] on div at bounding box center [356, 313] width 107 height 90
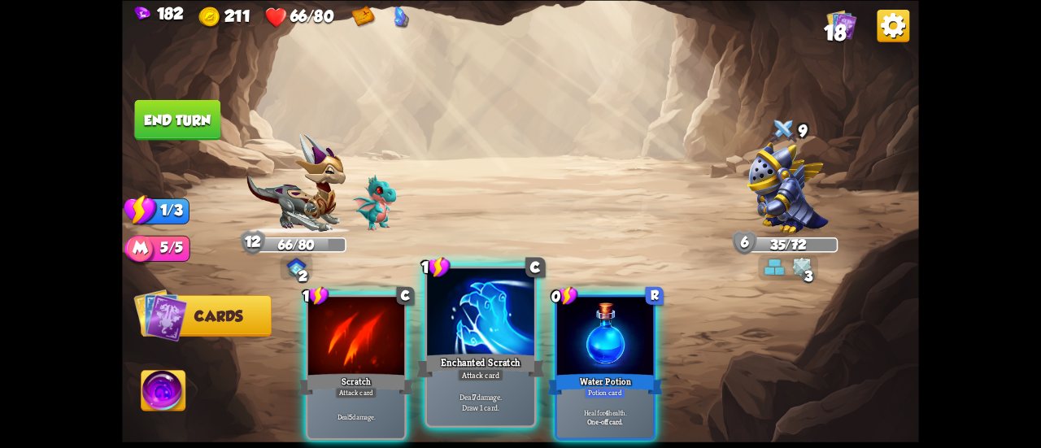
click at [473, 333] on div at bounding box center [480, 313] width 107 height 90
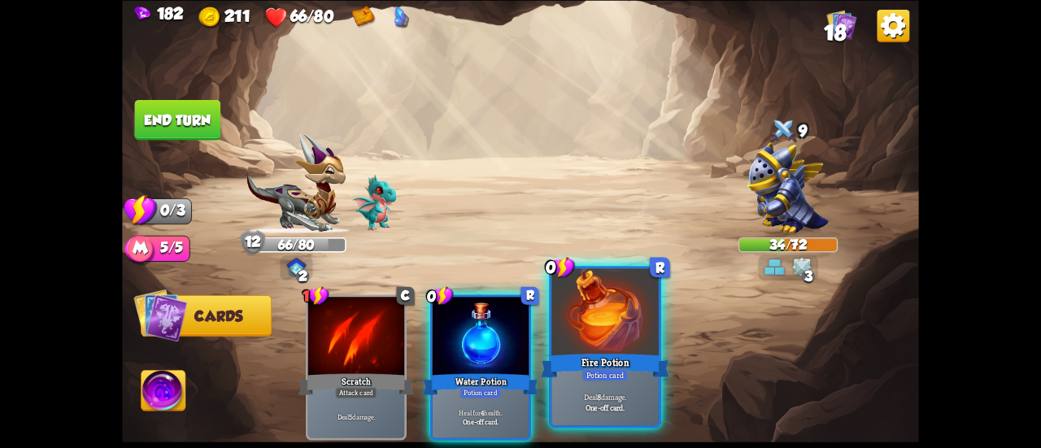
click at [587, 365] on div "Fire Potion" at bounding box center [605, 365] width 129 height 28
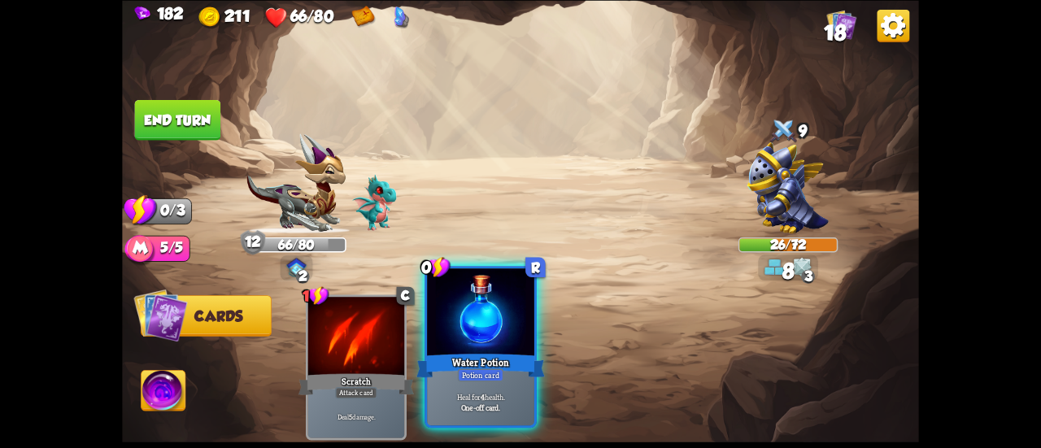
click at [514, 364] on div "Water Potion" at bounding box center [481, 365] width 129 height 28
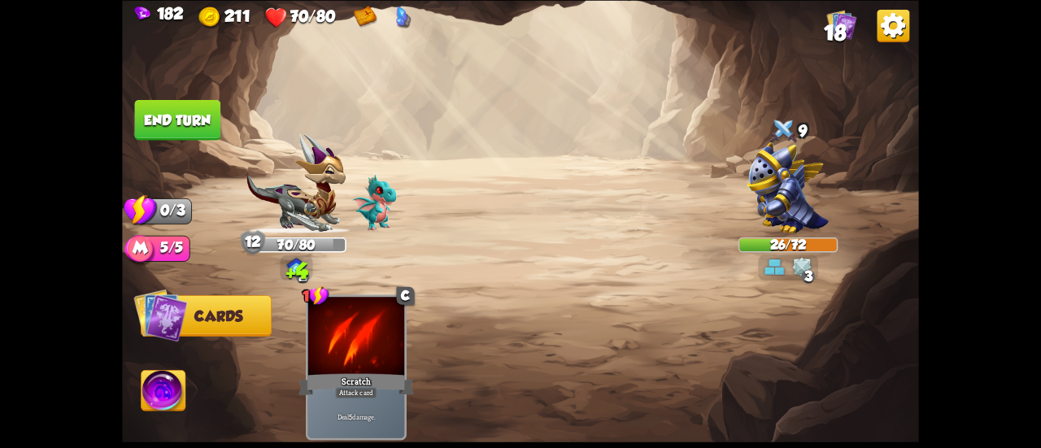
click at [177, 124] on button "End turn" at bounding box center [177, 119] width 88 height 41
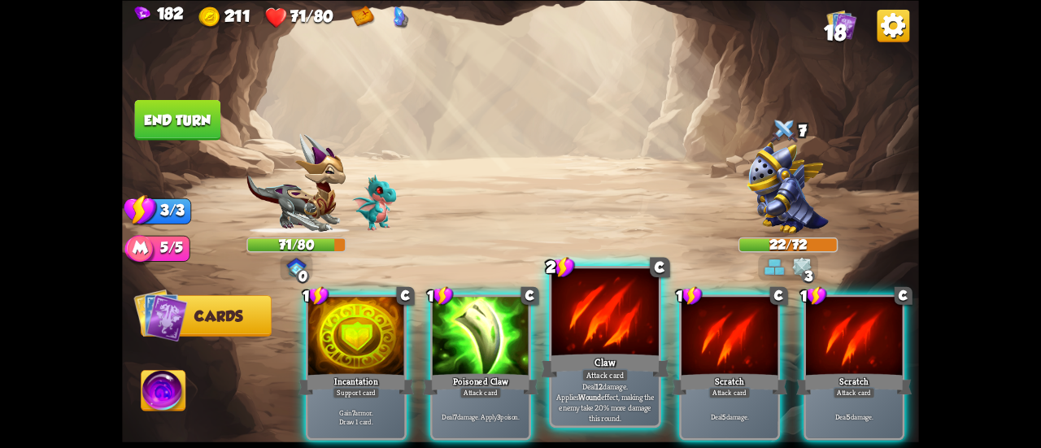
click at [579, 313] on div at bounding box center [605, 313] width 107 height 90
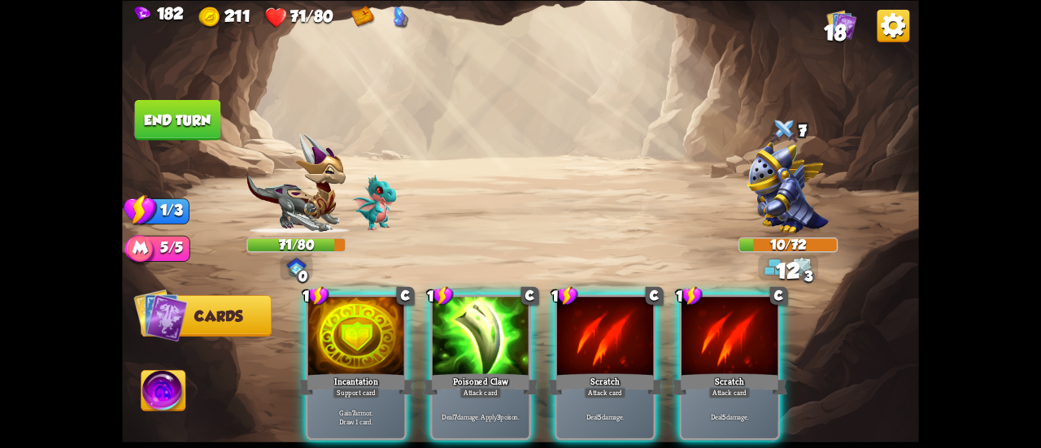
drag, startPoint x: 464, startPoint y: 316, endPoint x: 363, endPoint y: 268, distance: 112.1
click at [463, 315] on div at bounding box center [481, 337] width 96 height 81
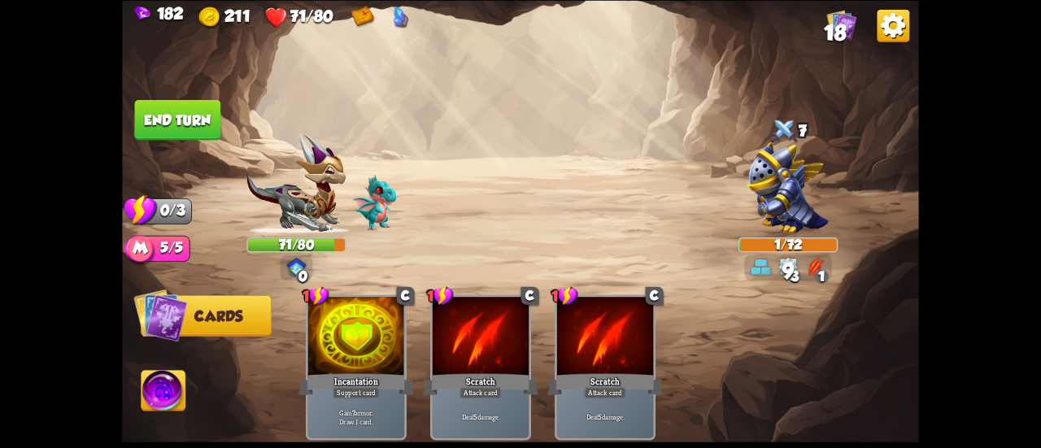
click at [203, 115] on button "End turn" at bounding box center [177, 119] width 86 height 41
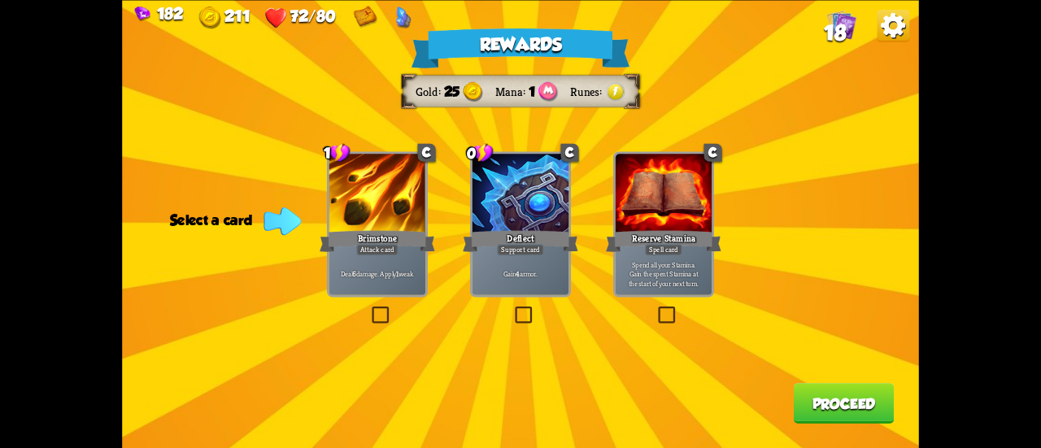
click at [514, 262] on div "Gain 4 armor." at bounding box center [521, 274] width 96 height 42
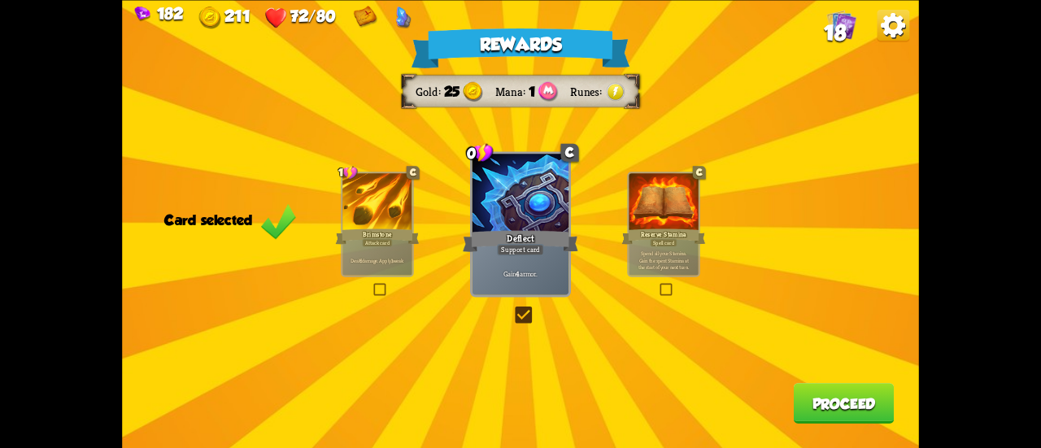
click at [875, 409] on button "Proceed" at bounding box center [844, 403] width 101 height 41
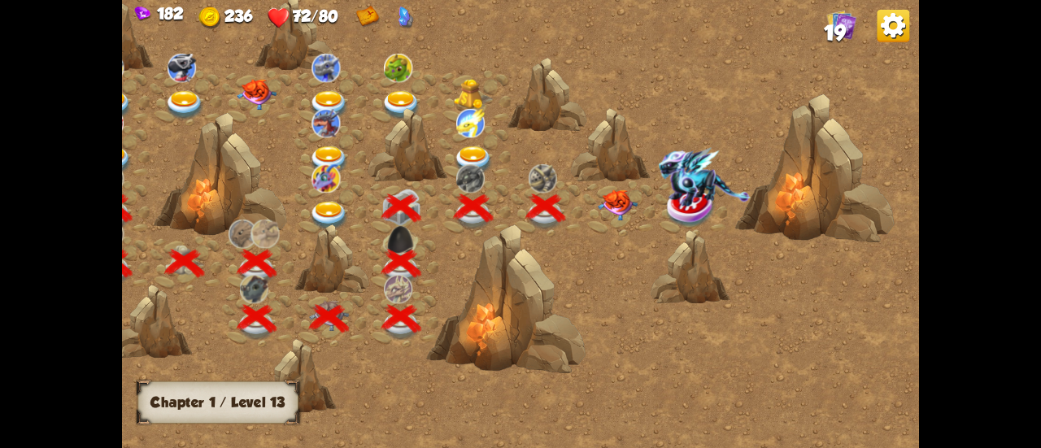
click at [599, 205] on img at bounding box center [618, 205] width 40 height 31
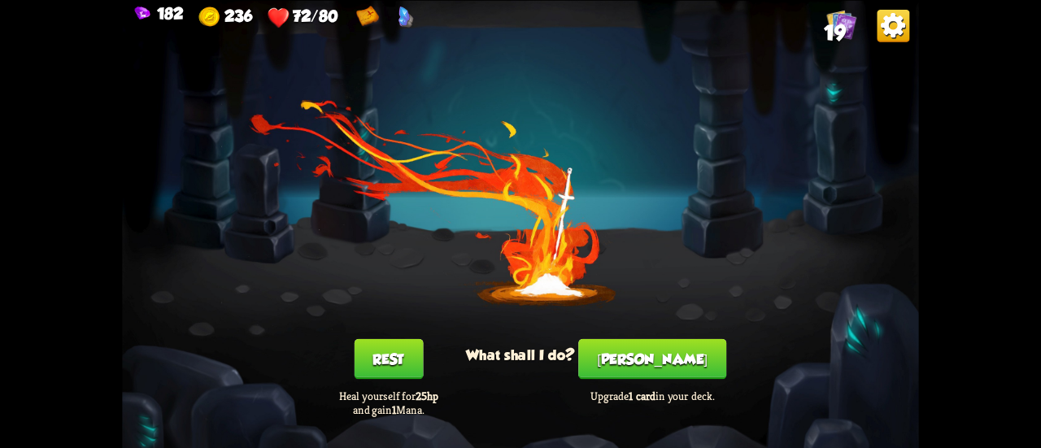
click at [407, 356] on button "Rest" at bounding box center [388, 358] width 69 height 41
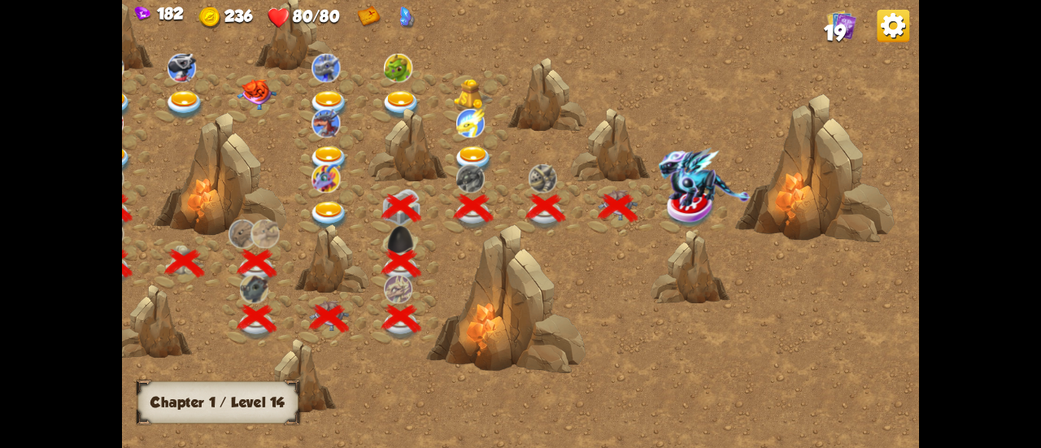
click at [686, 208] on img at bounding box center [691, 208] width 50 height 41
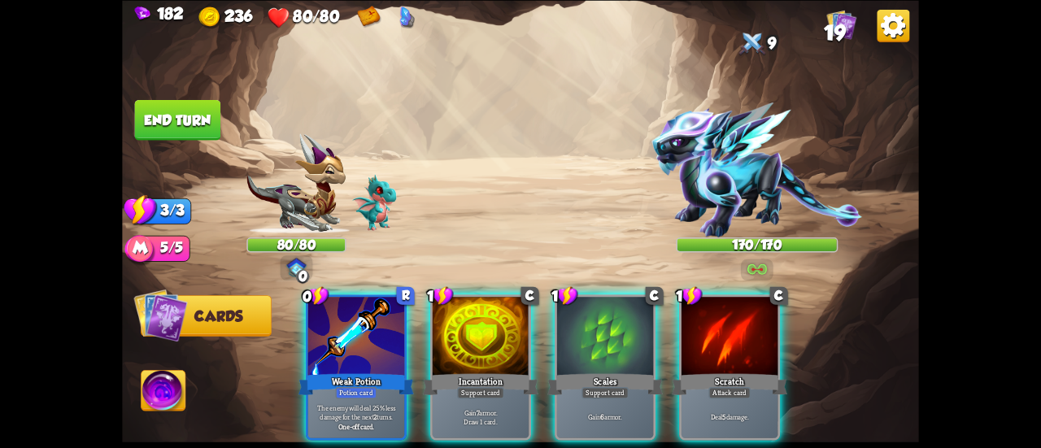
click at [181, 388] on img at bounding box center [164, 392] width 44 height 45
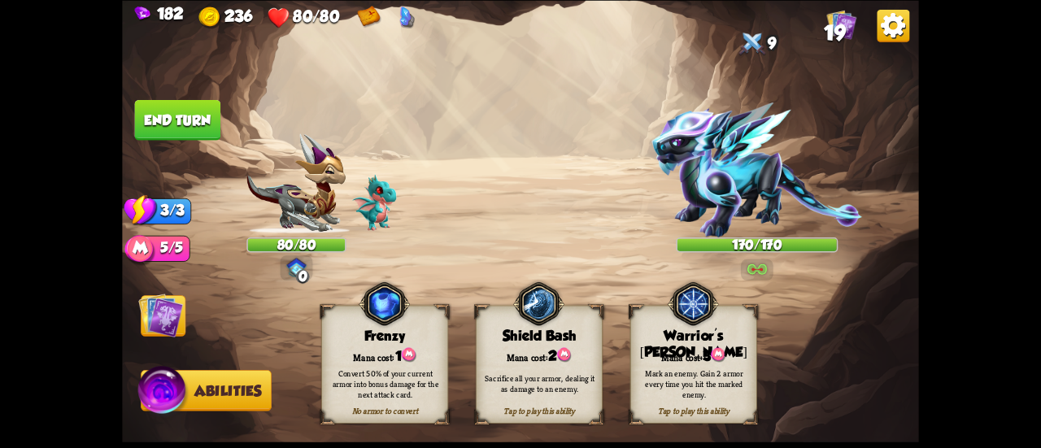
click at [678, 382] on div "Mark an enemy. Gain 2 armor every time you hit the marked enemy." at bounding box center [694, 384] width 115 height 32
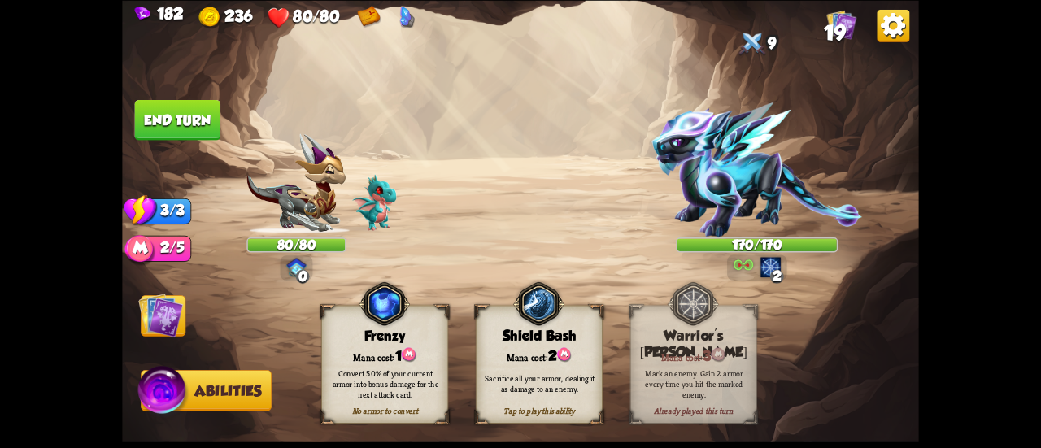
click at [158, 310] on img at bounding box center [160, 315] width 45 height 45
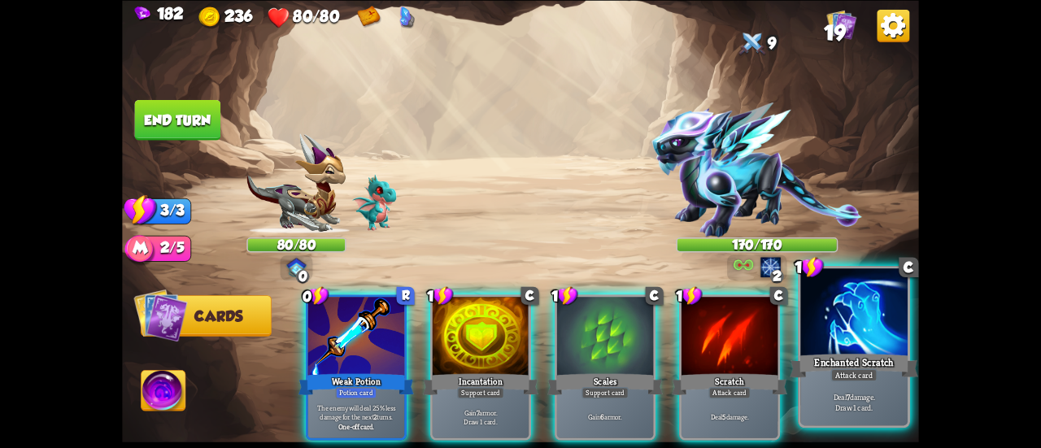
click at [851, 377] on div "Attack card" at bounding box center [854, 375] width 46 height 13
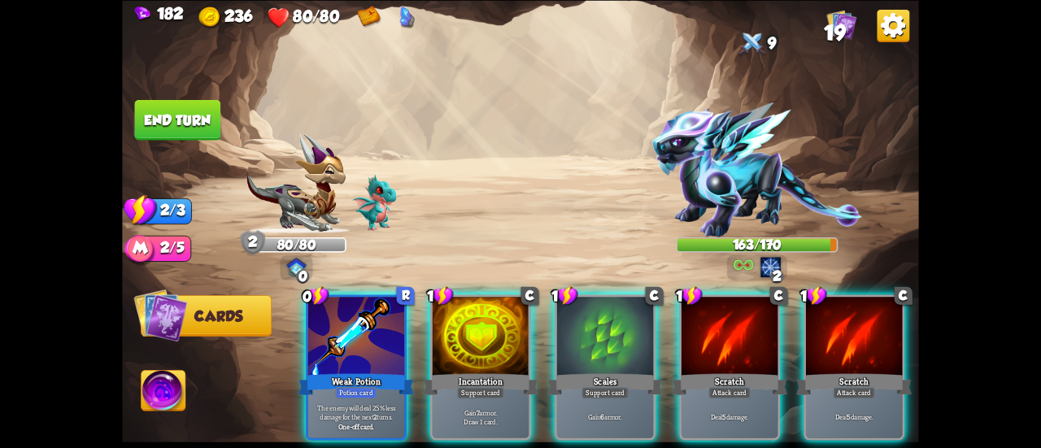
drag, startPoint x: 729, startPoint y: 338, endPoint x: 573, endPoint y: 252, distance: 178.4
click at [573, 252] on div "0 R Weak Potion Potion card The enemy will deal 25% less damage for the next 2 …" at bounding box center [600, 348] width 638 height 199
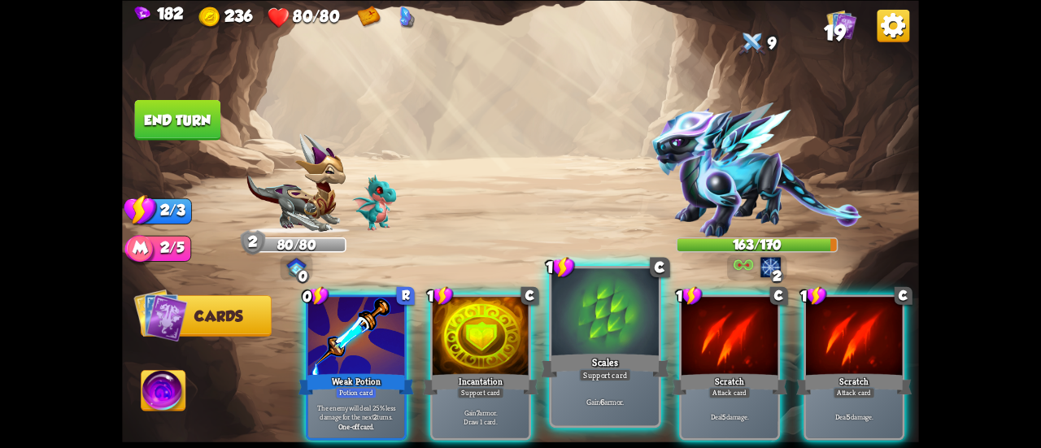
click at [590, 315] on div at bounding box center [605, 313] width 107 height 90
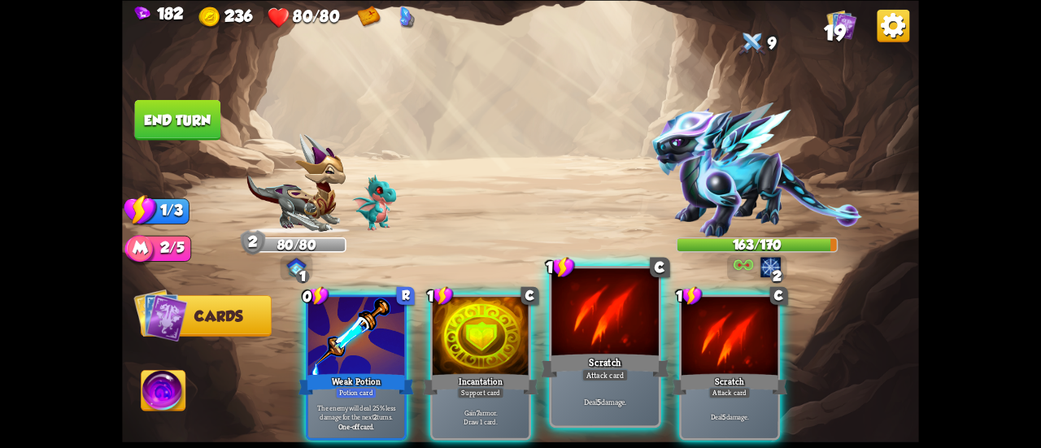
click at [591, 316] on div at bounding box center [605, 313] width 107 height 90
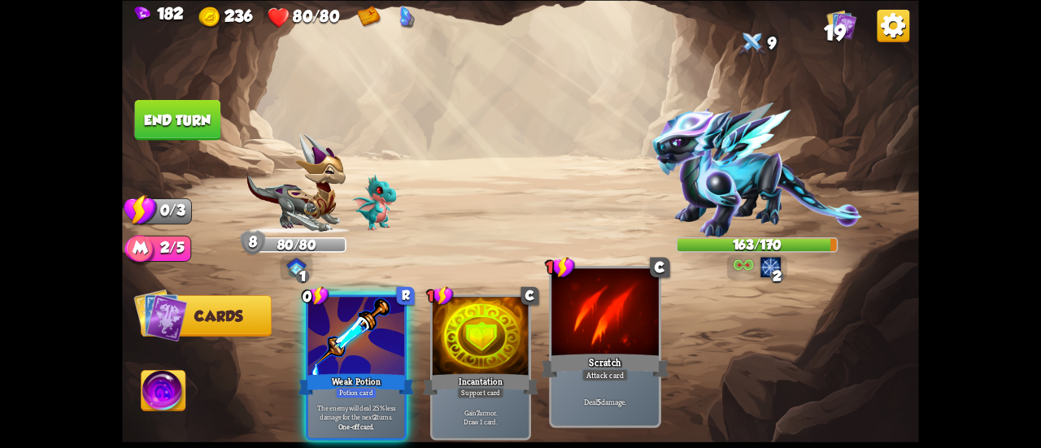
click at [596, 325] on div at bounding box center [605, 313] width 107 height 90
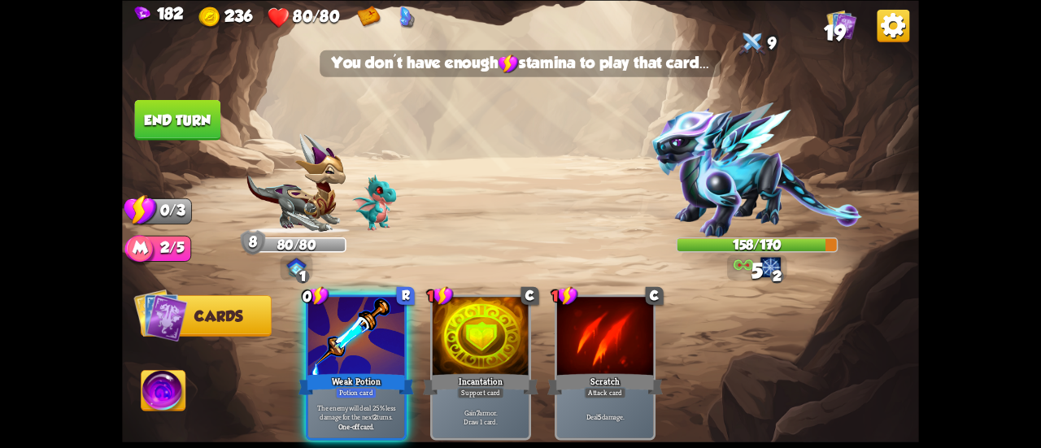
click at [200, 126] on button "End turn" at bounding box center [177, 119] width 86 height 41
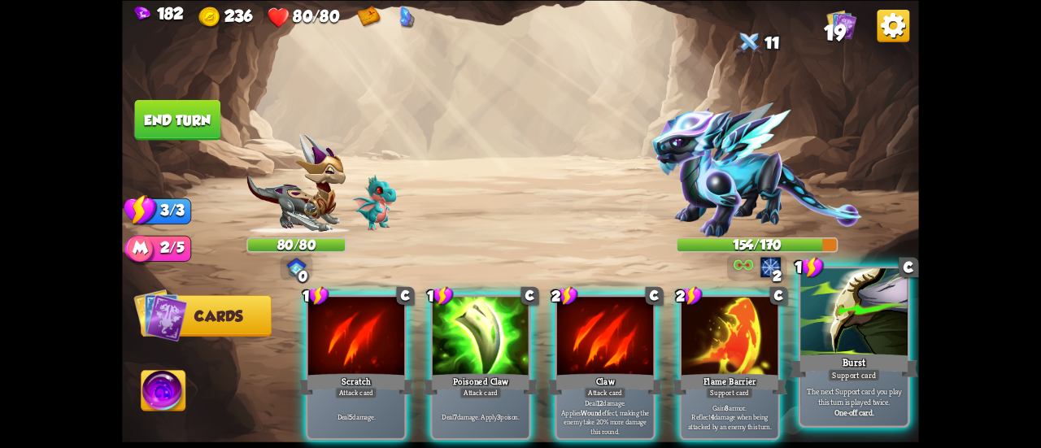
click at [814, 339] on div at bounding box center [854, 313] width 107 height 90
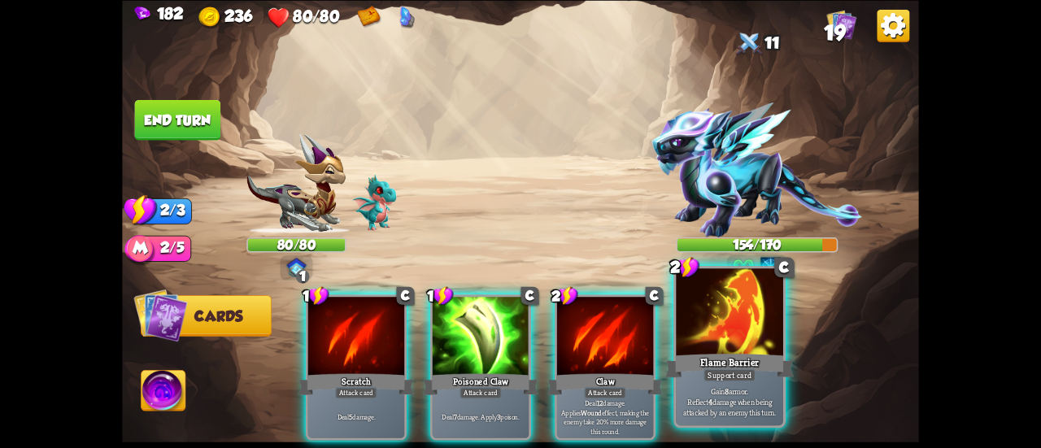
click at [745, 351] on div "Flame Barrier" at bounding box center [729, 365] width 129 height 28
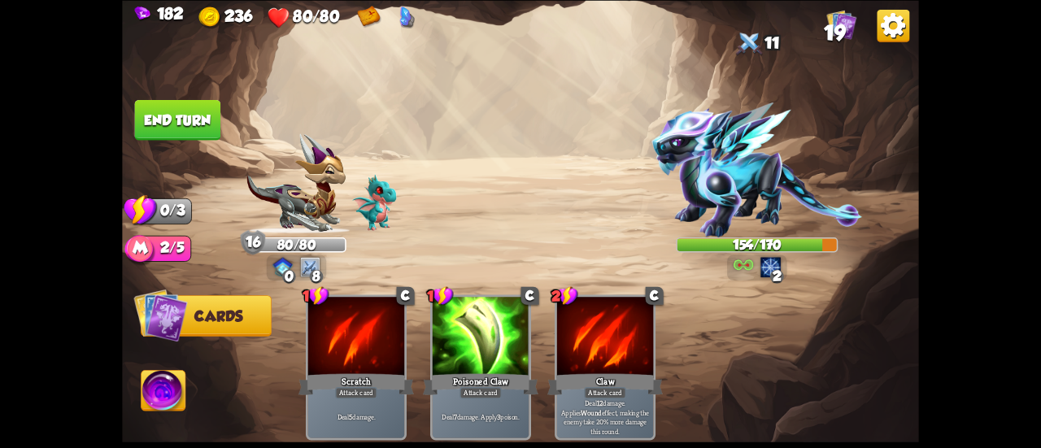
click at [206, 128] on button "End turn" at bounding box center [177, 119] width 88 height 41
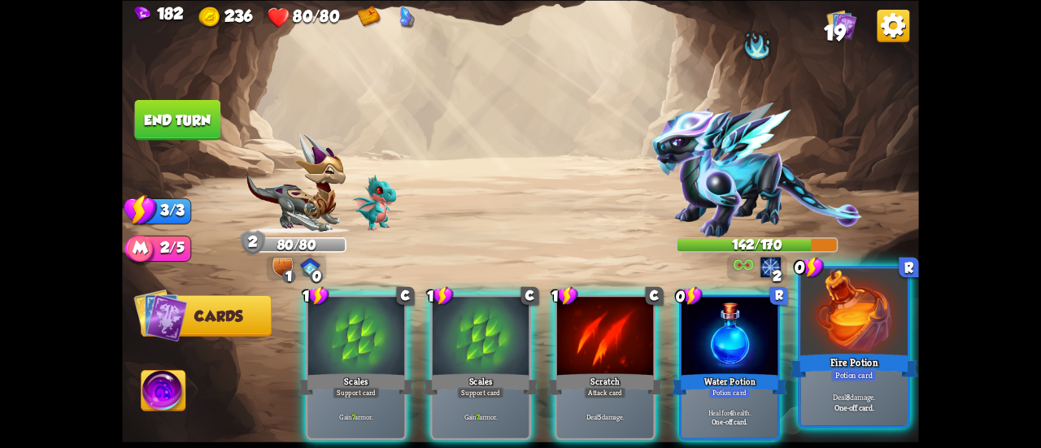
click at [835, 342] on div at bounding box center [854, 313] width 107 height 90
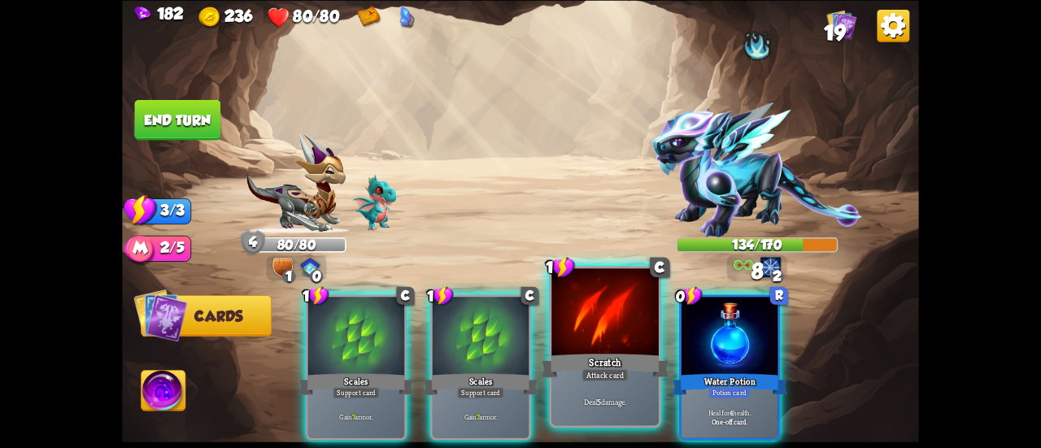
click at [572, 334] on div at bounding box center [605, 313] width 107 height 90
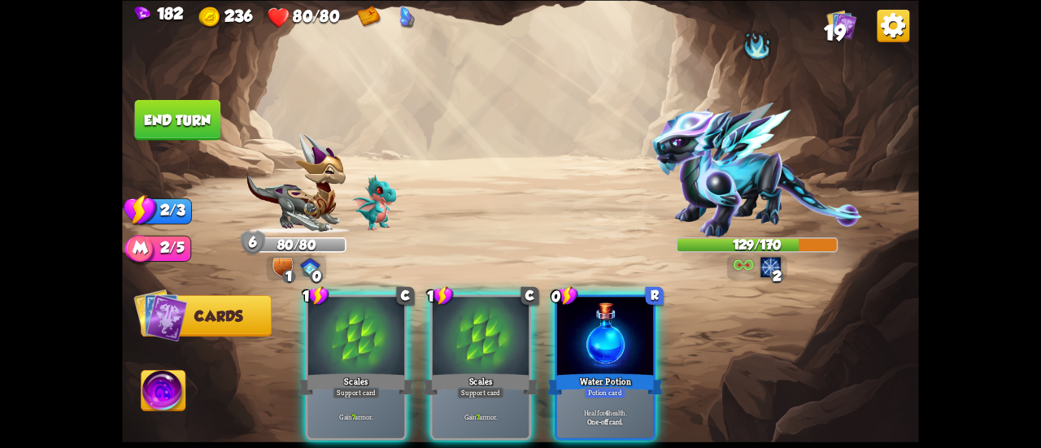
click at [187, 133] on button "End turn" at bounding box center [177, 119] width 88 height 41
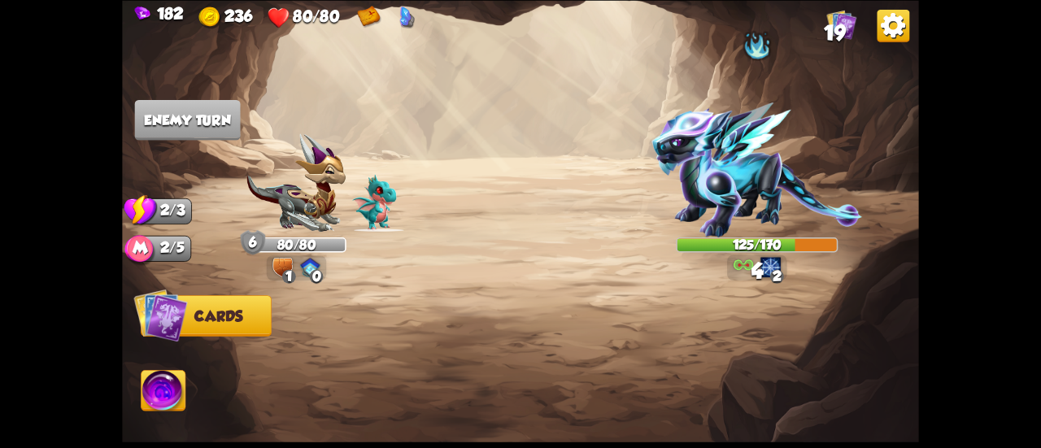
click at [758, 157] on img at bounding box center [757, 170] width 211 height 135
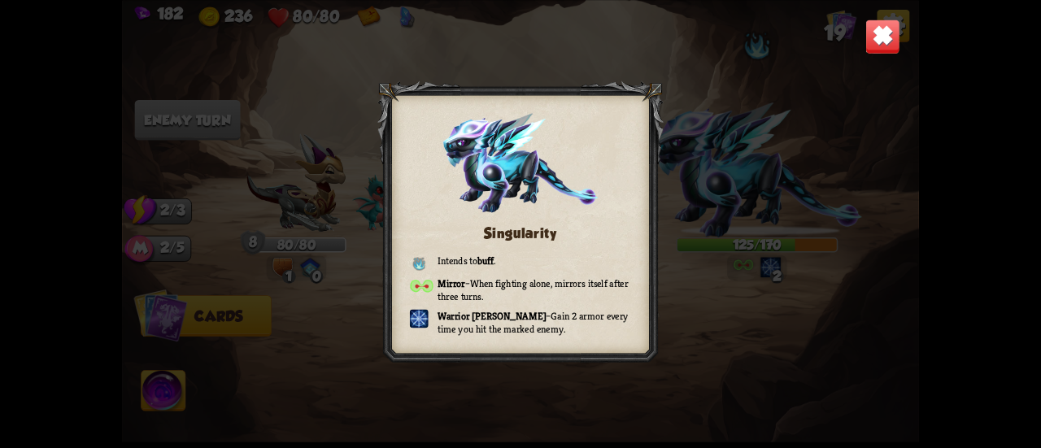
click at [886, 15] on div "Singularity Intends to buff . Mirror – When fighting alone, mirrors itself afte…" at bounding box center [520, 224] width 797 height 448
click at [888, 26] on img at bounding box center [883, 36] width 35 height 35
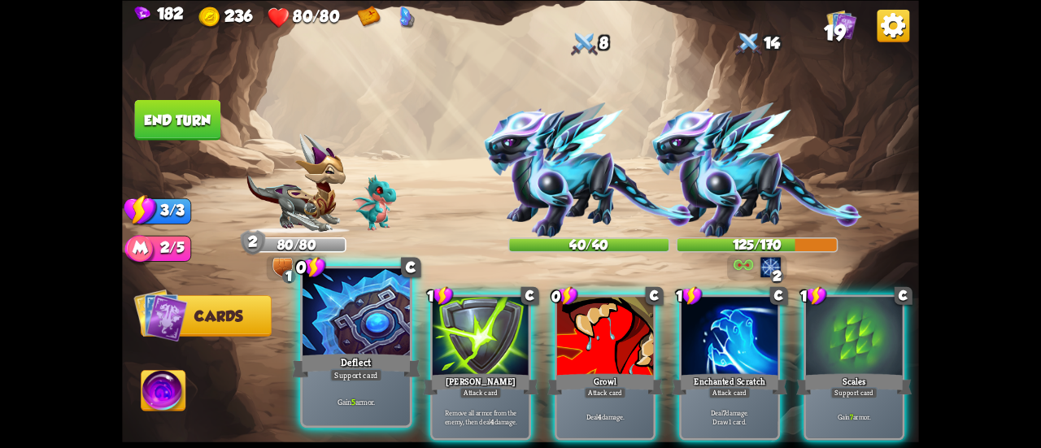
click at [324, 326] on div at bounding box center [356, 313] width 107 height 90
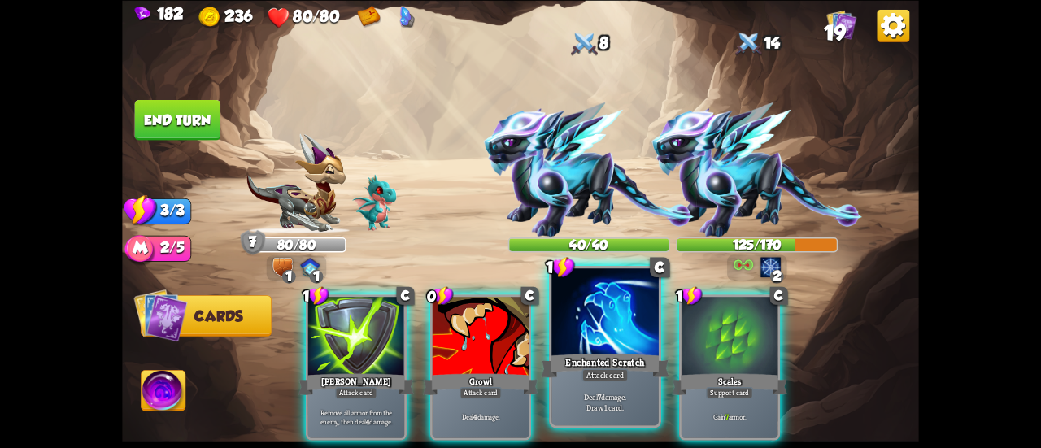
click at [618, 352] on div "Enchanted Scratch" at bounding box center [605, 365] width 129 height 28
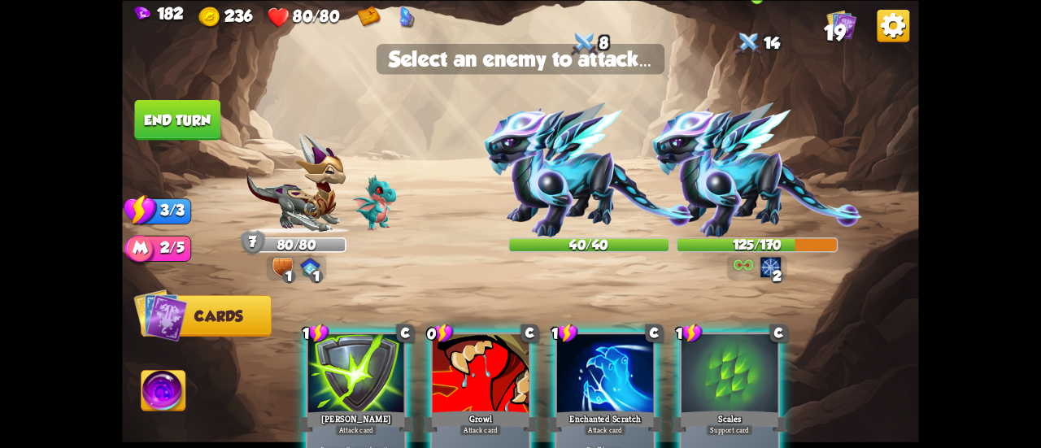
click at [762, 162] on img at bounding box center [757, 170] width 211 height 135
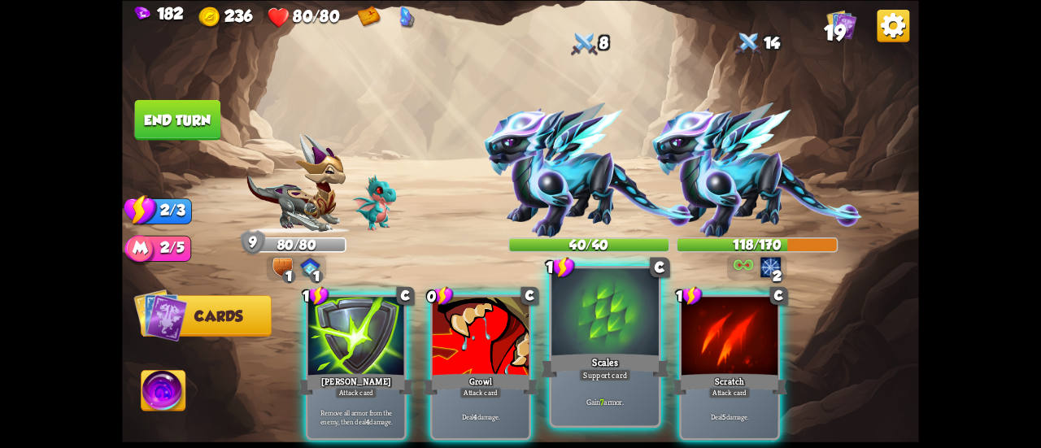
click at [629, 329] on div at bounding box center [605, 313] width 107 height 90
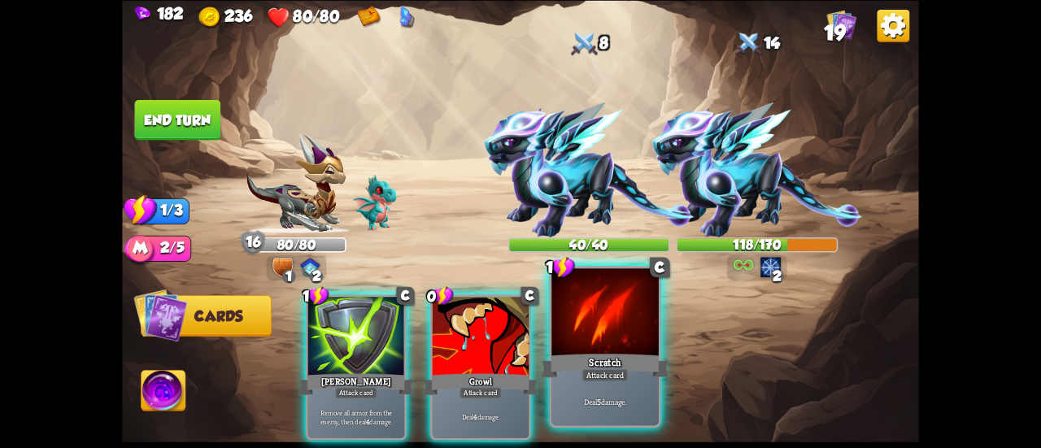
click at [575, 314] on div at bounding box center [605, 313] width 107 height 90
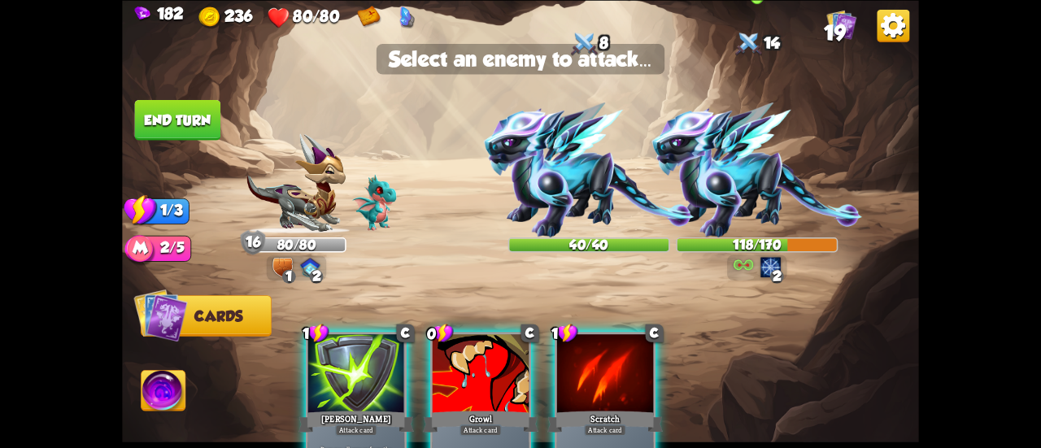
click at [750, 168] on img at bounding box center [757, 170] width 211 height 135
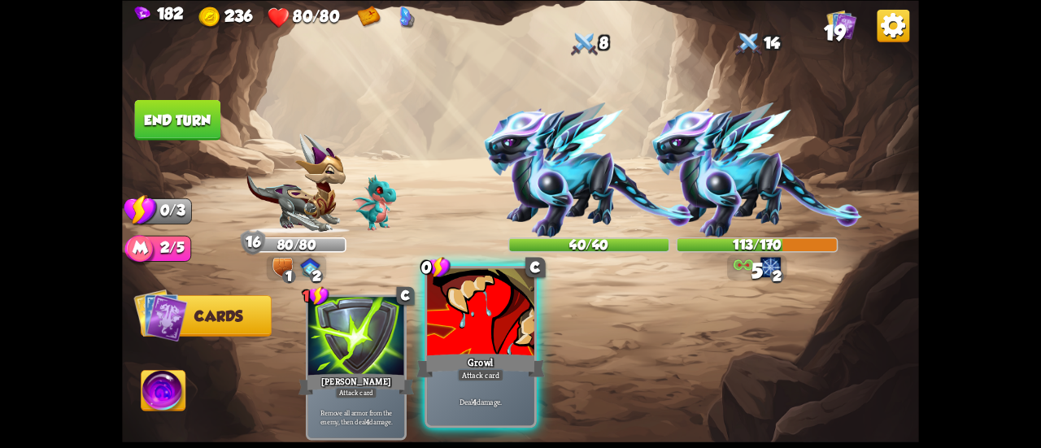
click at [513, 358] on div "Growl" at bounding box center [481, 365] width 129 height 28
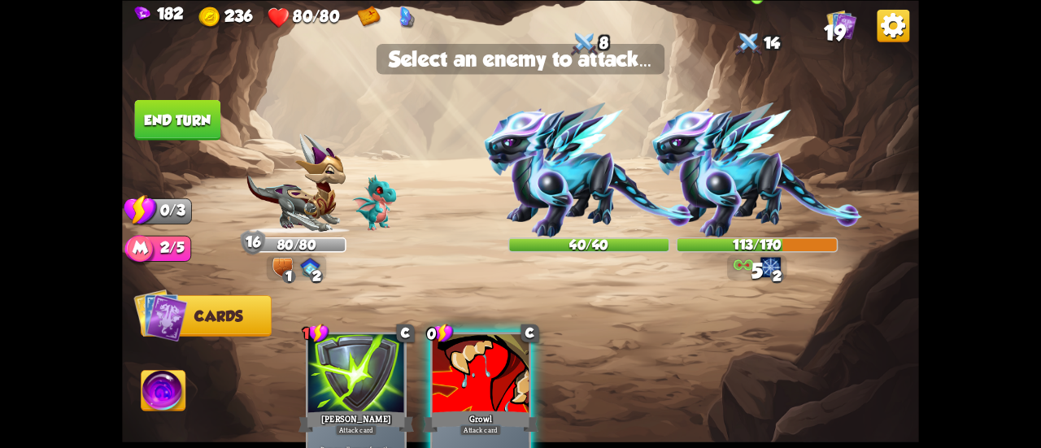
click at [727, 184] on img at bounding box center [757, 170] width 211 height 135
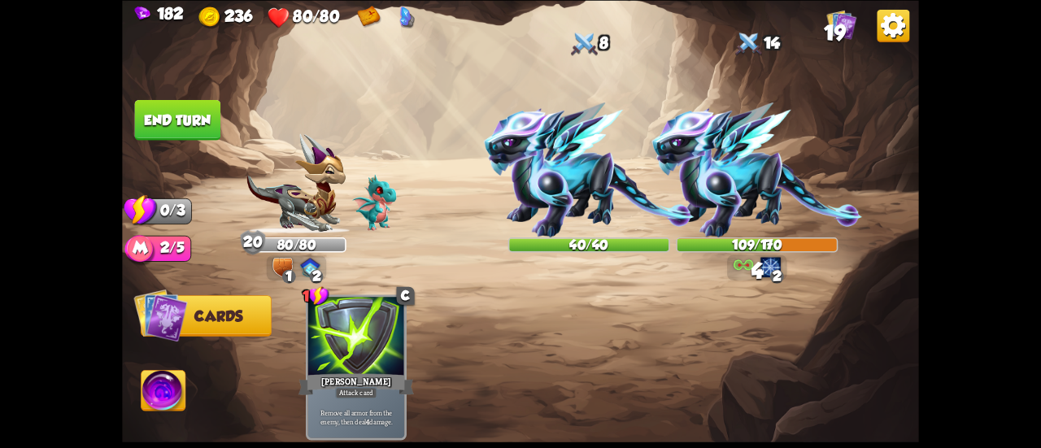
click at [181, 131] on button "End turn" at bounding box center [178, 119] width 86 height 41
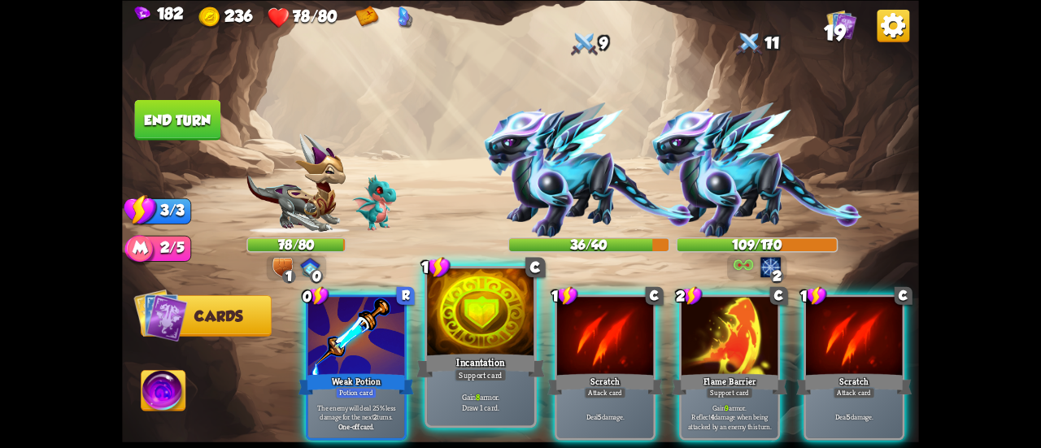
click at [460, 347] on div at bounding box center [480, 313] width 107 height 90
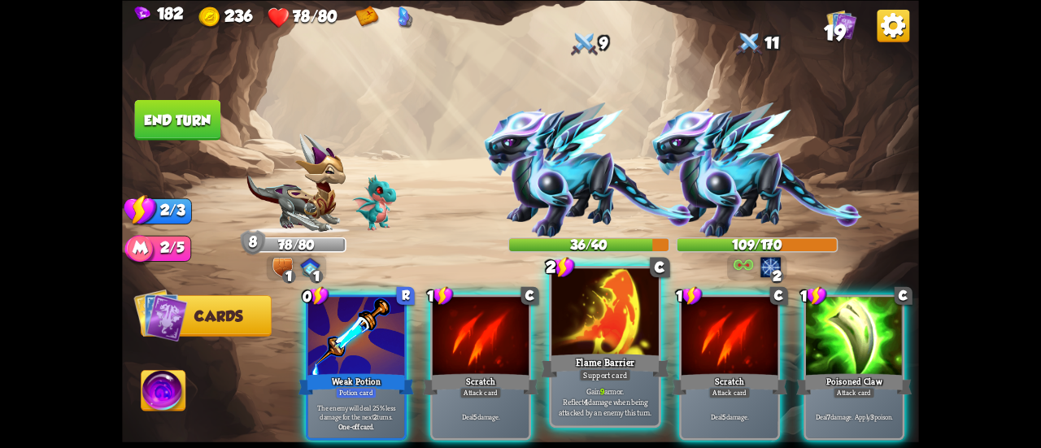
click at [591, 346] on div at bounding box center [605, 313] width 107 height 90
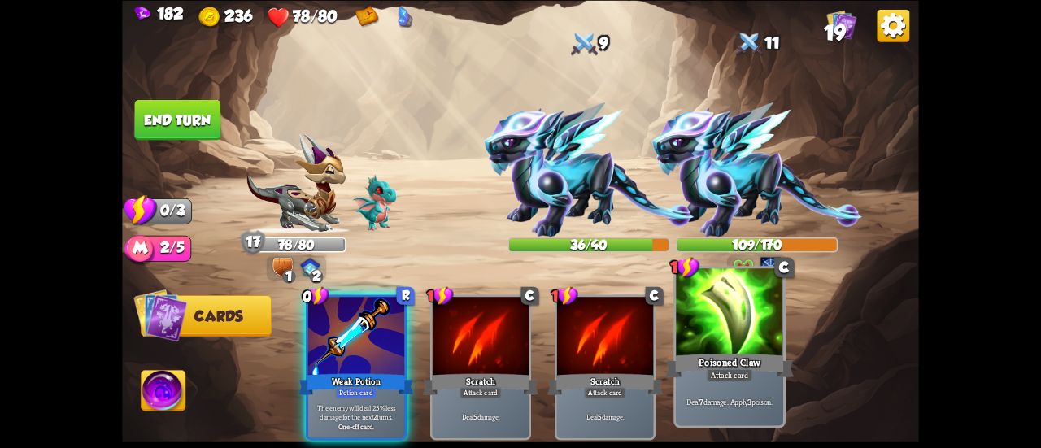
click at [696, 349] on div at bounding box center [729, 313] width 107 height 90
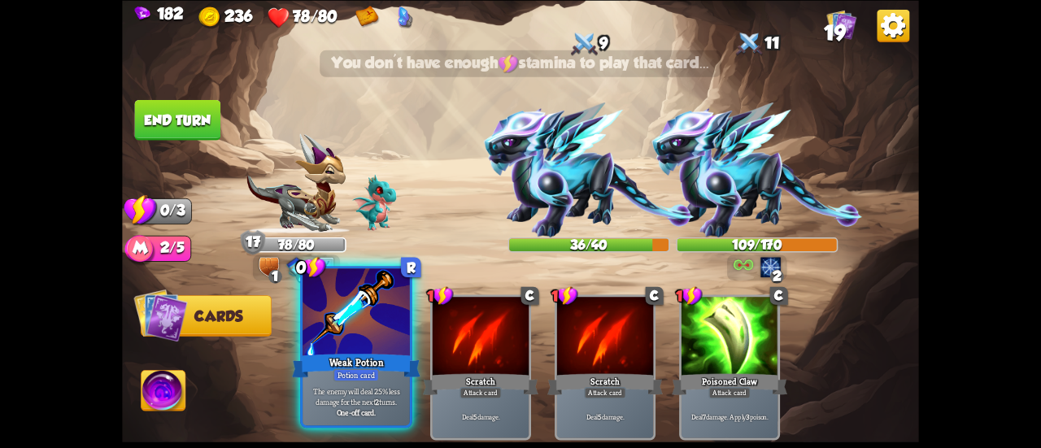
drag, startPoint x: 297, startPoint y: 344, endPoint x: 310, endPoint y: 360, distance: 20.2
click at [308, 357] on div "0 R Weak Potion Potion card The enemy will deal 25% less damage for the next 2 …" at bounding box center [600, 348] width 638 height 199
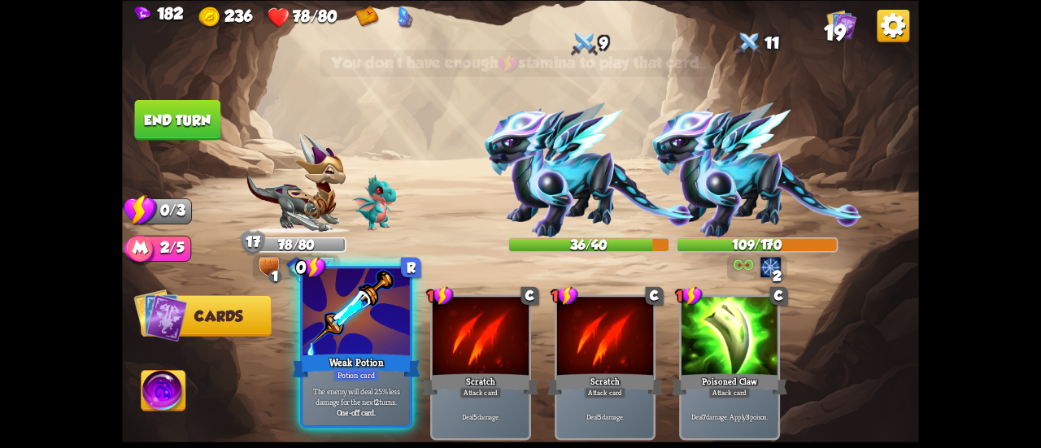
click at [332, 377] on div "Weak Potion" at bounding box center [356, 365] width 129 height 28
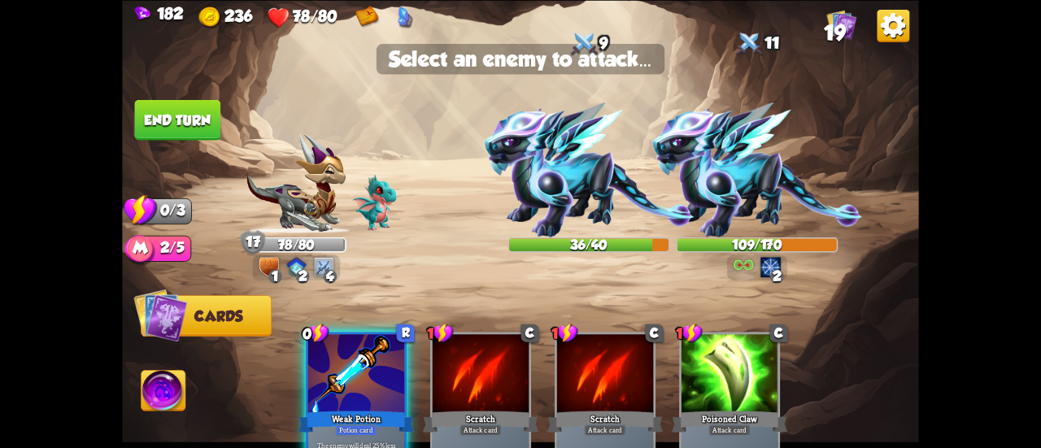
click at [344, 360] on div at bounding box center [356, 374] width 96 height 81
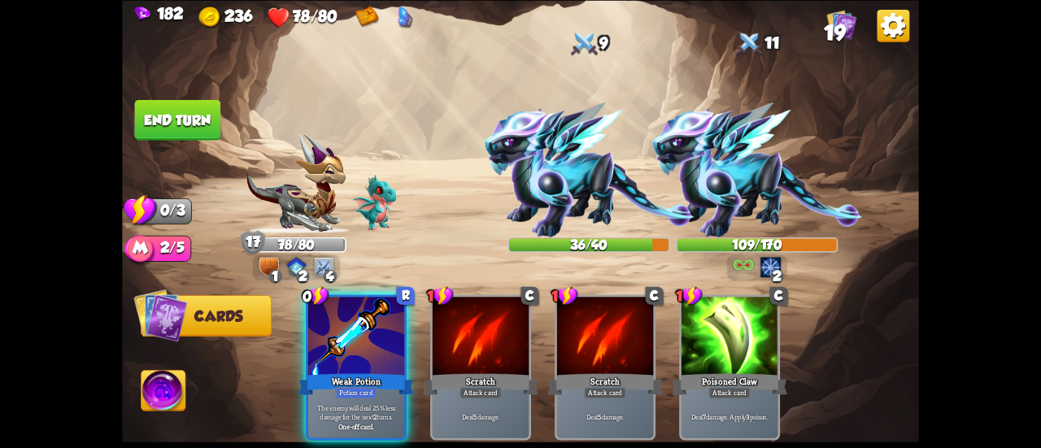
click at [181, 105] on button "End turn" at bounding box center [177, 119] width 87 height 41
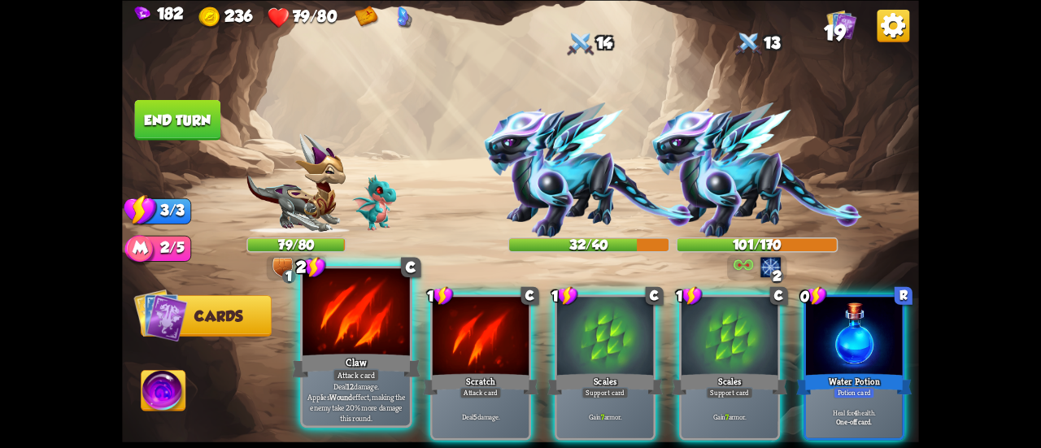
click at [368, 376] on div "Attack card" at bounding box center [356, 375] width 46 height 13
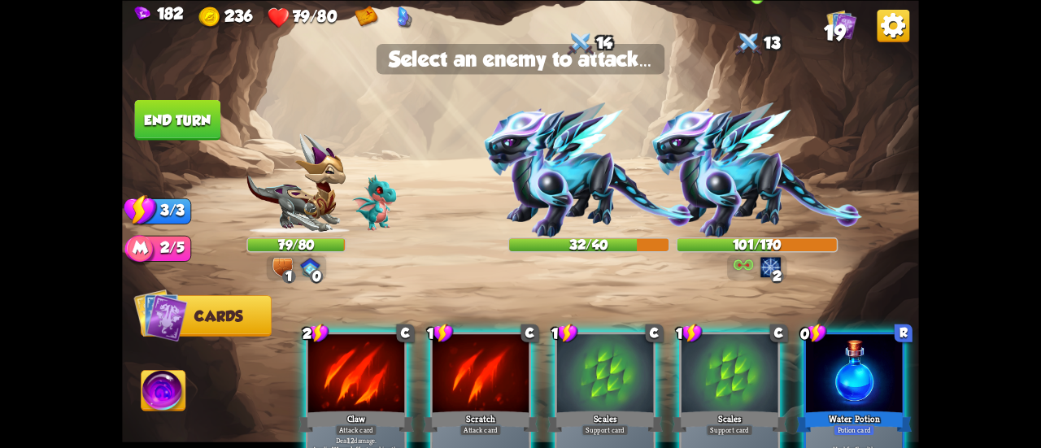
click at [737, 171] on img at bounding box center [757, 170] width 211 height 135
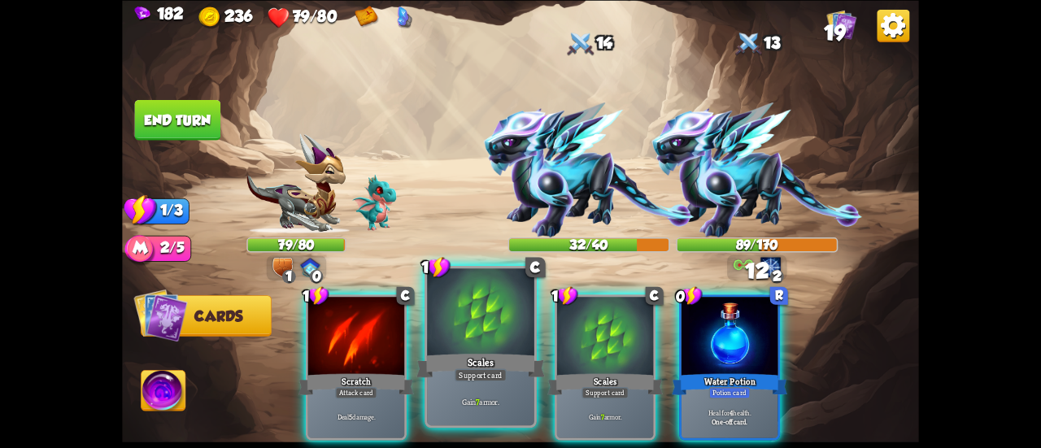
click at [475, 334] on div at bounding box center [480, 313] width 107 height 90
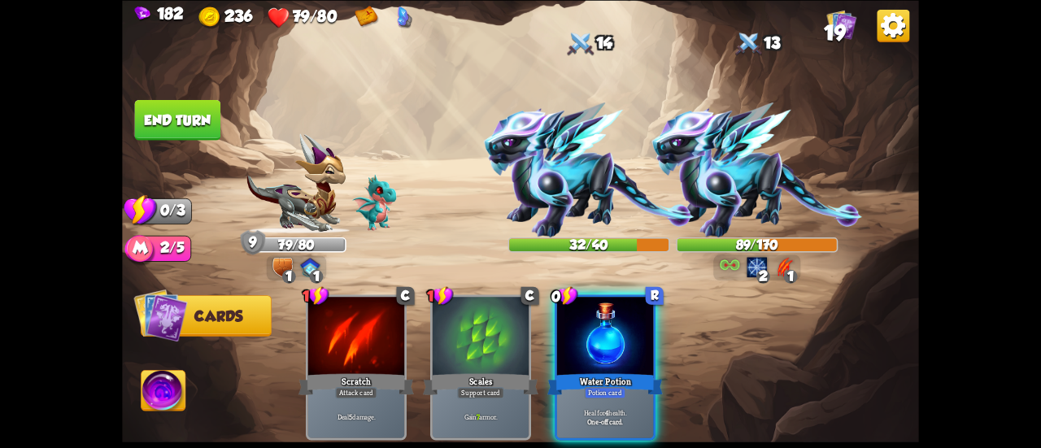
click at [172, 112] on button "End turn" at bounding box center [177, 119] width 88 height 41
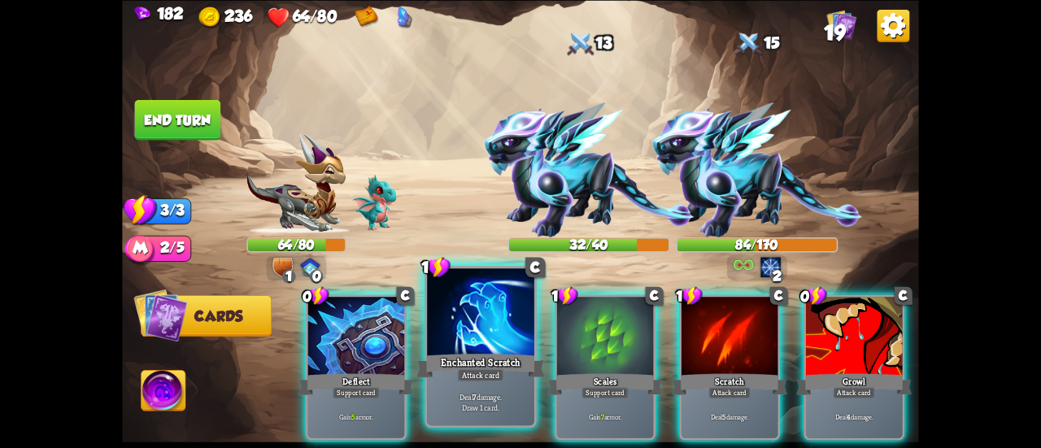
click at [485, 342] on div at bounding box center [480, 313] width 107 height 90
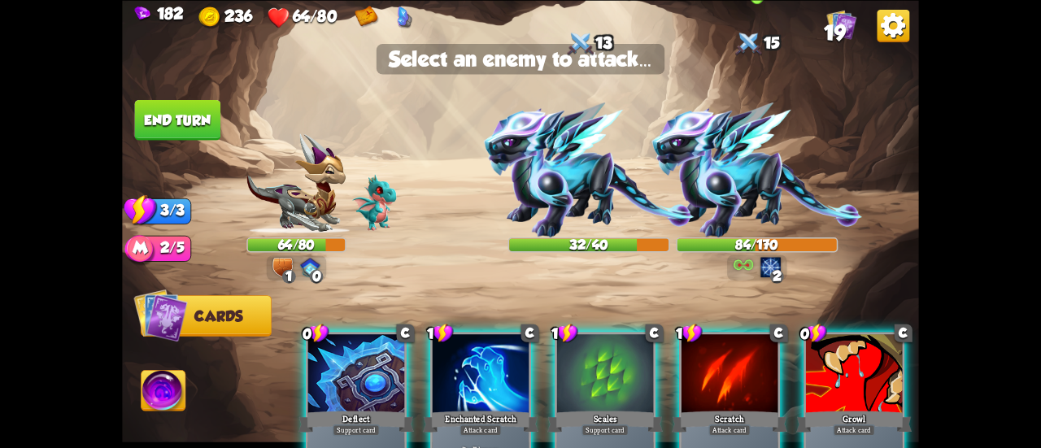
click at [743, 197] on img at bounding box center [757, 170] width 211 height 135
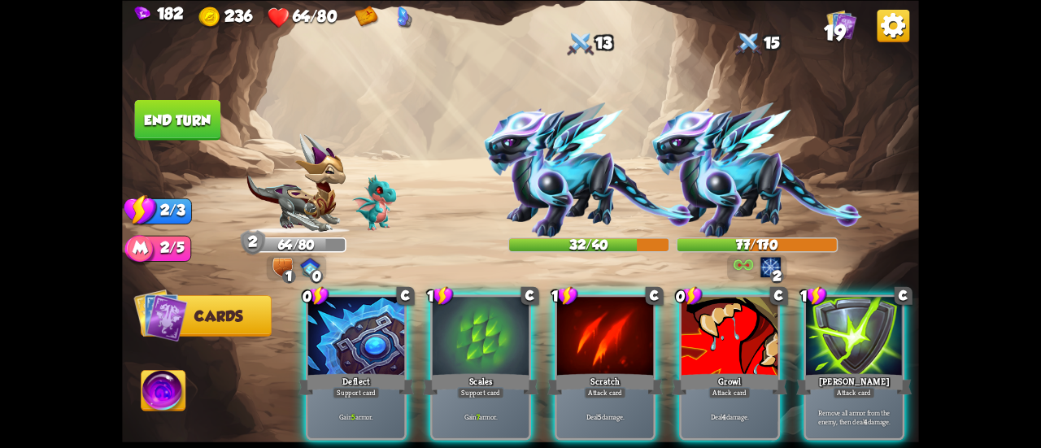
drag, startPoint x: 618, startPoint y: 369, endPoint x: 662, endPoint y: 278, distance: 101.2
click at [618, 387] on div "Attack card" at bounding box center [605, 392] width 42 height 11
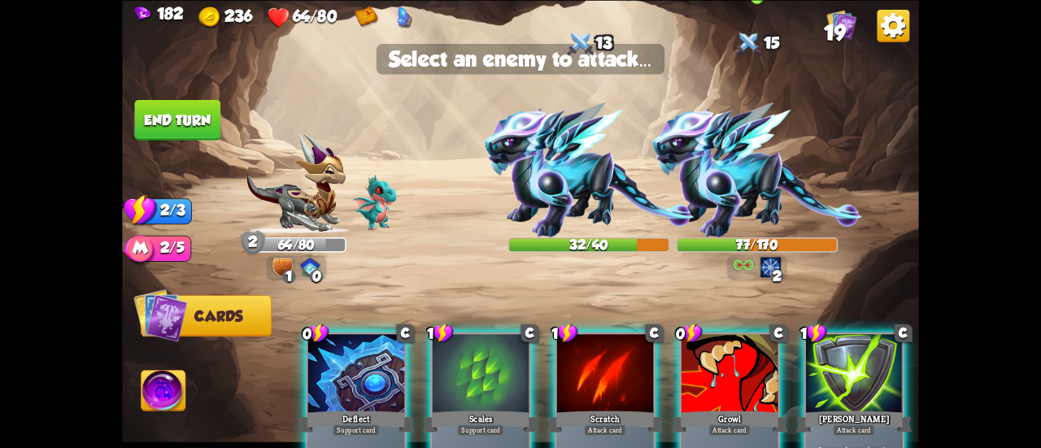
click at [729, 175] on img at bounding box center [757, 170] width 211 height 135
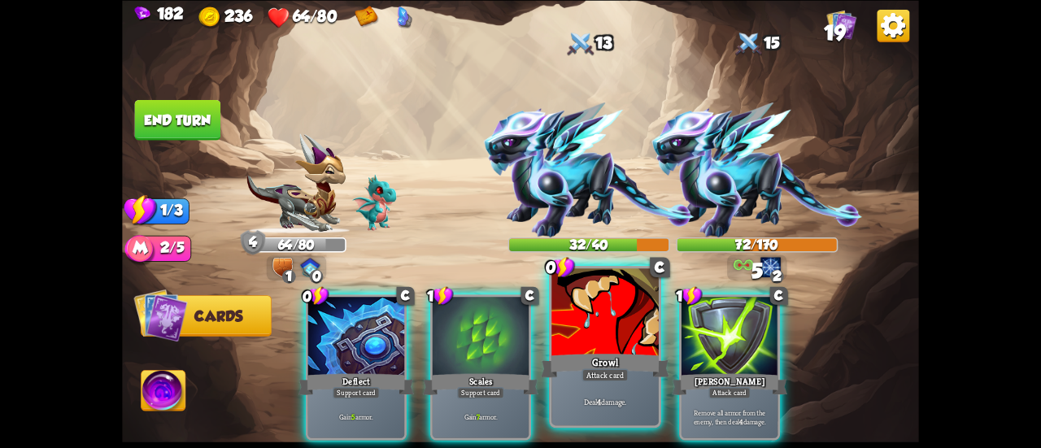
click at [571, 336] on div at bounding box center [605, 313] width 107 height 90
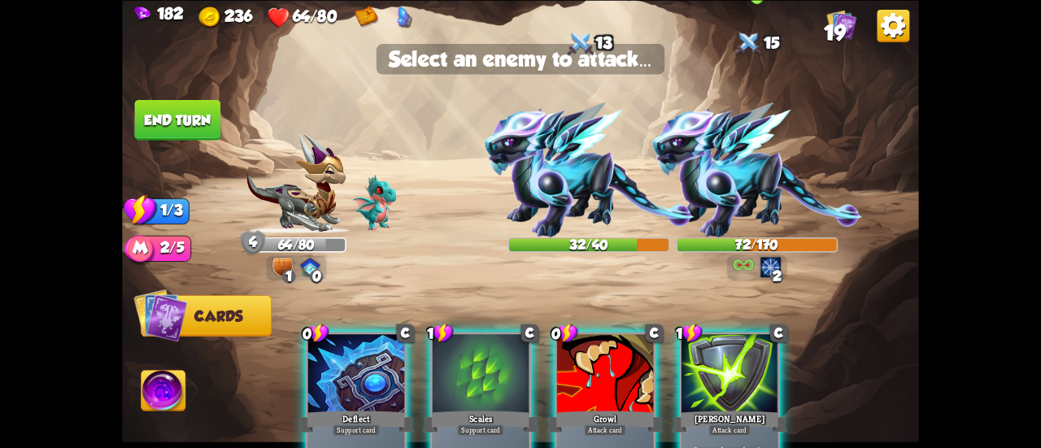
click at [726, 180] on img at bounding box center [757, 170] width 211 height 135
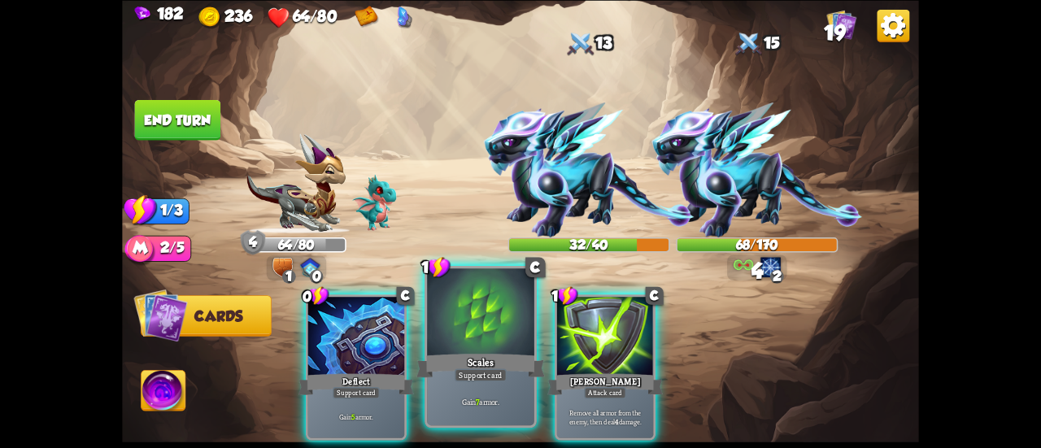
click at [440, 359] on div "Scales" at bounding box center [481, 365] width 129 height 28
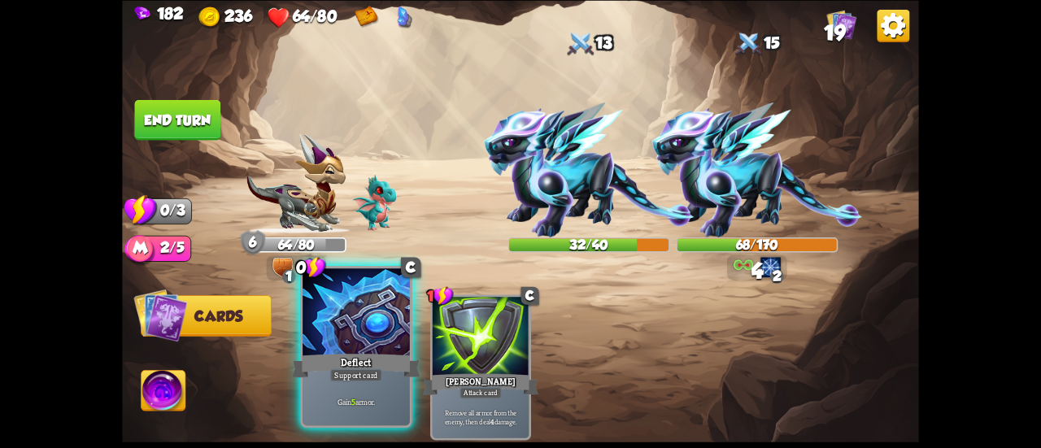
click at [356, 359] on div "Deflect" at bounding box center [356, 365] width 129 height 28
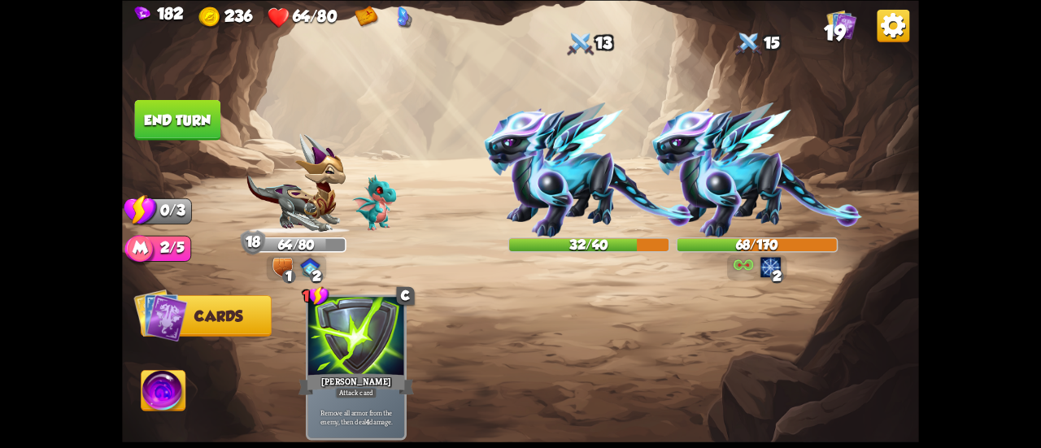
click at [187, 134] on button "End turn" at bounding box center [177, 119] width 88 height 41
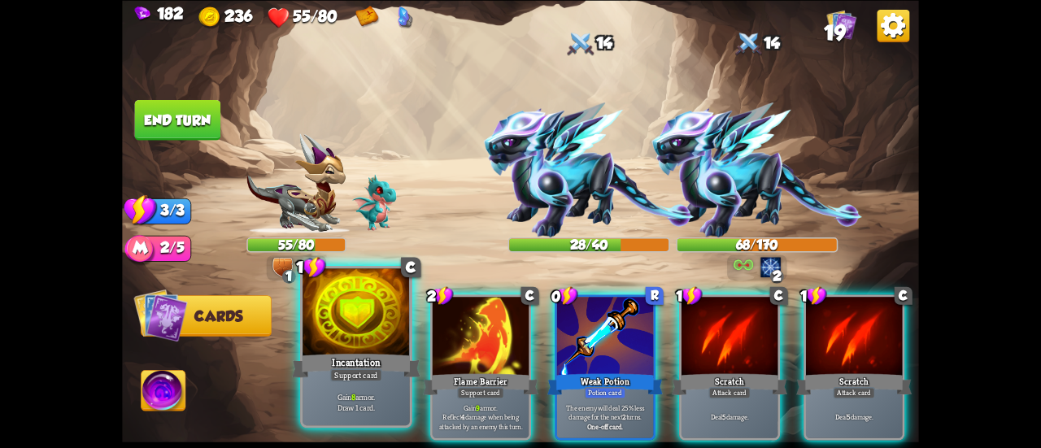
click at [370, 325] on div at bounding box center [356, 313] width 107 height 90
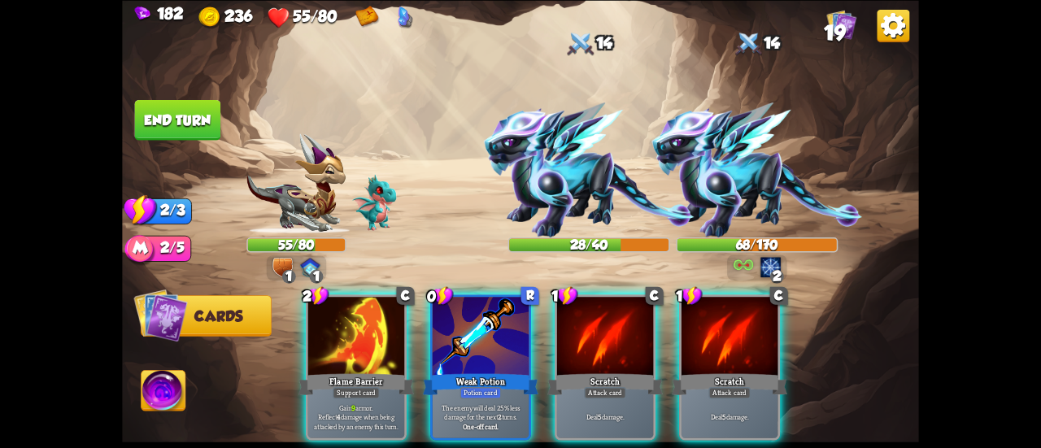
click at [370, 325] on div at bounding box center [356, 337] width 96 height 81
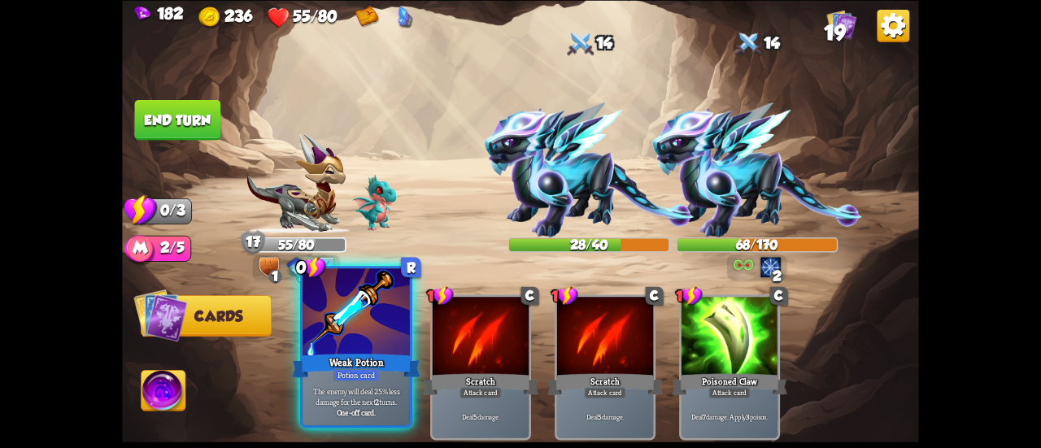
click at [370, 327] on div at bounding box center [356, 313] width 107 height 90
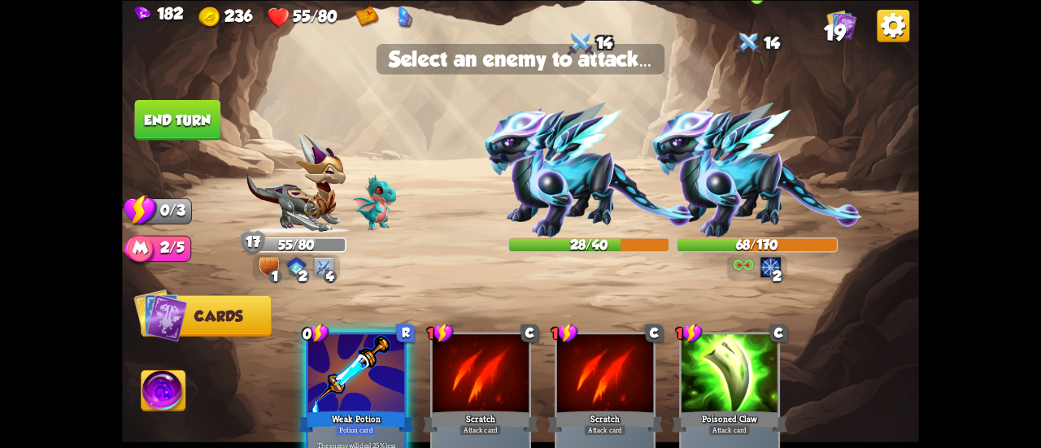
click at [747, 168] on img at bounding box center [757, 170] width 211 height 135
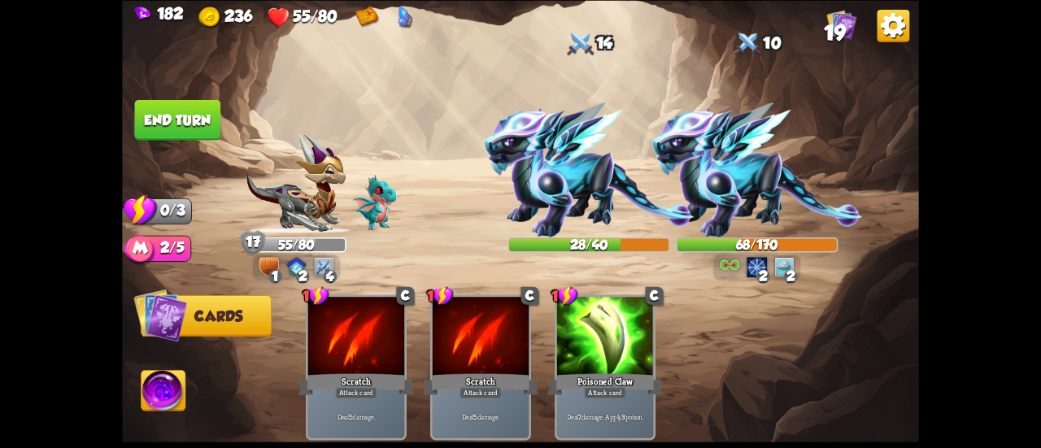
click at [170, 117] on button "End turn" at bounding box center [177, 119] width 87 height 41
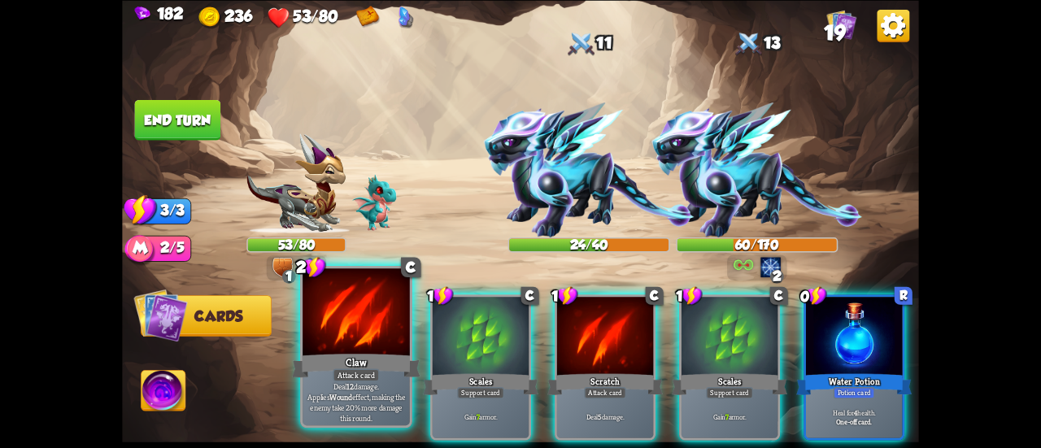
click at [371, 314] on div at bounding box center [356, 313] width 107 height 90
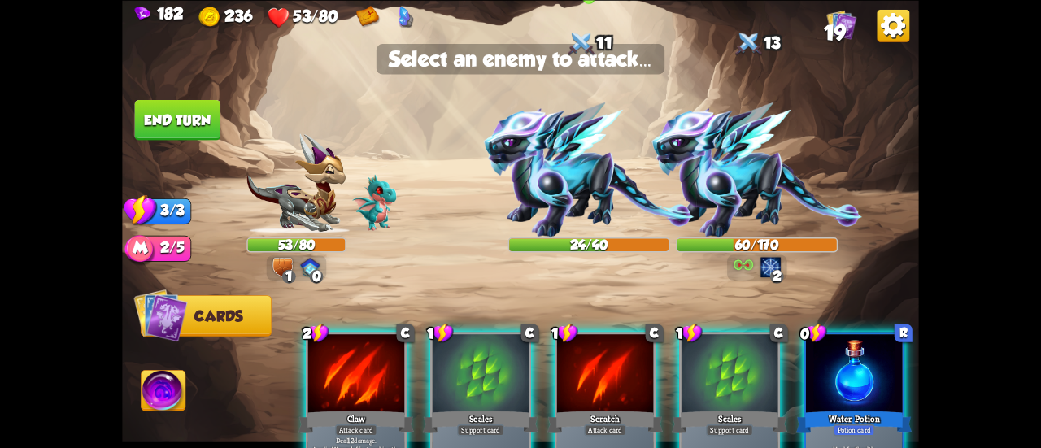
click at [529, 165] on img at bounding box center [589, 170] width 211 height 135
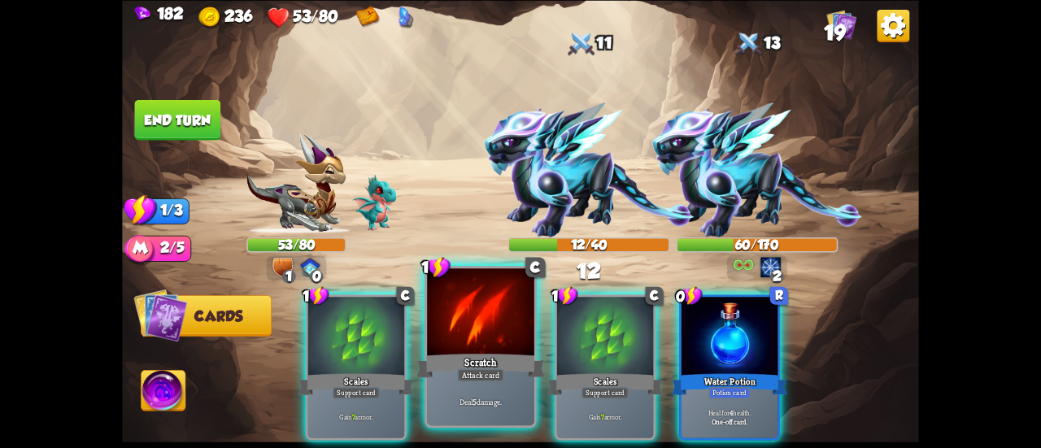
click at [460, 317] on div at bounding box center [480, 313] width 107 height 90
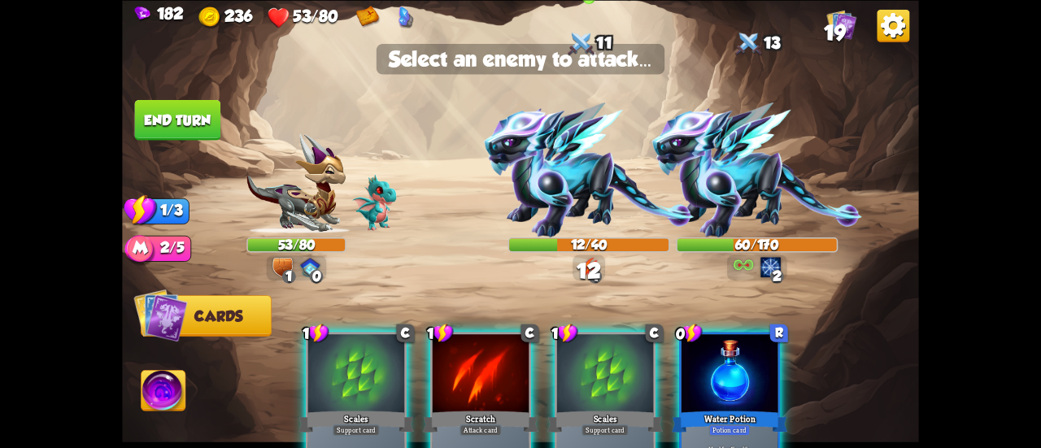
click at [540, 136] on img at bounding box center [589, 170] width 211 height 135
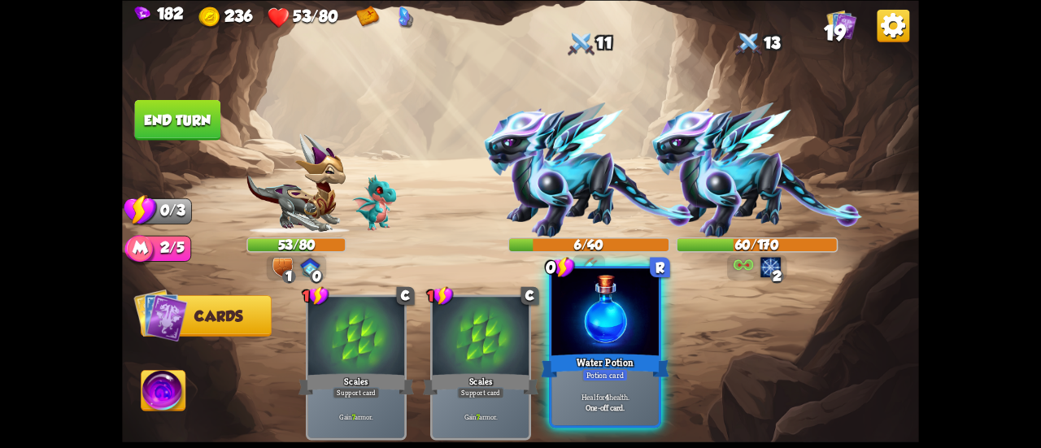
click at [618, 375] on div "Potion card" at bounding box center [605, 375] width 46 height 13
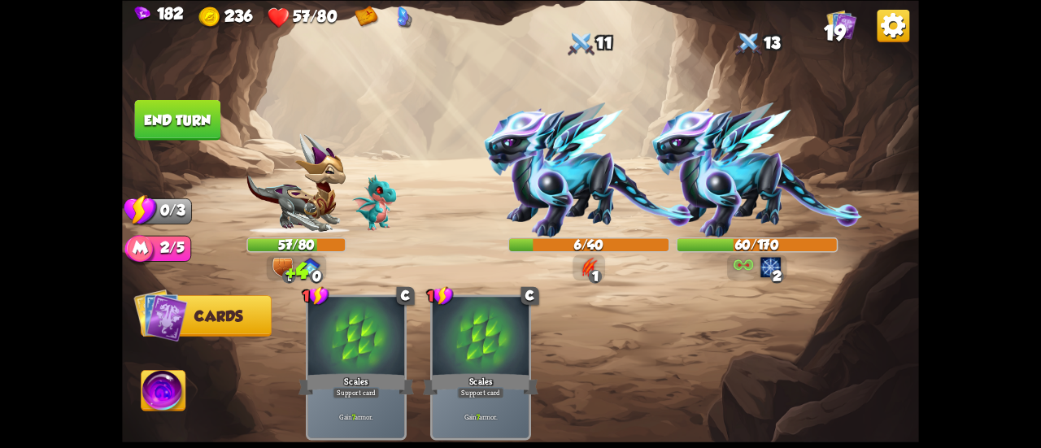
click at [156, 98] on img at bounding box center [520, 224] width 797 height 448
click at [169, 111] on button "End turn" at bounding box center [177, 119] width 87 height 41
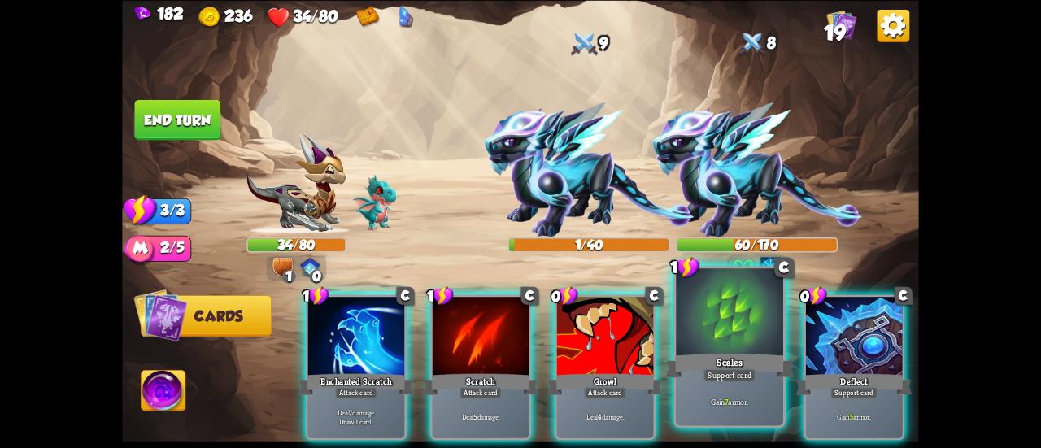
click at [739, 354] on div "Scales" at bounding box center [729, 365] width 129 height 28
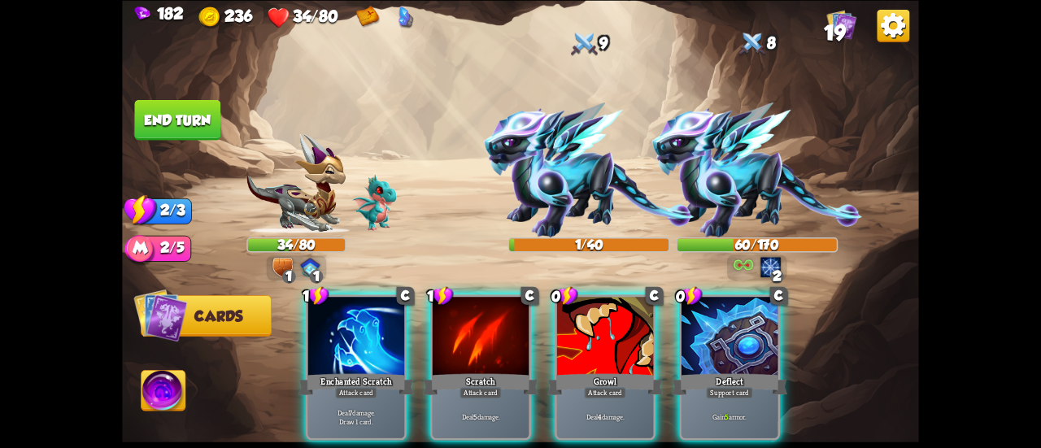
click at [739, 371] on div "Deflect" at bounding box center [730, 384] width 116 height 26
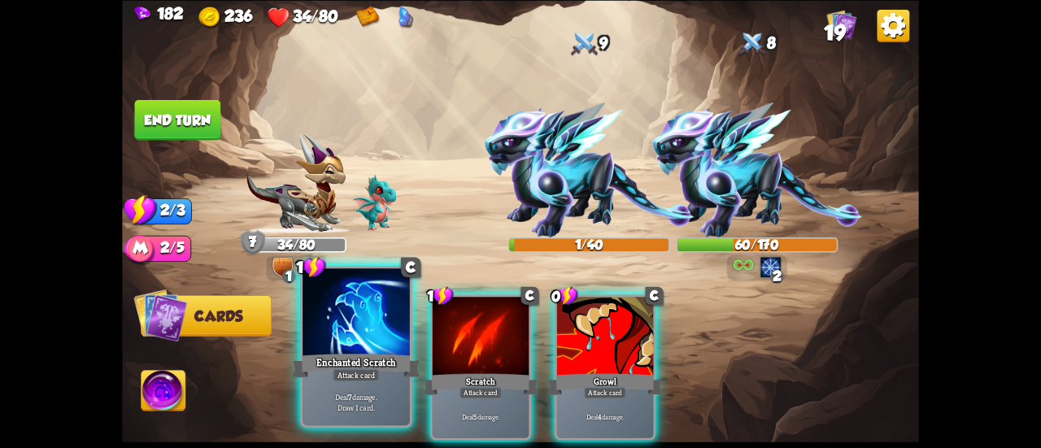
click at [373, 341] on div at bounding box center [356, 313] width 107 height 90
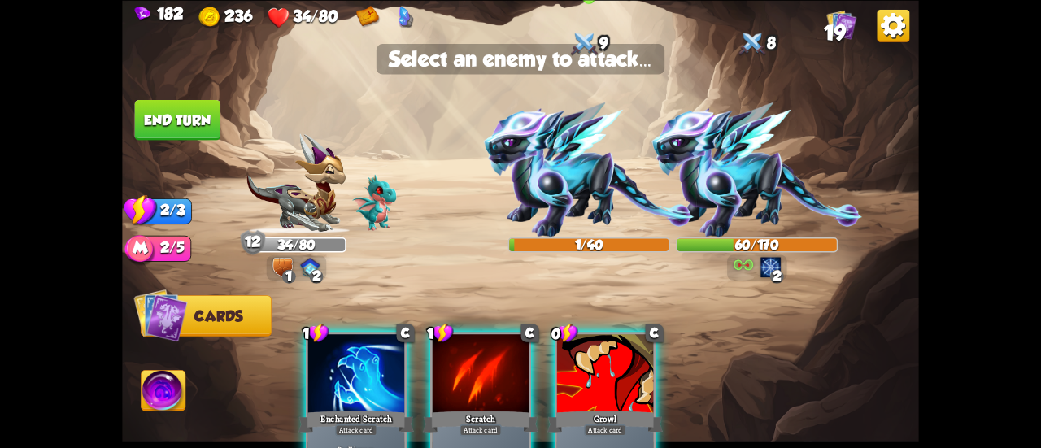
click at [583, 183] on img at bounding box center [589, 170] width 211 height 135
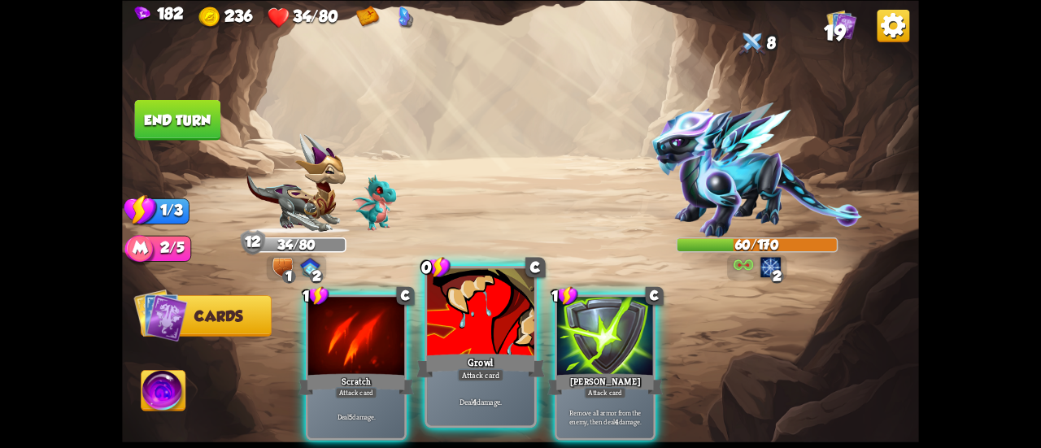
click at [473, 343] on div at bounding box center [480, 313] width 107 height 90
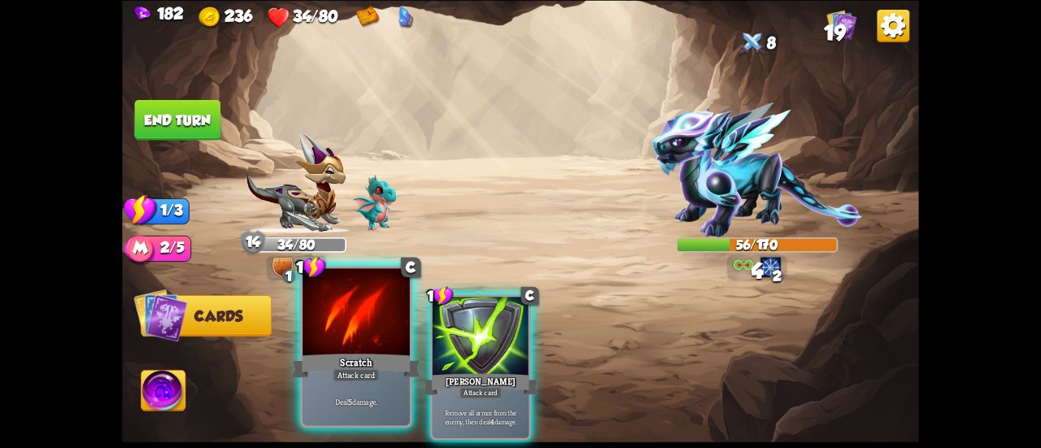
click at [354, 334] on div at bounding box center [356, 313] width 107 height 90
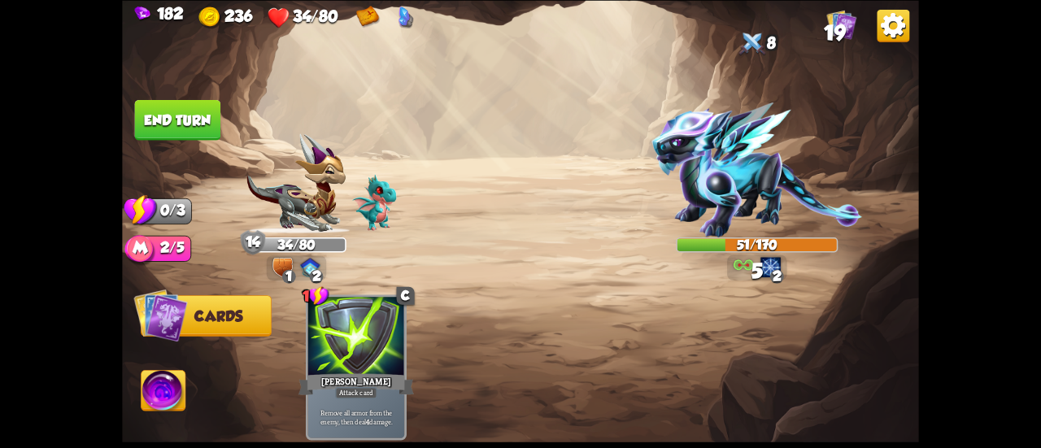
click at [188, 116] on button "End turn" at bounding box center [178, 119] width 88 height 41
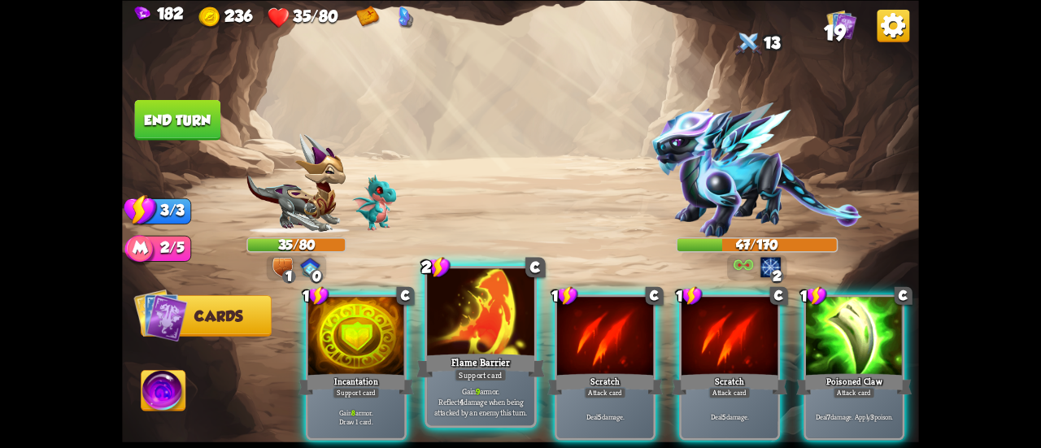
click at [483, 328] on div at bounding box center [480, 313] width 107 height 90
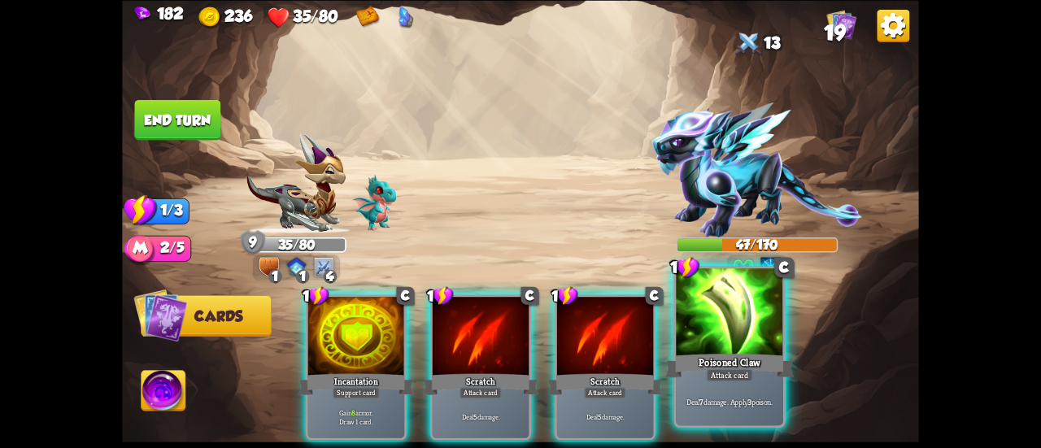
click at [725, 328] on div at bounding box center [729, 313] width 107 height 90
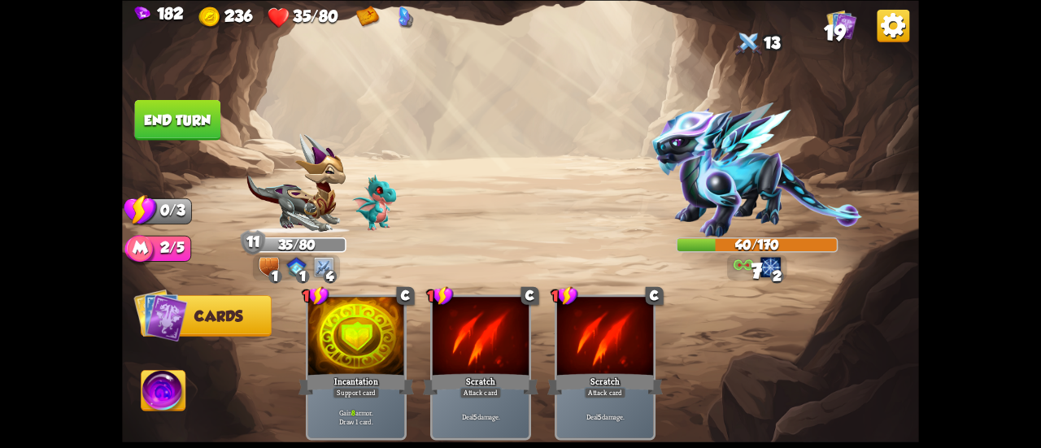
click at [202, 115] on button "End turn" at bounding box center [177, 119] width 87 height 41
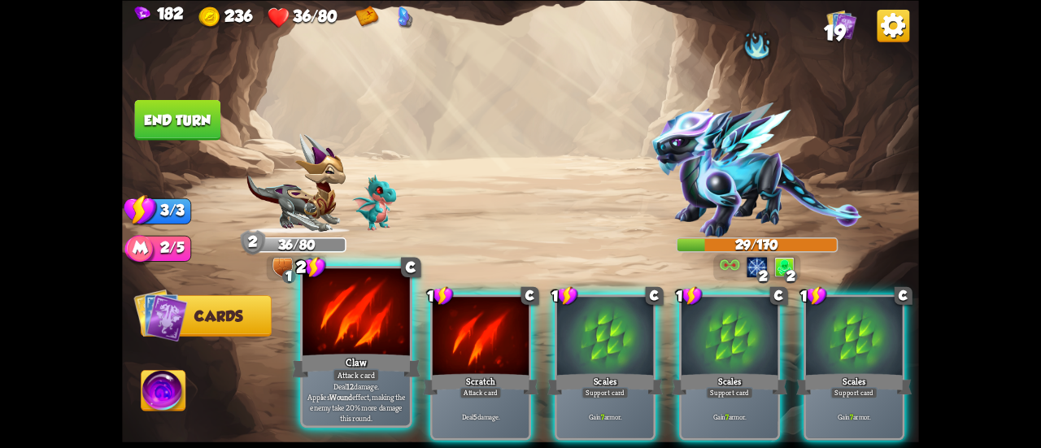
click at [352, 325] on div at bounding box center [356, 313] width 107 height 90
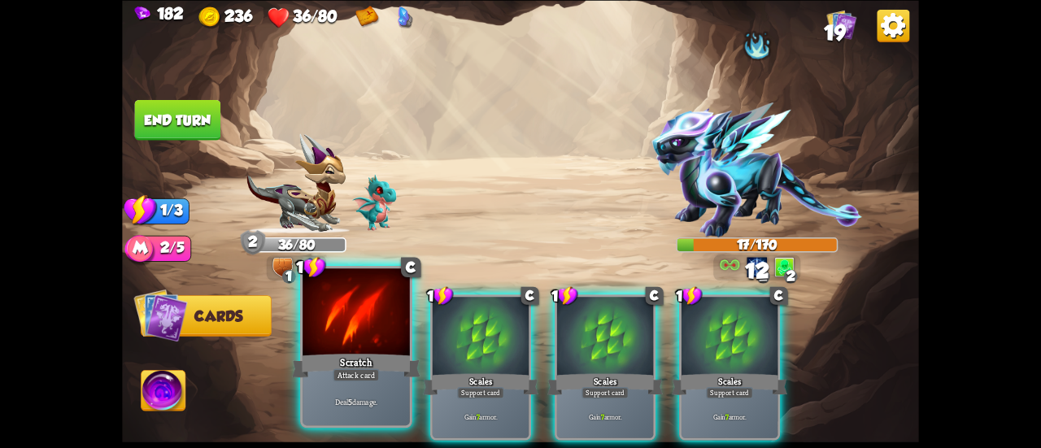
click at [337, 331] on div at bounding box center [356, 313] width 107 height 90
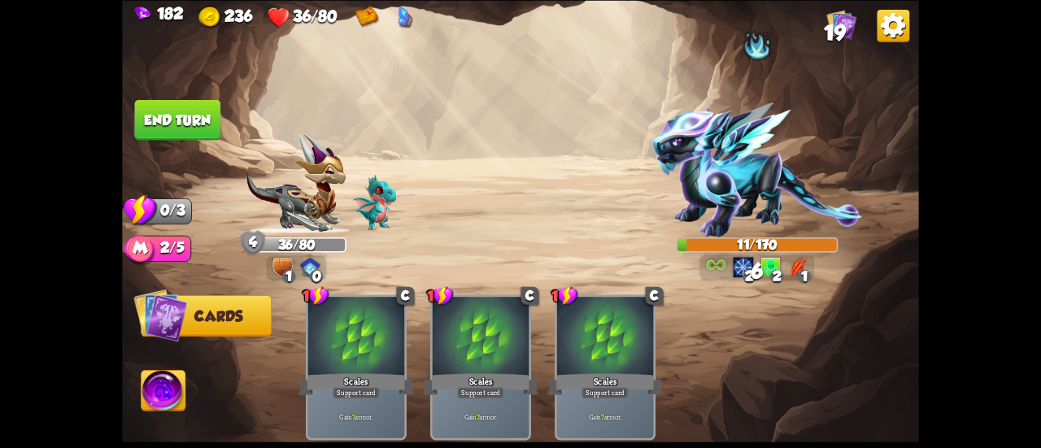
click at [196, 117] on button "End turn" at bounding box center [177, 119] width 88 height 41
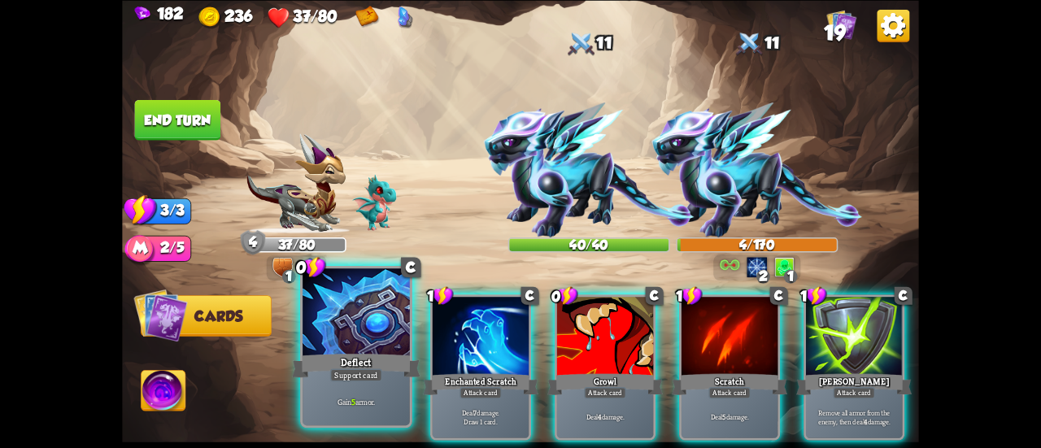
click at [347, 344] on div at bounding box center [356, 313] width 107 height 90
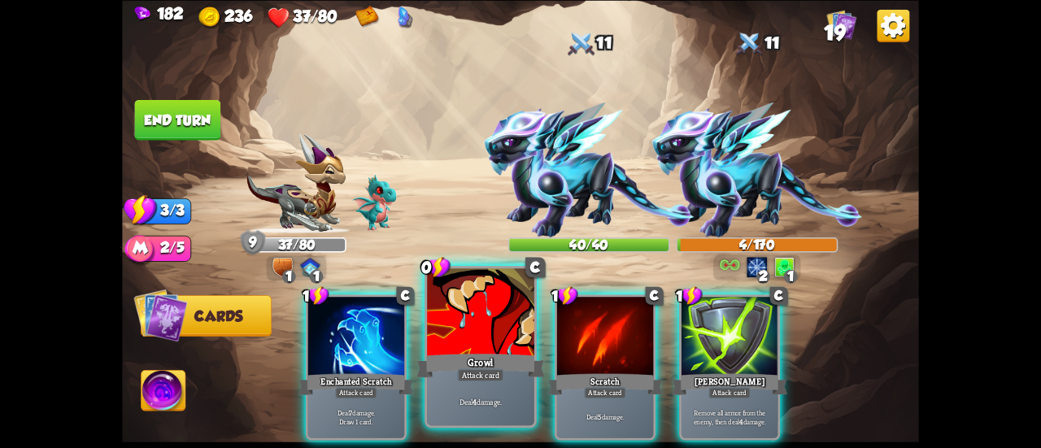
click at [462, 332] on div at bounding box center [480, 313] width 107 height 90
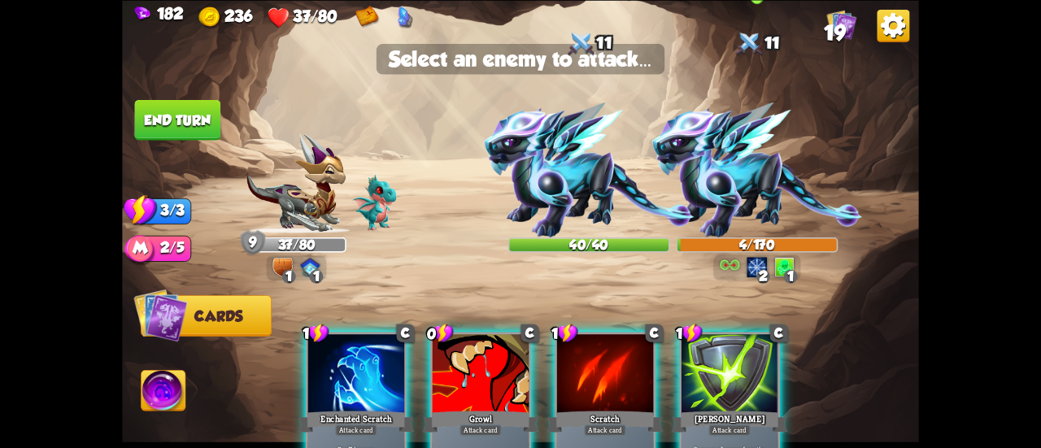
click at [749, 183] on img at bounding box center [757, 170] width 211 height 135
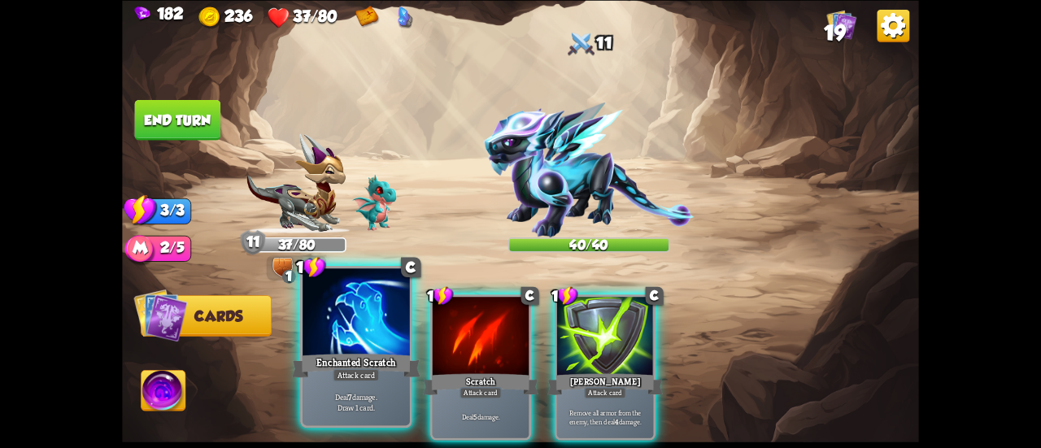
click at [363, 332] on div at bounding box center [356, 313] width 107 height 90
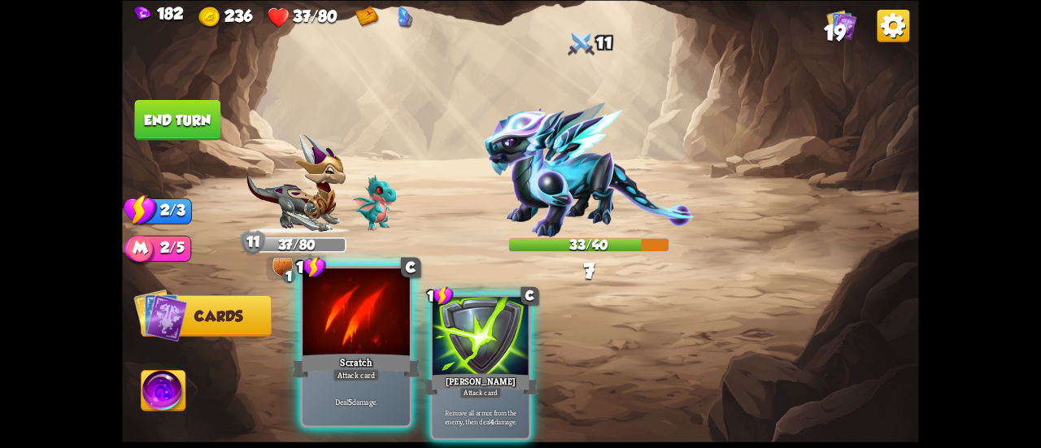
click at [358, 321] on div at bounding box center [356, 313] width 107 height 90
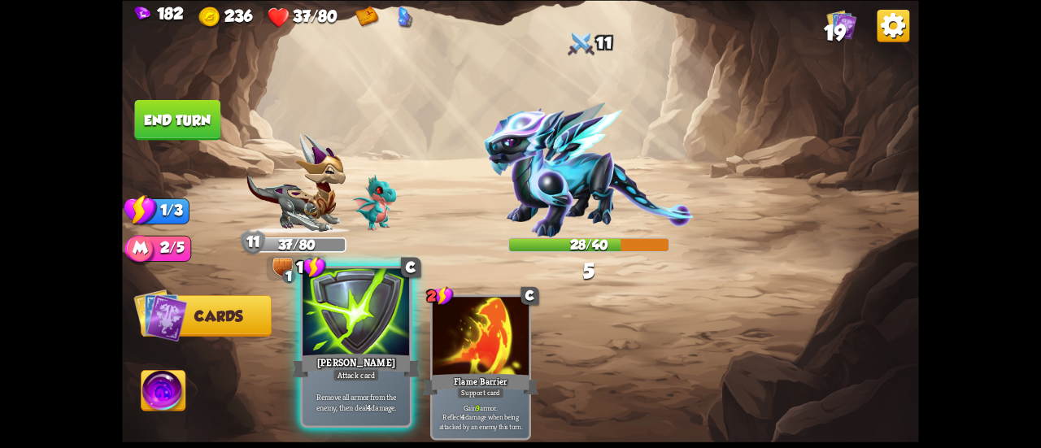
click at [356, 325] on div at bounding box center [356, 313] width 107 height 90
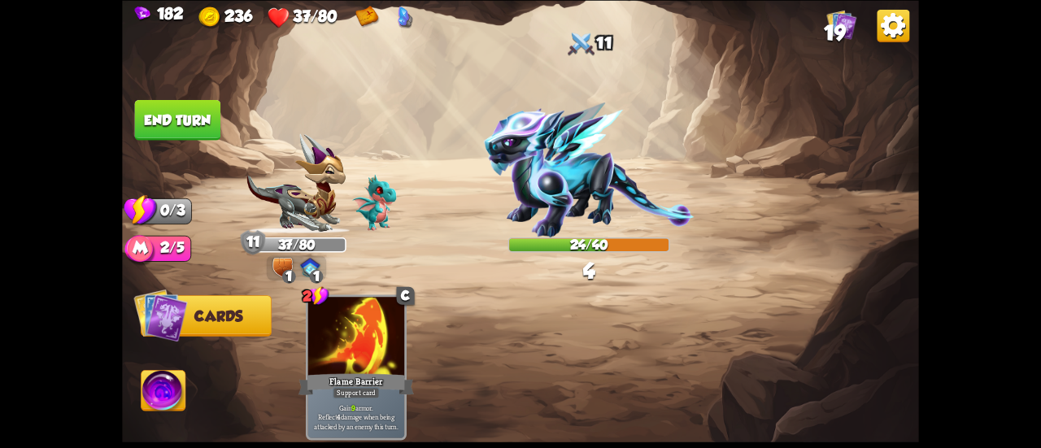
click at [185, 120] on button "End turn" at bounding box center [177, 119] width 87 height 41
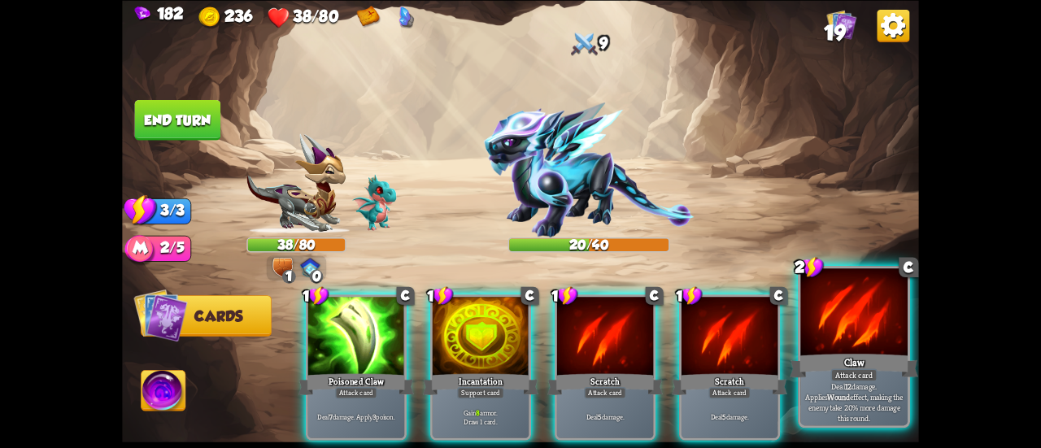
click at [828, 362] on div "Claw" at bounding box center [854, 365] width 129 height 28
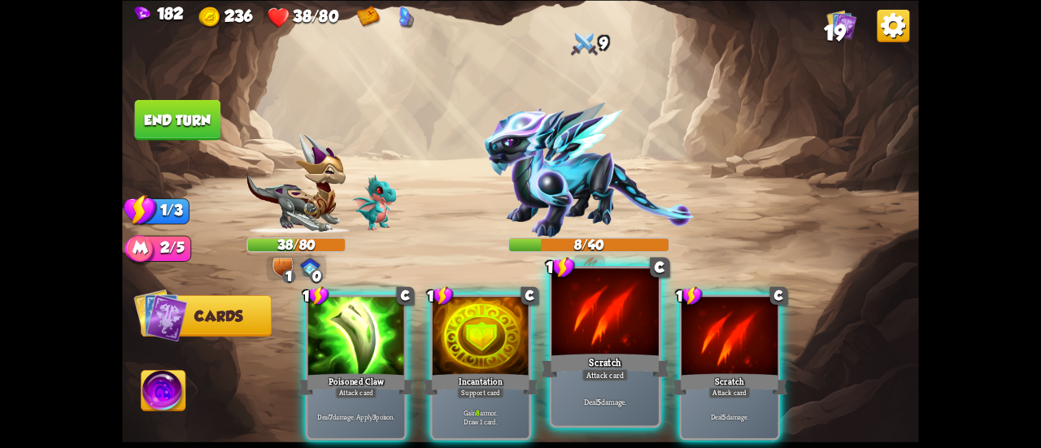
click at [591, 349] on div at bounding box center [605, 313] width 107 height 90
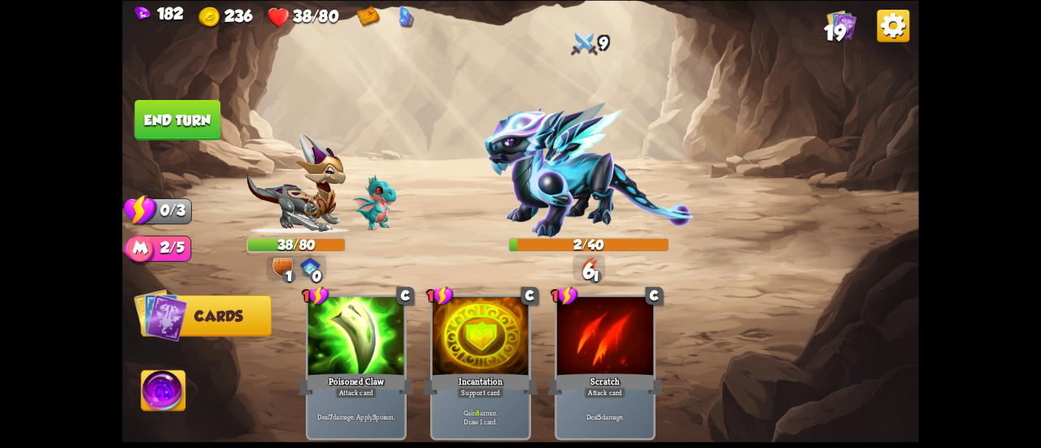
click at [168, 110] on button "End turn" at bounding box center [177, 119] width 88 height 41
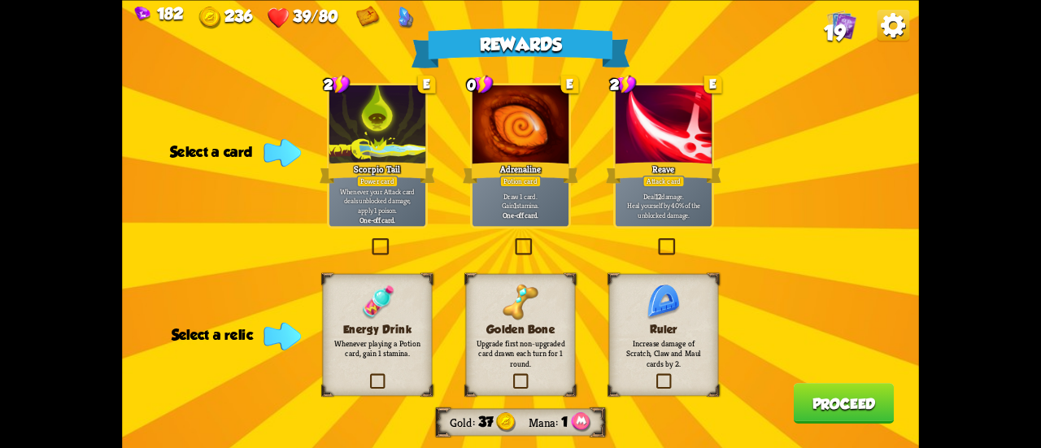
click at [662, 130] on div at bounding box center [664, 125] width 96 height 81
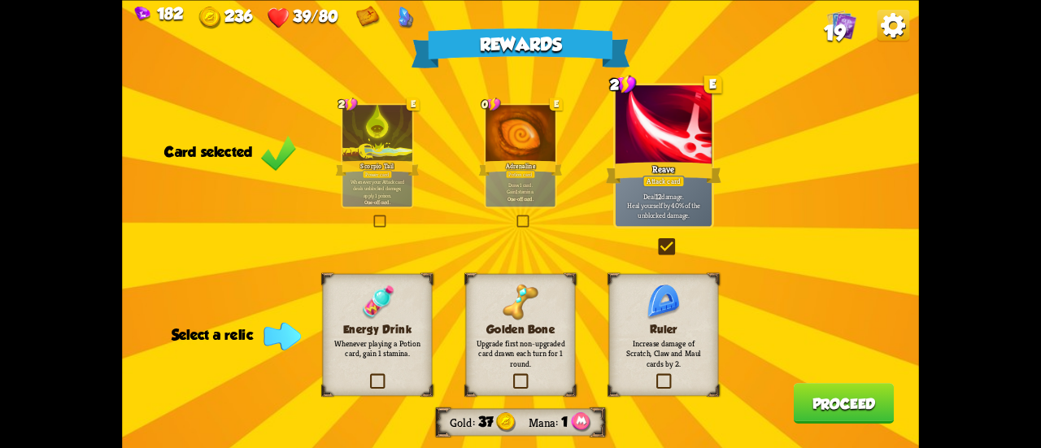
drag, startPoint x: 529, startPoint y: 374, endPoint x: 670, endPoint y: 388, distance: 142.2
click at [669, 0] on div "Energy Drink Whenever playing a Potion card, gain 1 stamina. Golden Bone Upgrad…" at bounding box center [520, 0] width 797 height 0
click at [654, 375] on label at bounding box center [654, 375] width 0 height 0
click at [0, 0] on input "checkbox" at bounding box center [0, 0] width 0 height 0
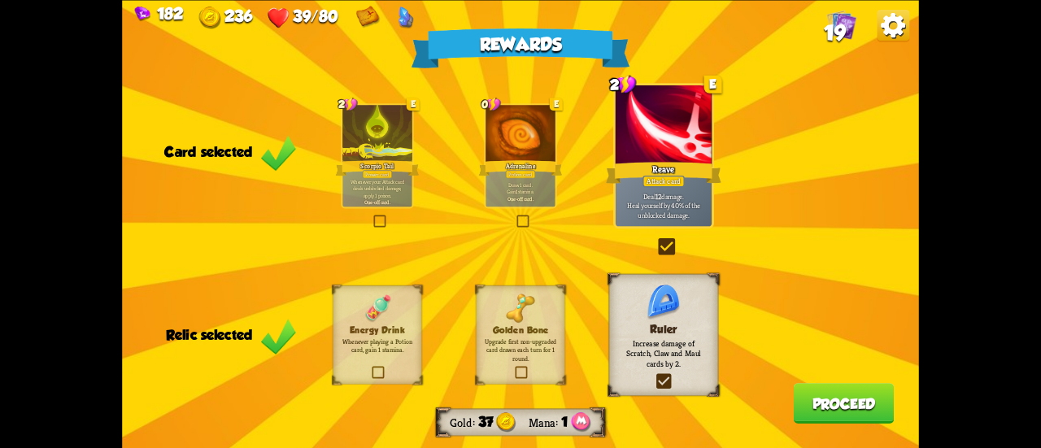
click at [890, 407] on button "Proceed" at bounding box center [844, 403] width 101 height 41
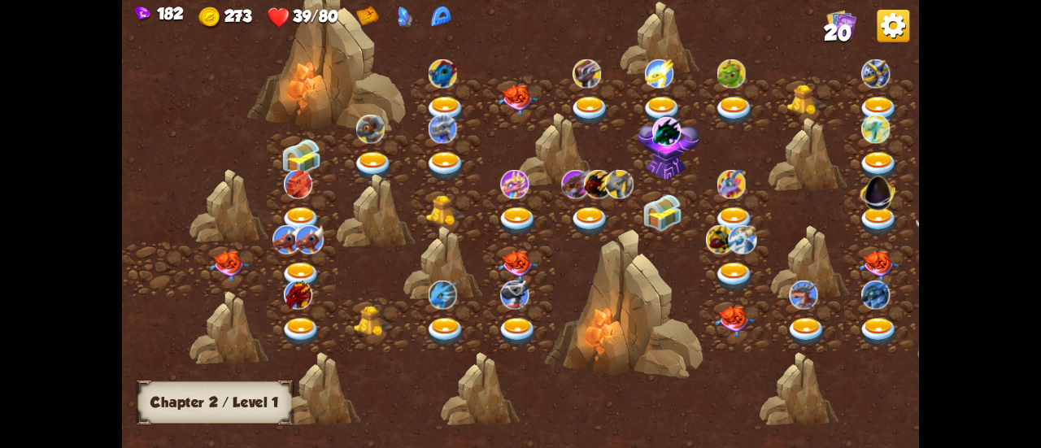
click at [209, 260] on img at bounding box center [229, 266] width 40 height 31
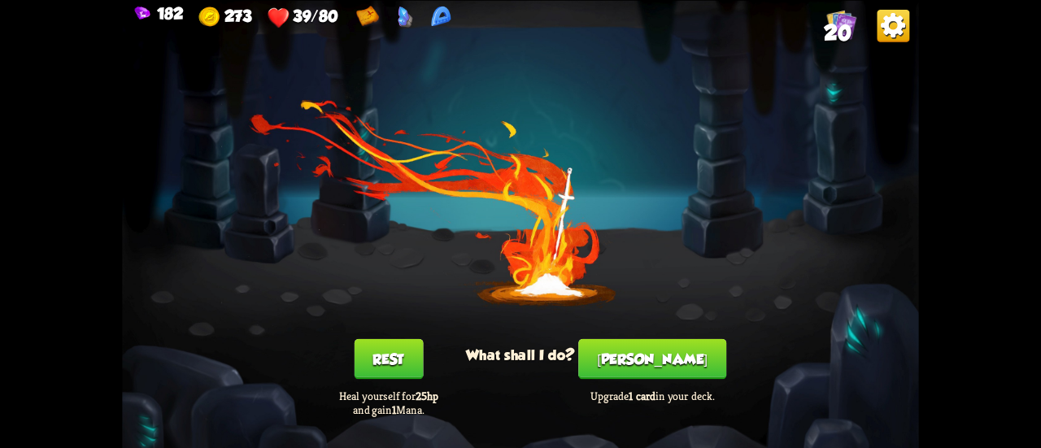
click at [361, 365] on button "Rest" at bounding box center [388, 358] width 69 height 41
